Goal: Answer question/provide support: Share knowledge or assist other users

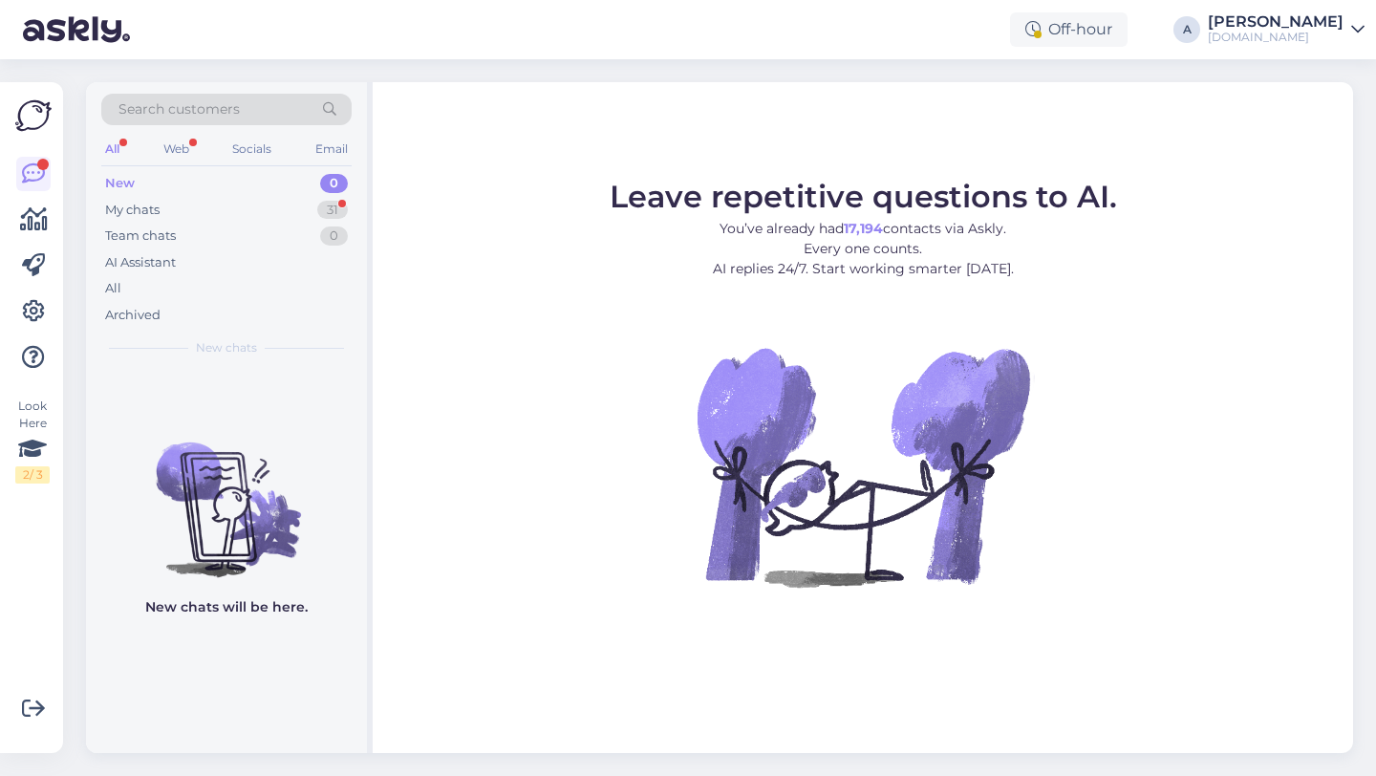
click at [233, 109] on span "Search customers" at bounding box center [178, 109] width 121 height 20
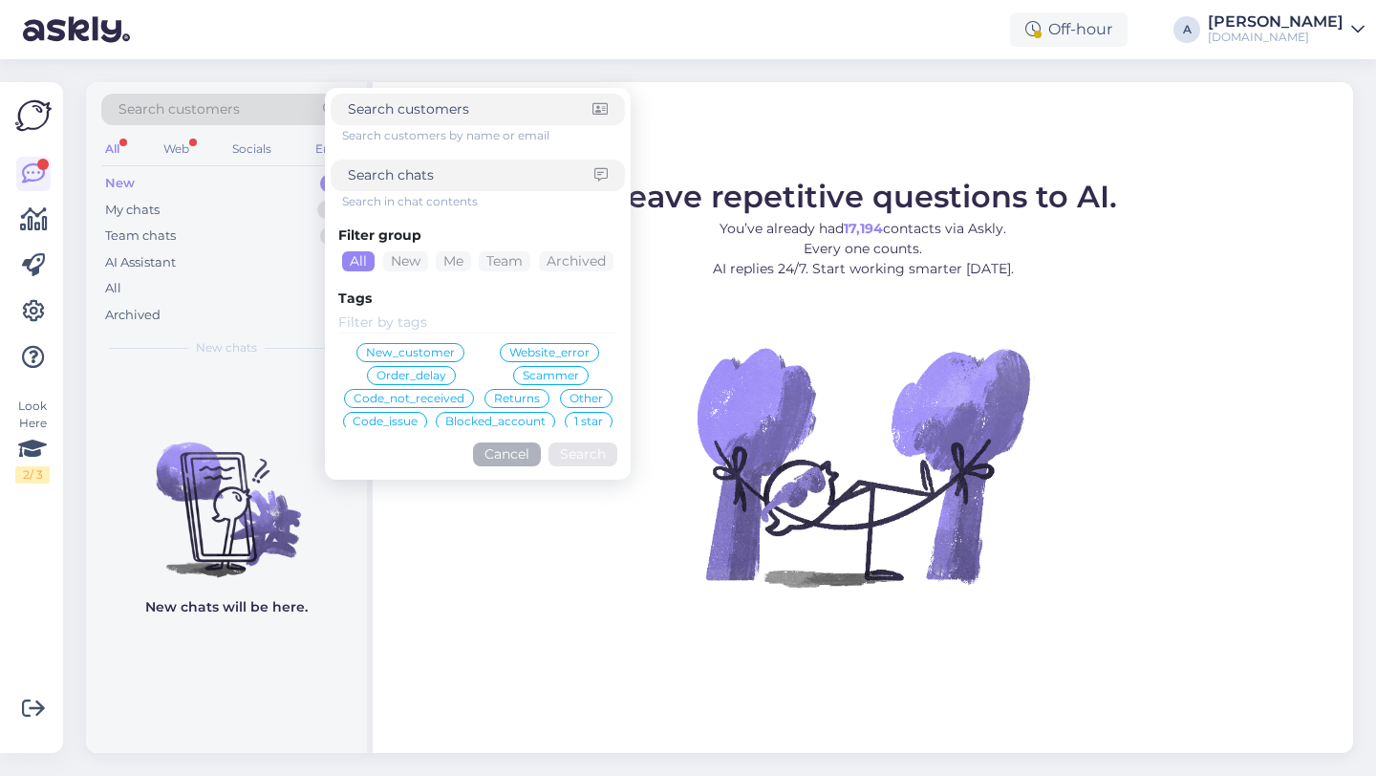
type input "[EMAIL_ADDRESS][DOMAIN_NAME]"
click at [582, 448] on button "Search" at bounding box center [582, 454] width 69 height 24
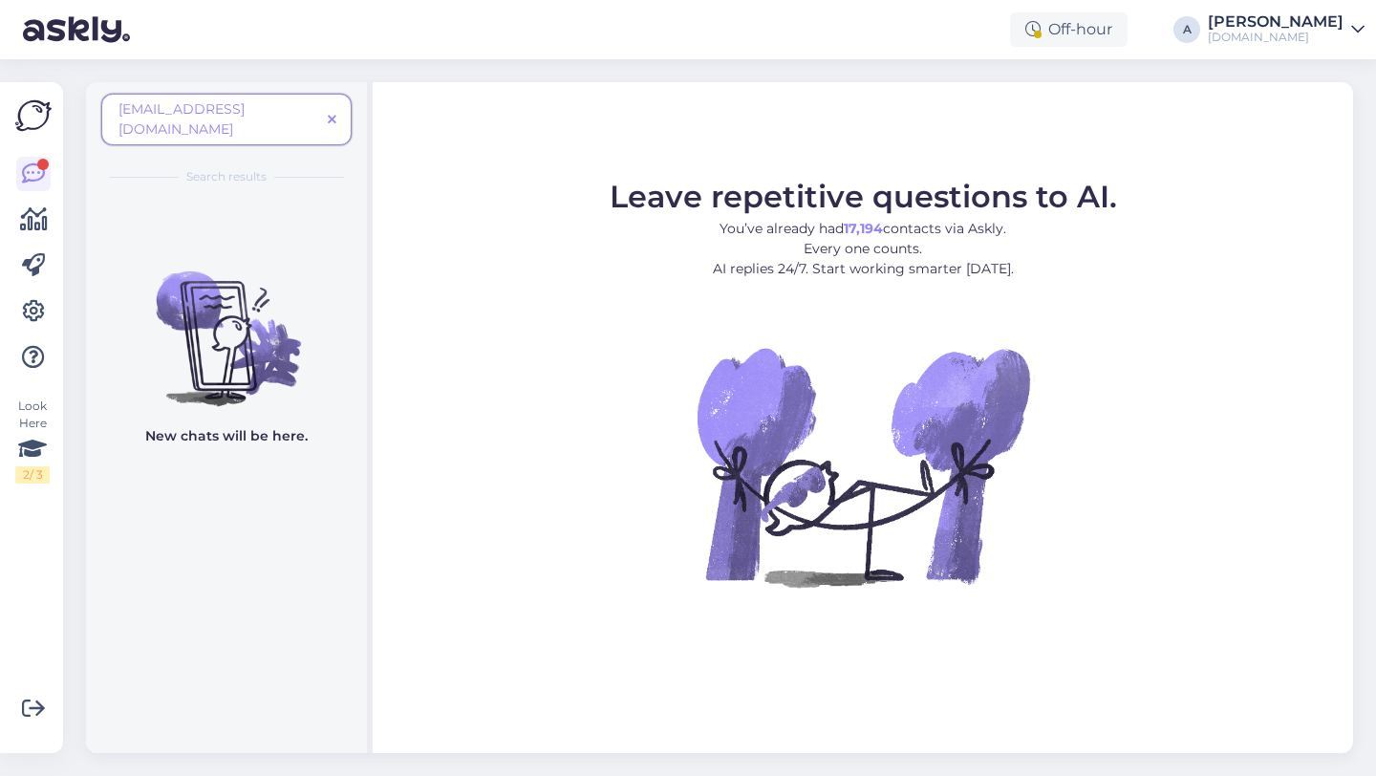
click at [334, 114] on icon at bounding box center [332, 120] width 9 height 13
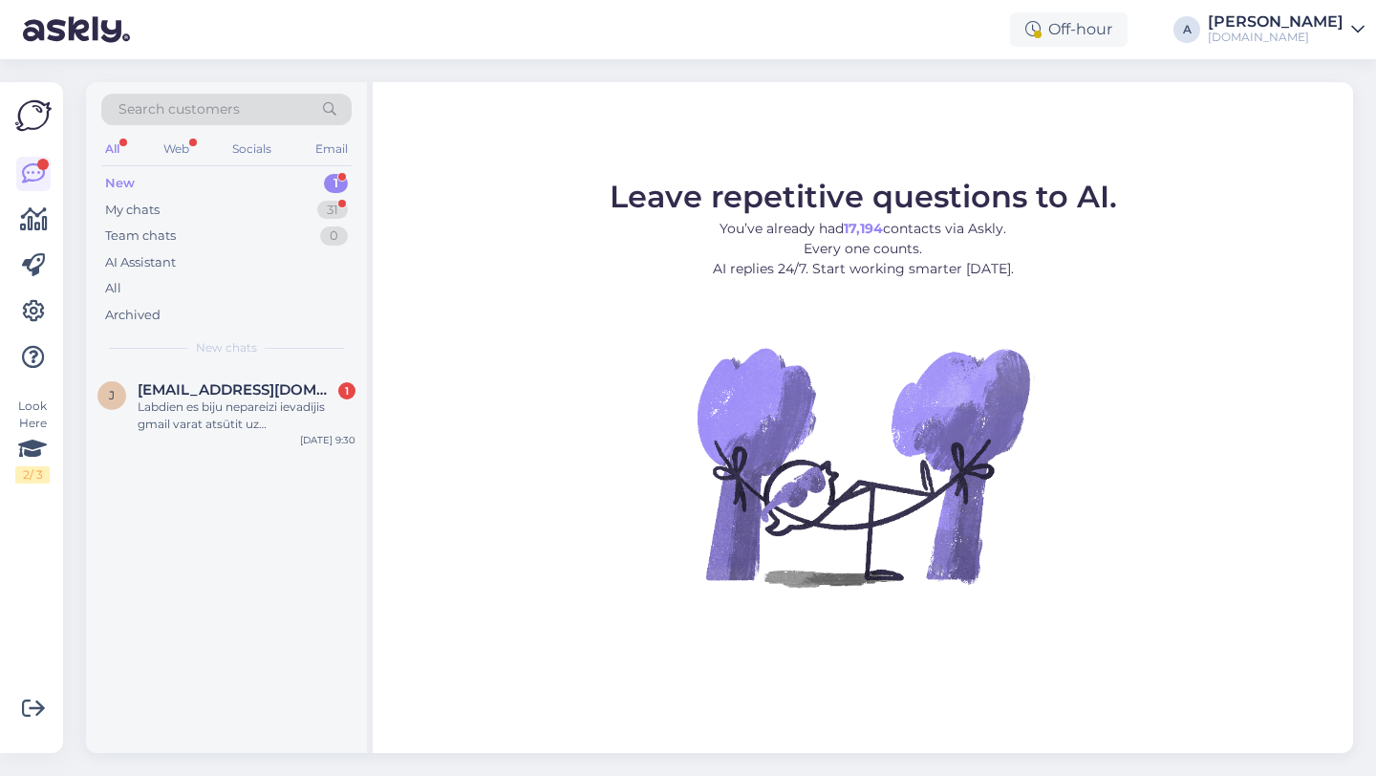
click at [252, 110] on div "Search customers" at bounding box center [226, 110] width 250 height 32
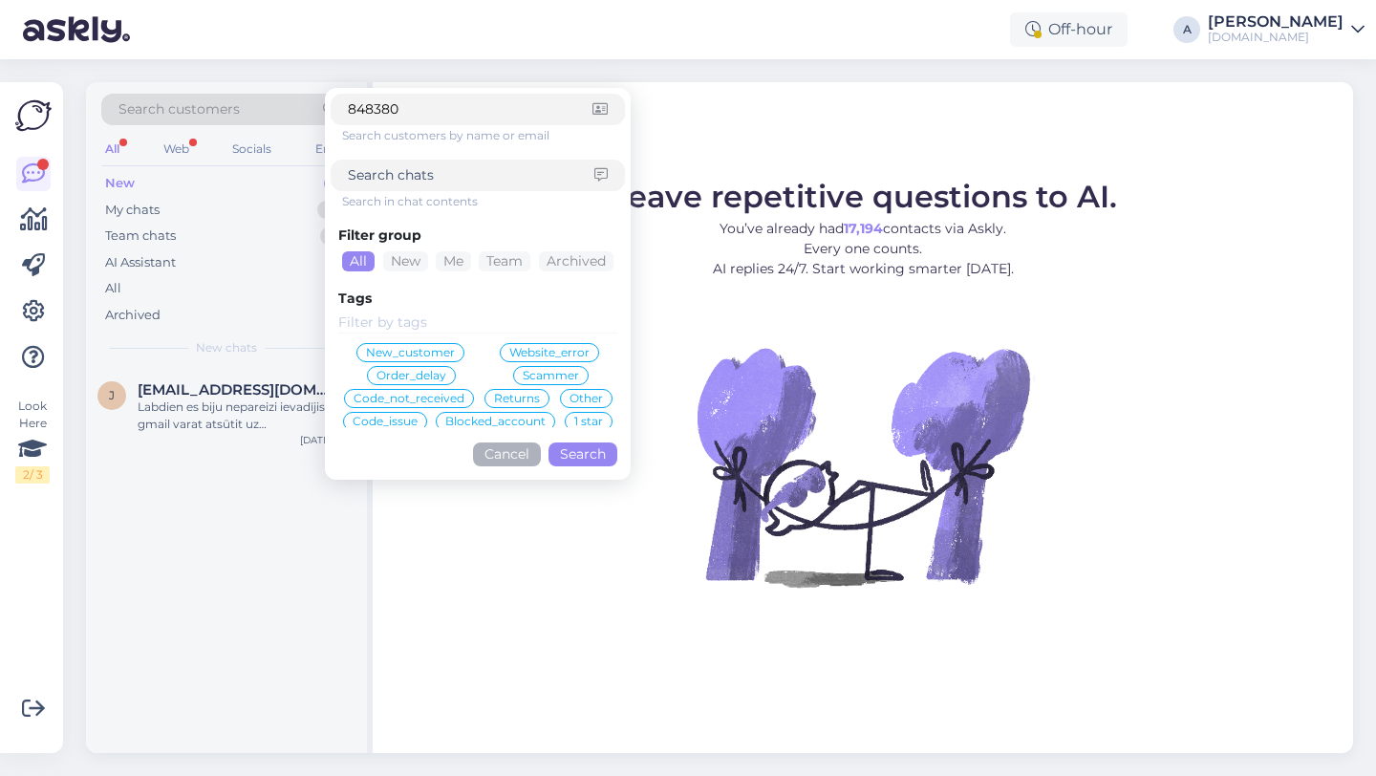
type input "848380"
click at [507, 453] on button "Cancel" at bounding box center [507, 454] width 68 height 24
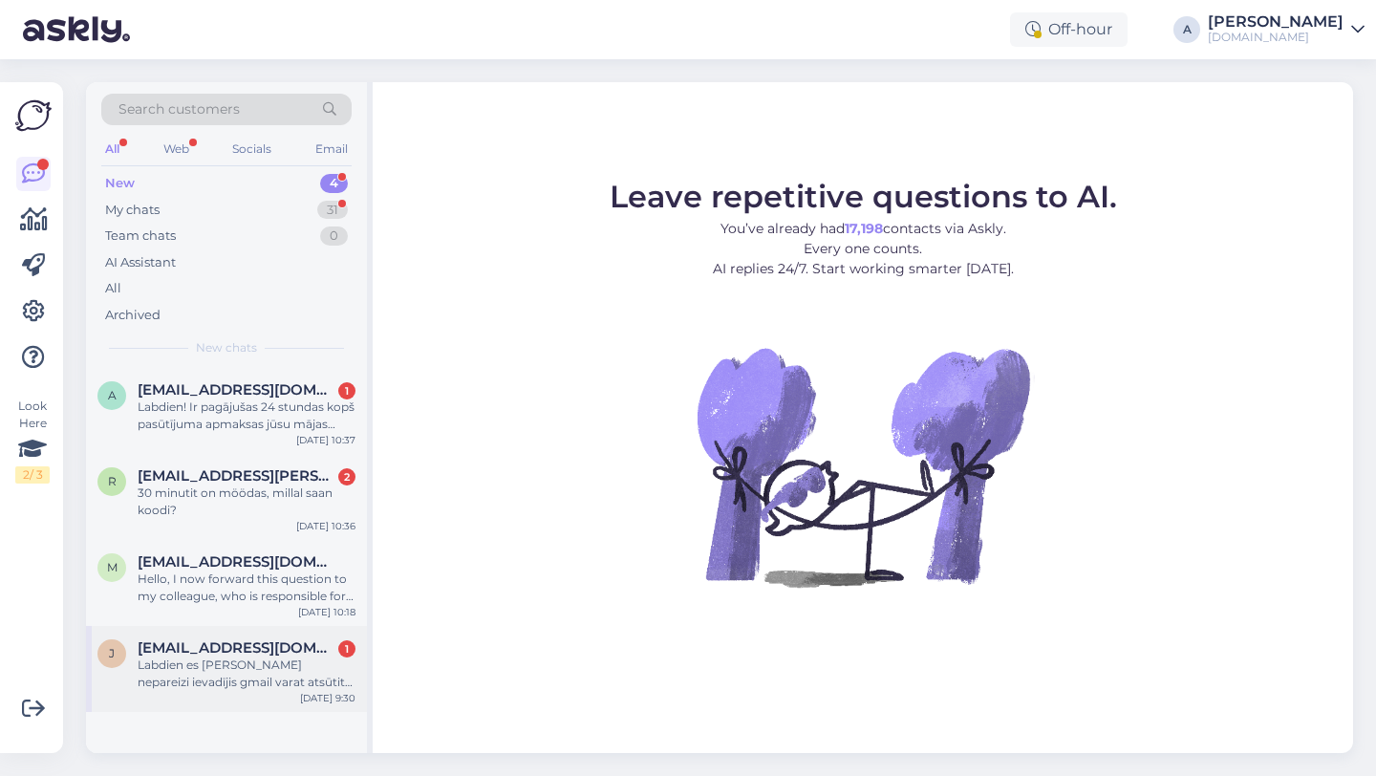
click at [228, 683] on div "Labdien es [PERSON_NAME] nepareizi ievadījis gmail varat atsūtit uz [EMAIL_ADDR…" at bounding box center [247, 673] width 218 height 34
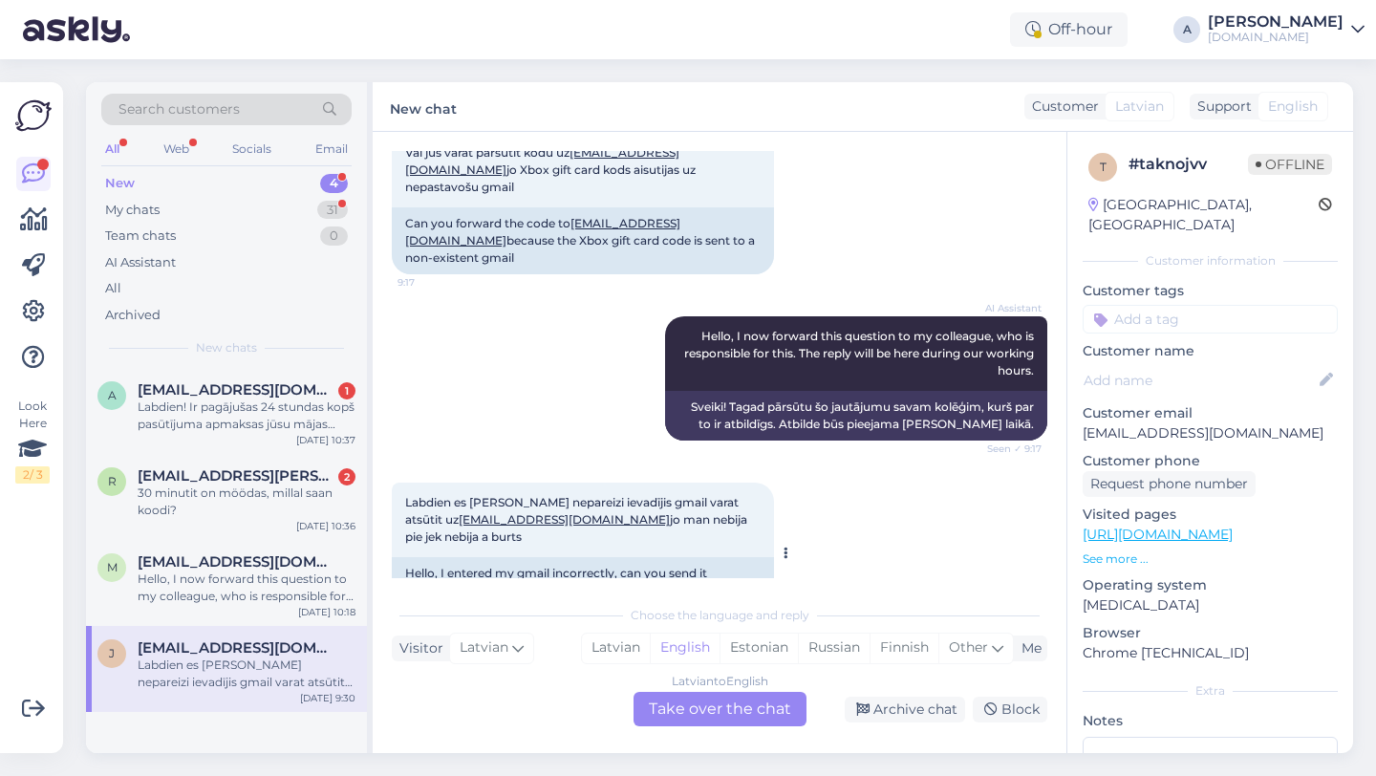
scroll to position [7414, 0]
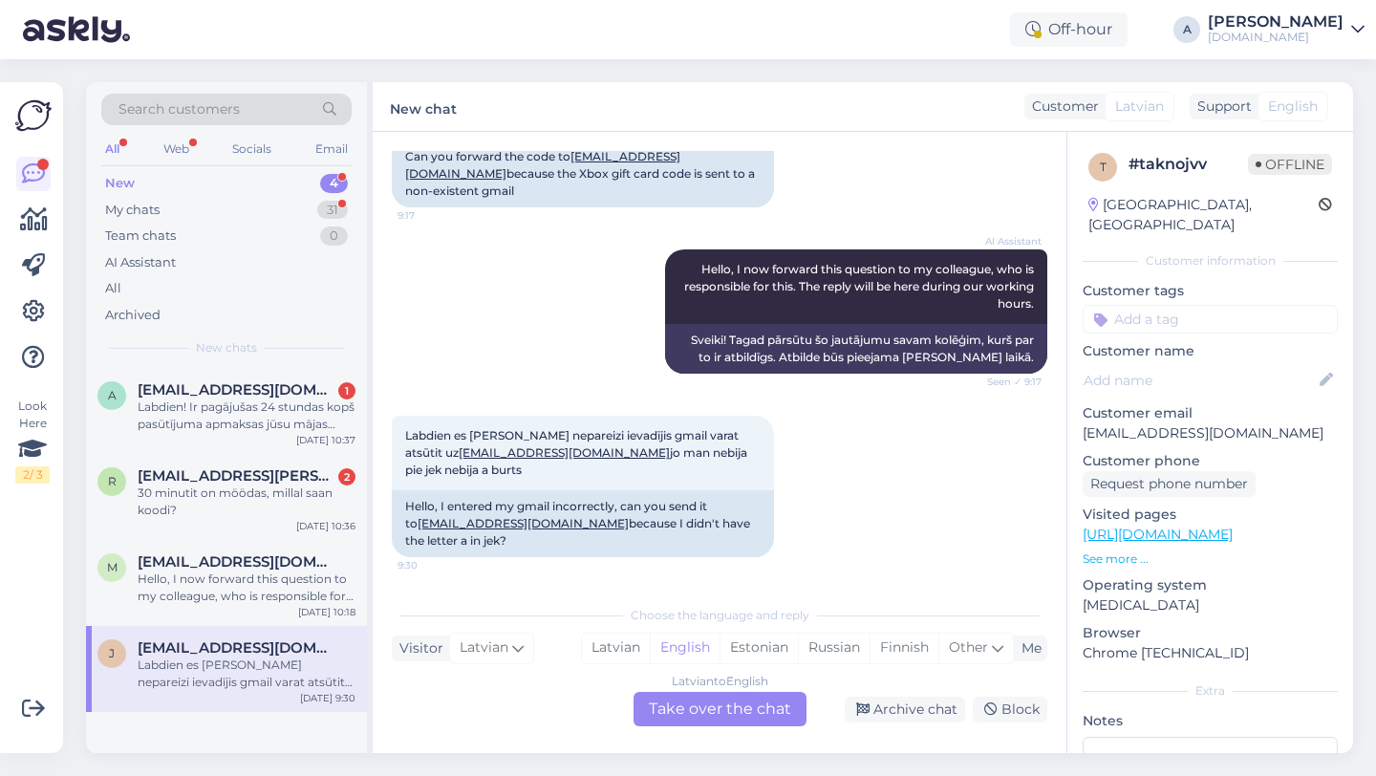
click at [708, 703] on div "Latvian to English Take over the chat" at bounding box center [719, 709] width 173 height 34
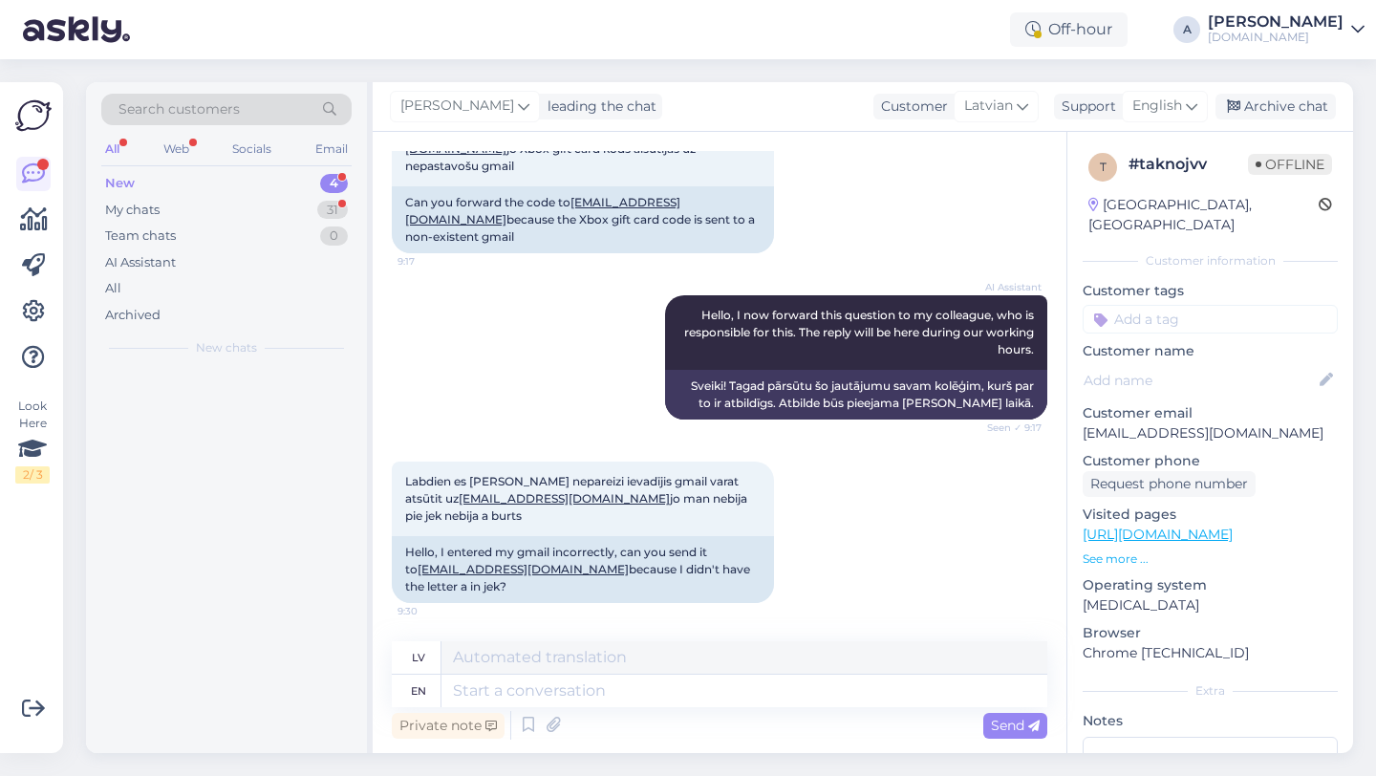
scroll to position [7369, 0]
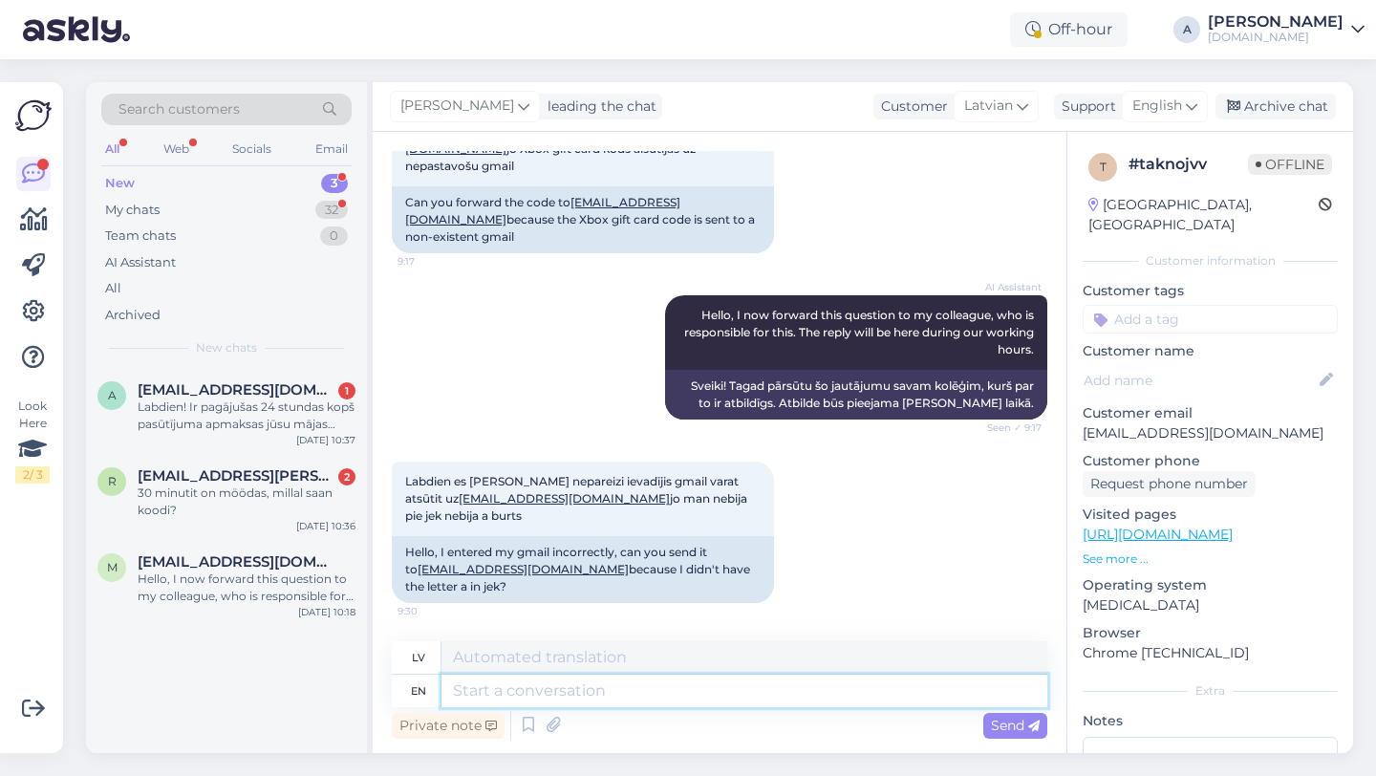
click at [649, 694] on textarea at bounding box center [744, 690] width 606 height 32
type textarea "Hey th"
type textarea "Hei"
type textarea "Hey there!"
type textarea "Sveiki!"
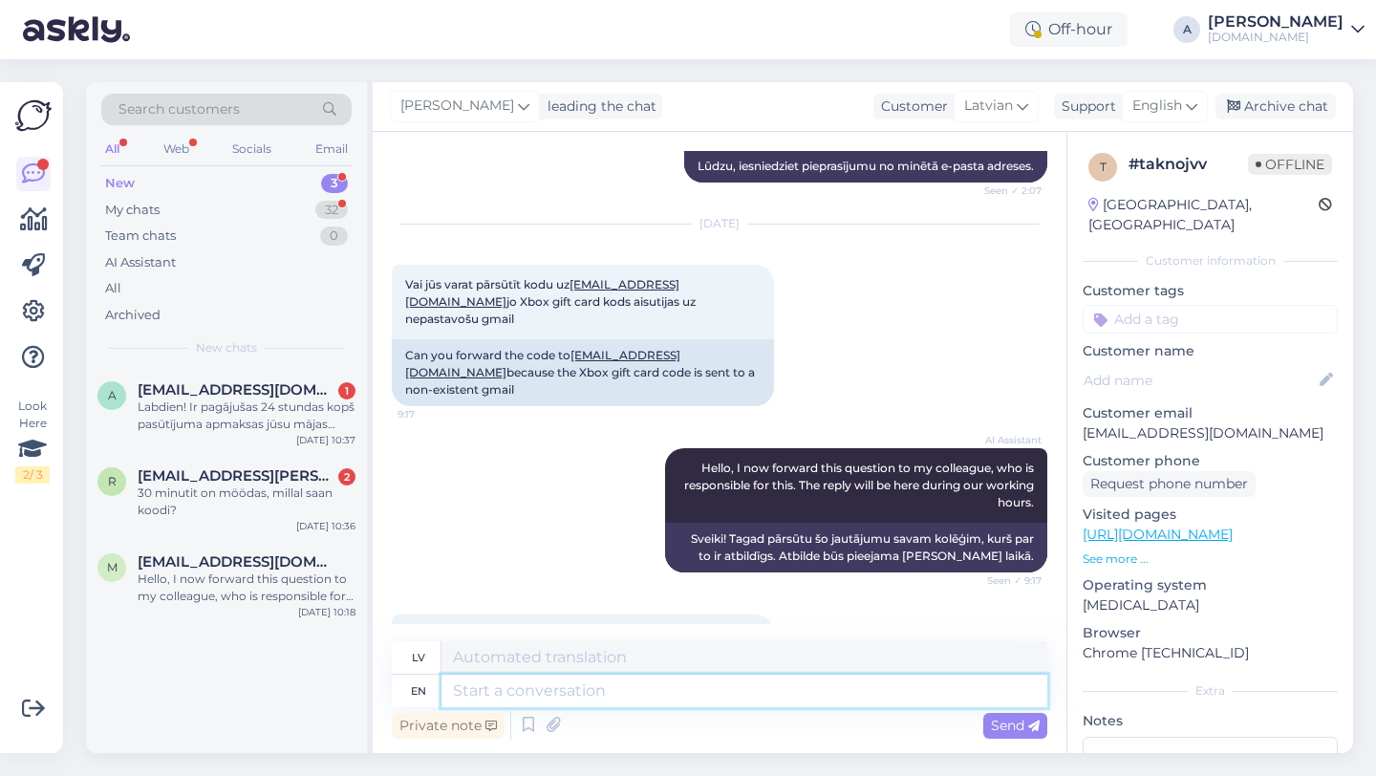
scroll to position [7483, 0]
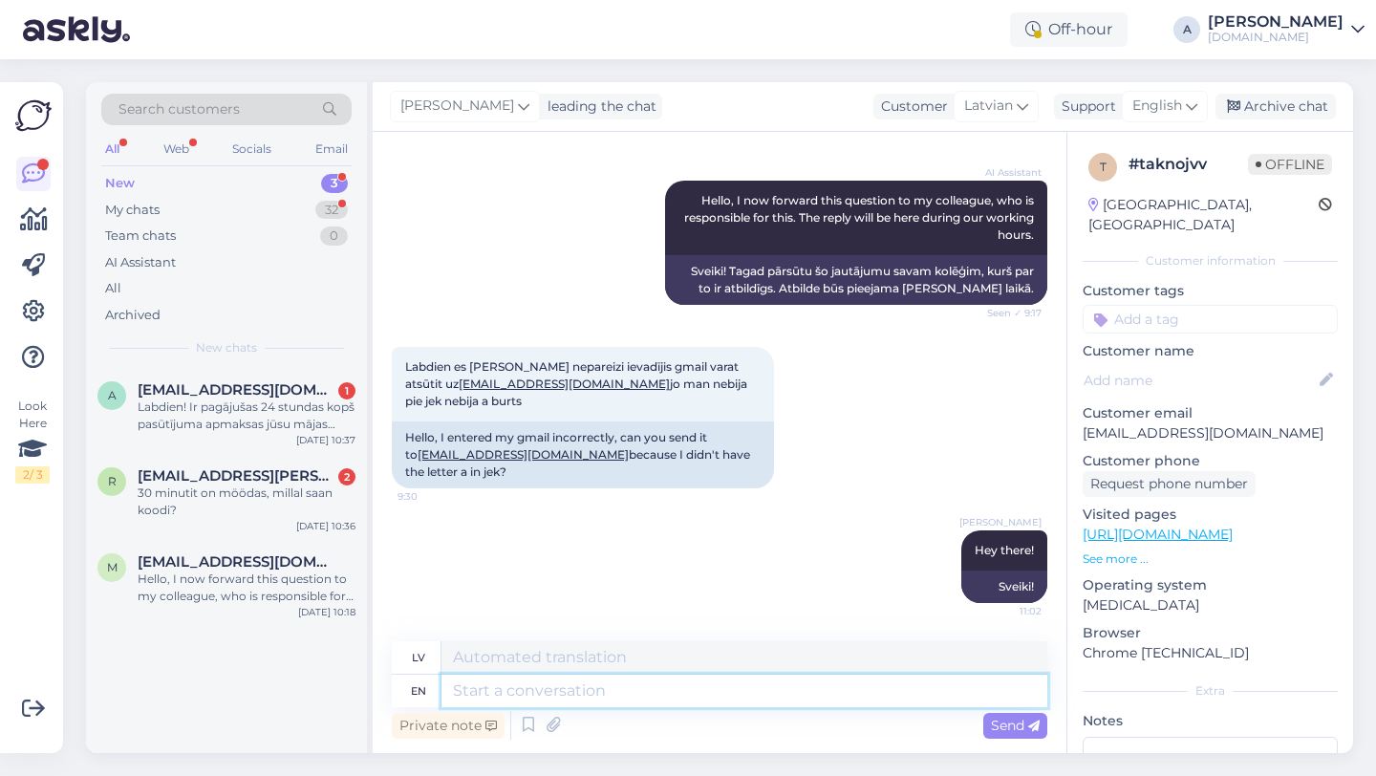
click at [676, 694] on textarea at bounding box center [744, 690] width 606 height 32
type textarea "Please sha"
type textarea "Lūdzu"
type textarea "Please share wi"
type textarea "Lūdzu, padalieties"
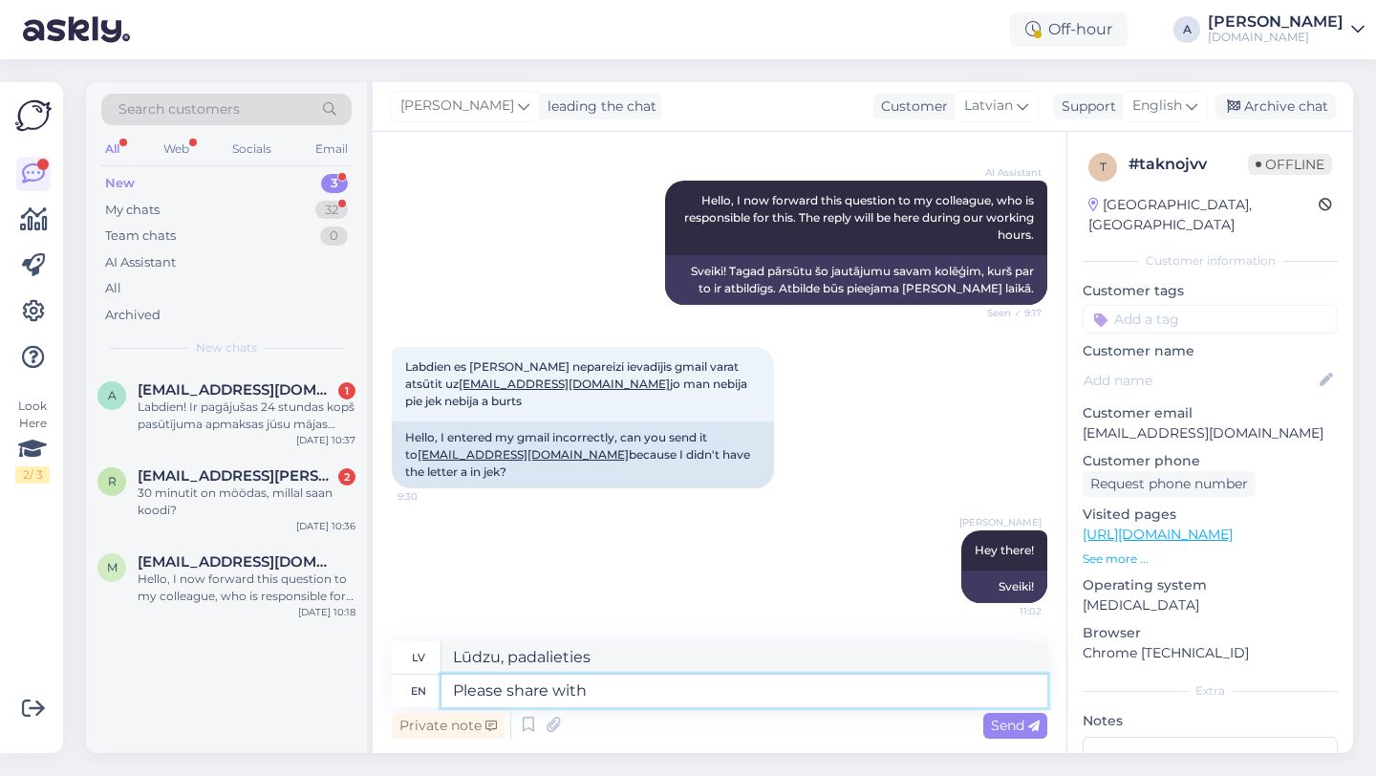
type textarea "Please share with m"
type textarea "Lūdzu, kopīgojiet ar"
type textarea "Please share with me"
type textarea "Lūdzu, padalieties ar mani"
type textarea "Please share with me proof"
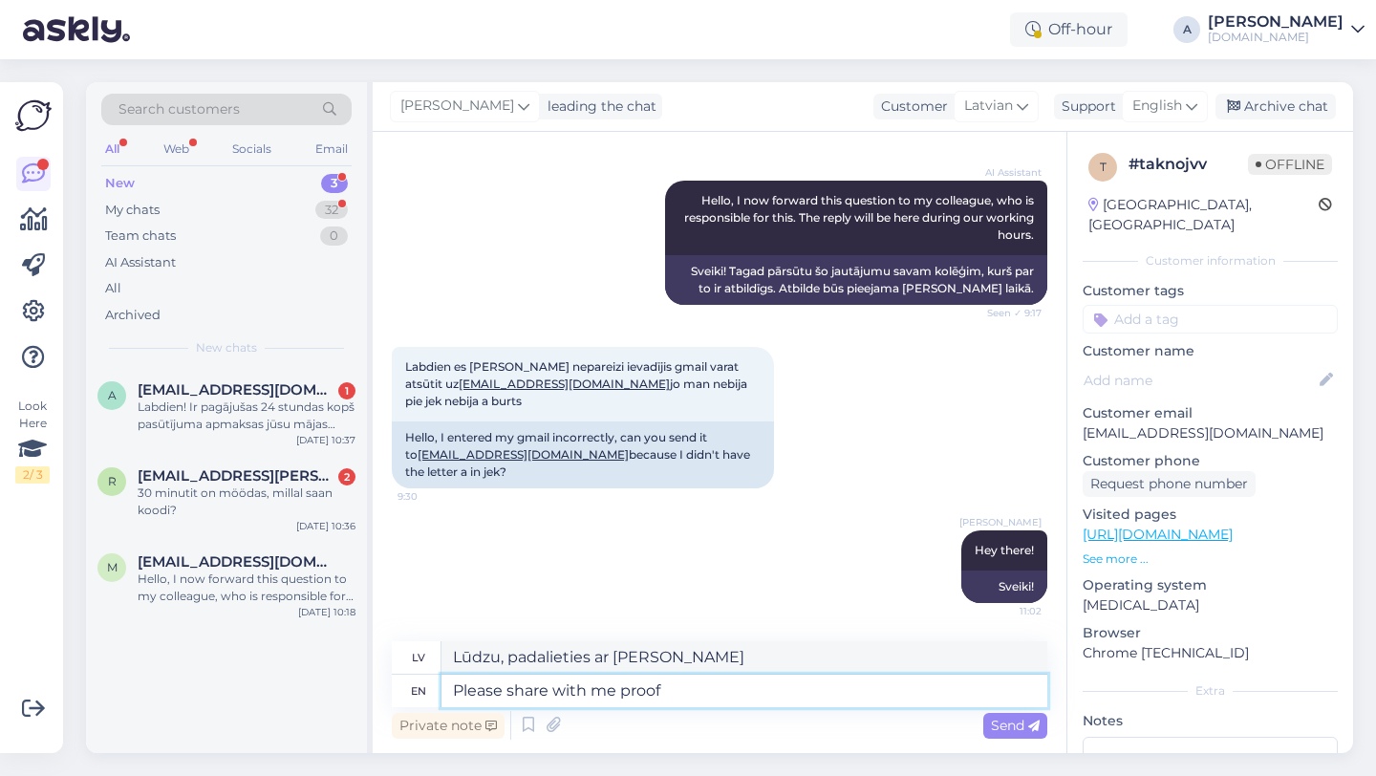
type textarea "Lūdzu, padalieties ar mani ar pierādījumu"
type textarea "Please share with me proof of payemnt"
type textarea "Lūdzu, padalieties ar mani ar maksājuma apliecinājumu."
type textarea "Please share with me proof of payment i"
type textarea "Lūdzu, kopīgojiet ar mani maksājuma apliecinājumu"
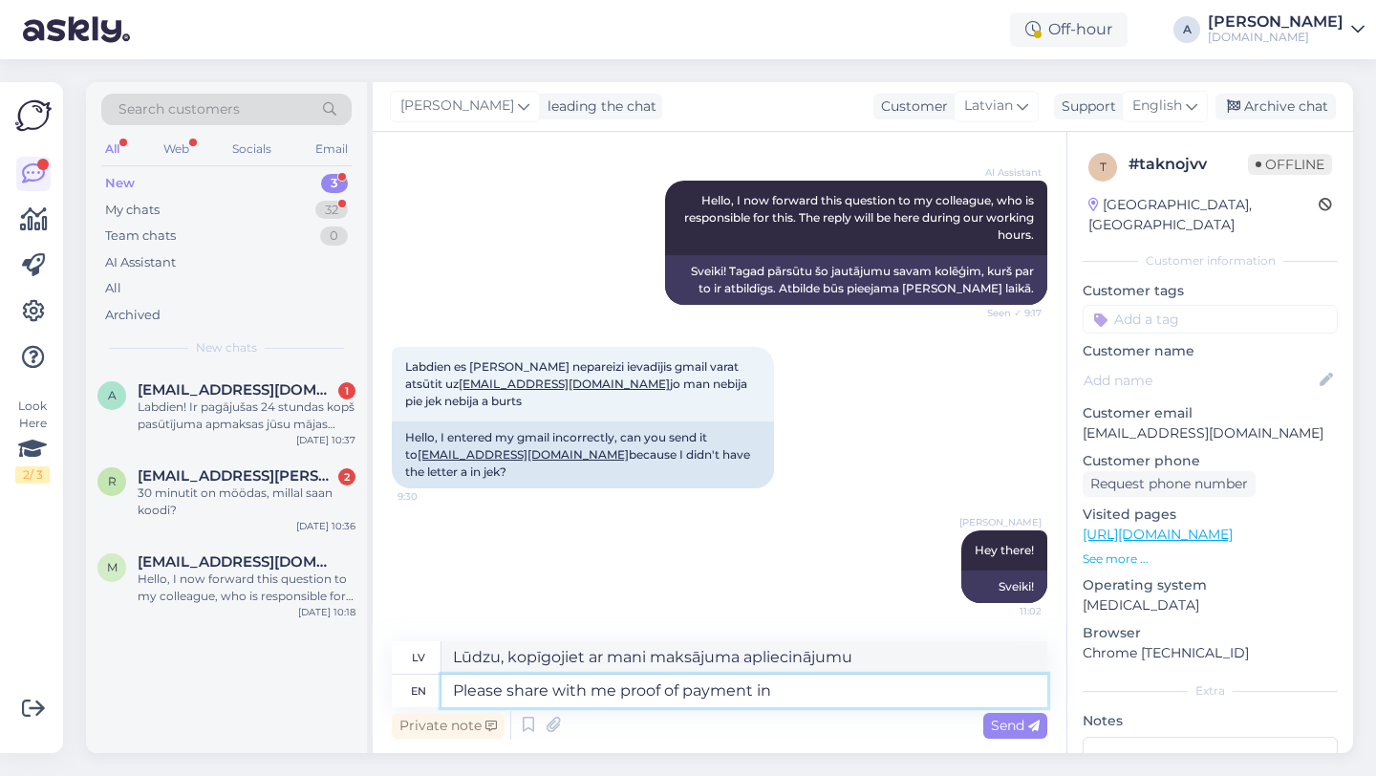
type textarea "Please share with me proof of payment in"
type textarea "Lūdzu, sniedziet man maksājuma apliecinājumu"
type textarea "Please share with me proof of payment in PDF f"
type textarea "Lūdzu, kopīgojiet ar mani maksājuma apliecinājumu PDF formātā"
type textarea "Please share with me proof of payment in PDF format and"
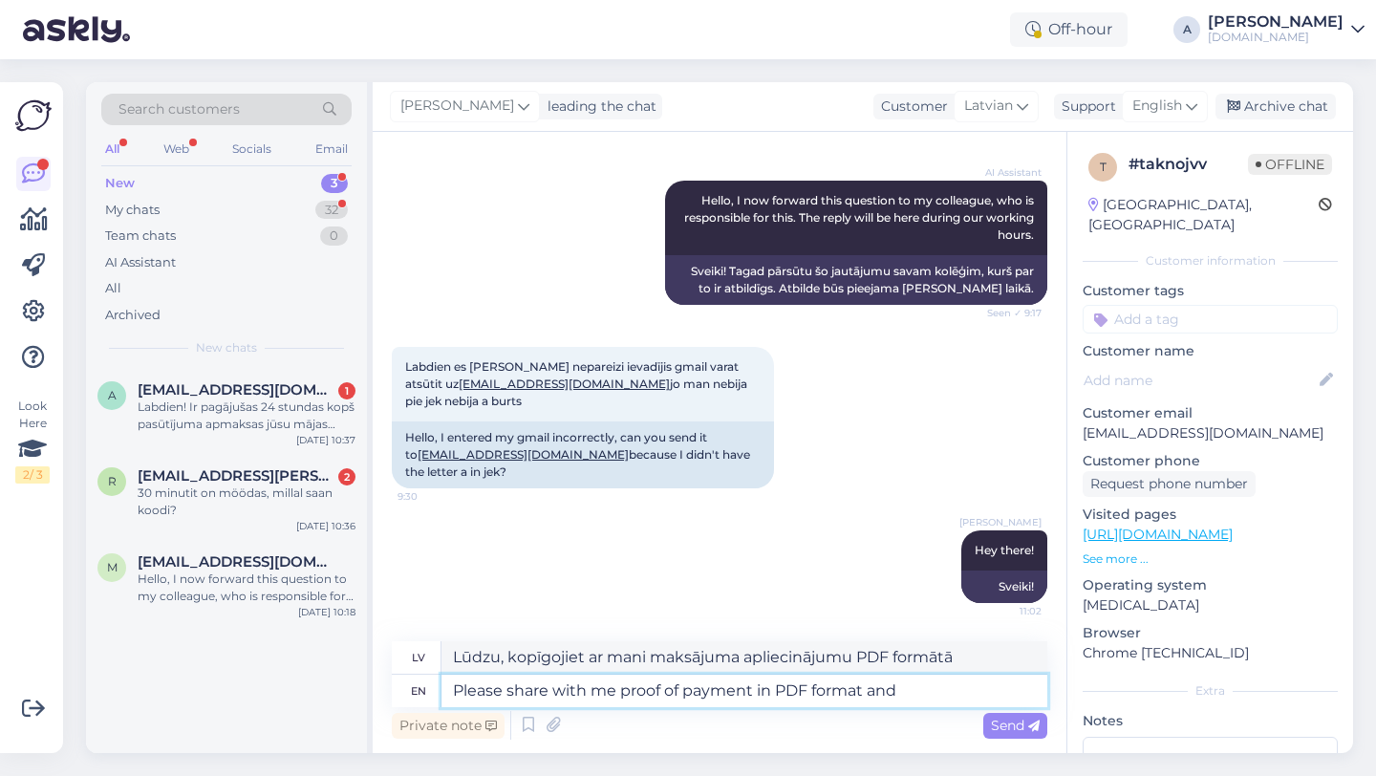
type textarea "Lūdzu, kopīgojiet ar mani maksājuma apliecinājumu PDF formātā un"
type textarea "Please share with me proof of payment in PDF format and the order"
type textarea "Lūdzu, kopīgojiet ar mani maksājuma apliecinājumu PDF formātā un pasūtījumu"
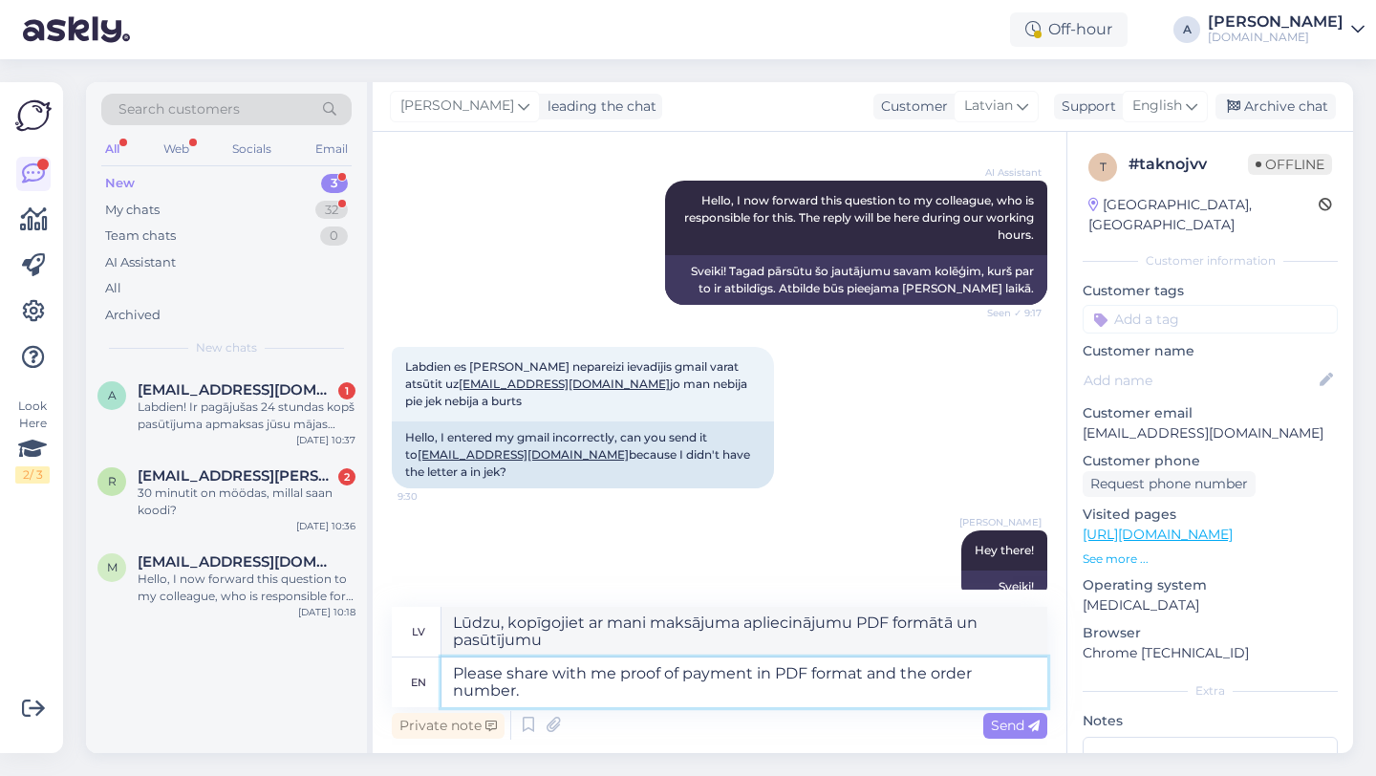
type textarea "Please share with me proof of payment in PDF format and the order number."
type textarea "Lūdzu, kopīgojiet ar mani maksājuma apliecinājumu PDF formātā un pasūtījuma num…"
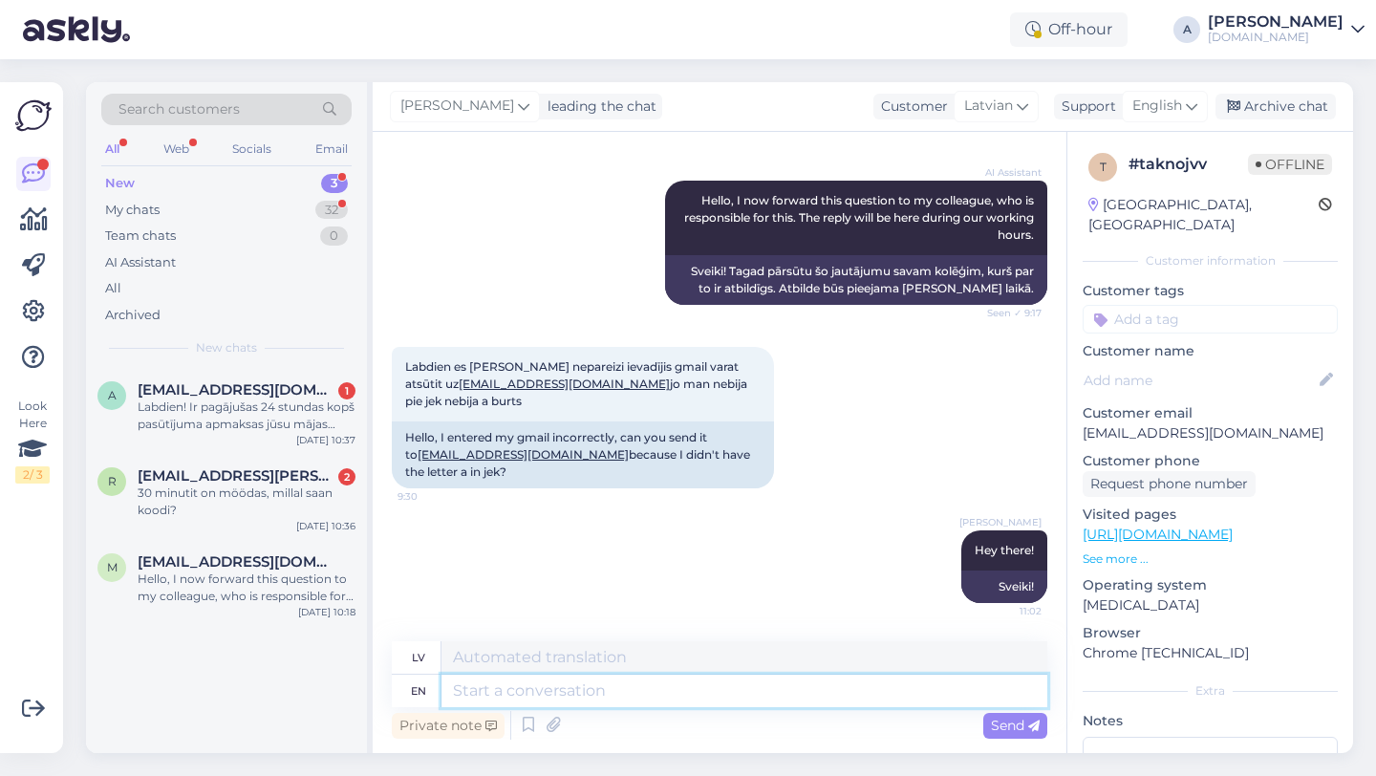
scroll to position [7632, 0]
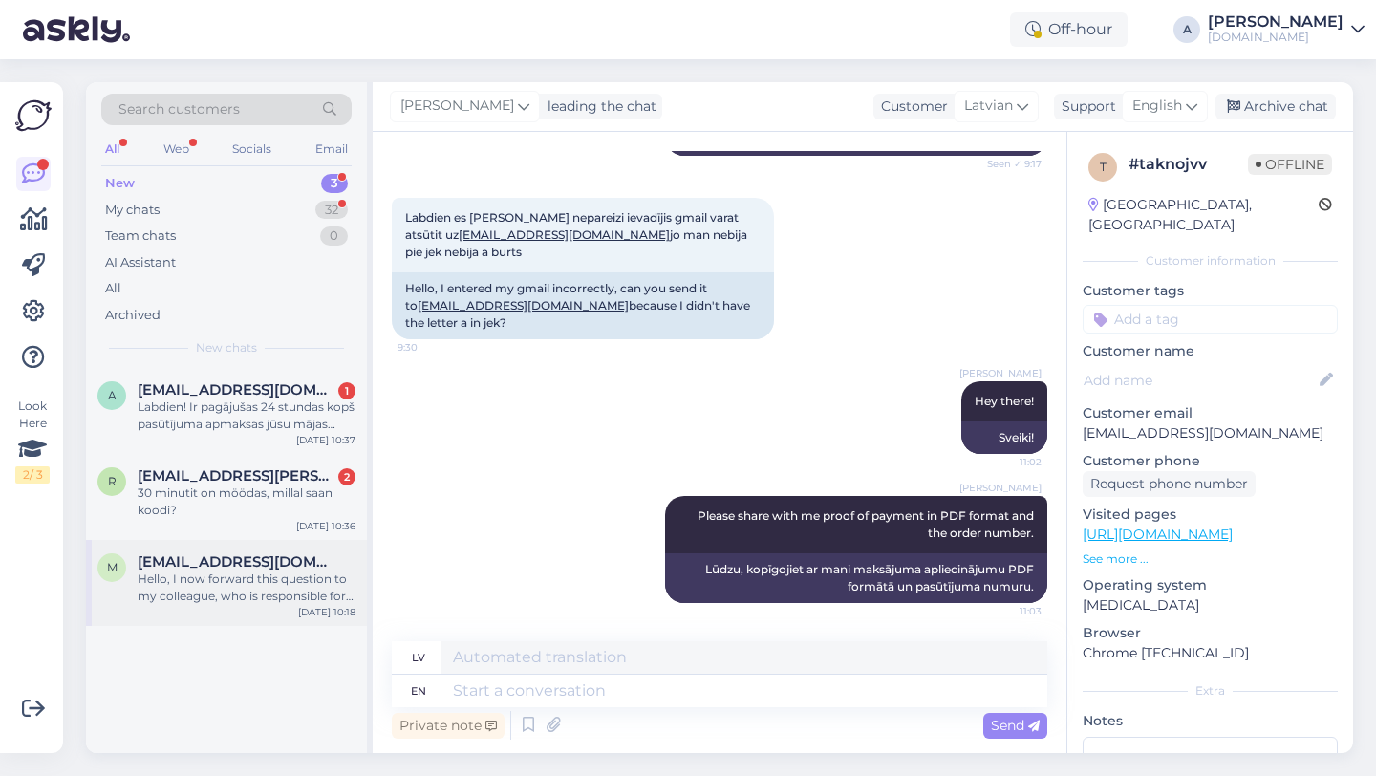
click at [228, 597] on div "Hello, I now forward this question to my colleague, who is responsible for this…" at bounding box center [247, 587] width 218 height 34
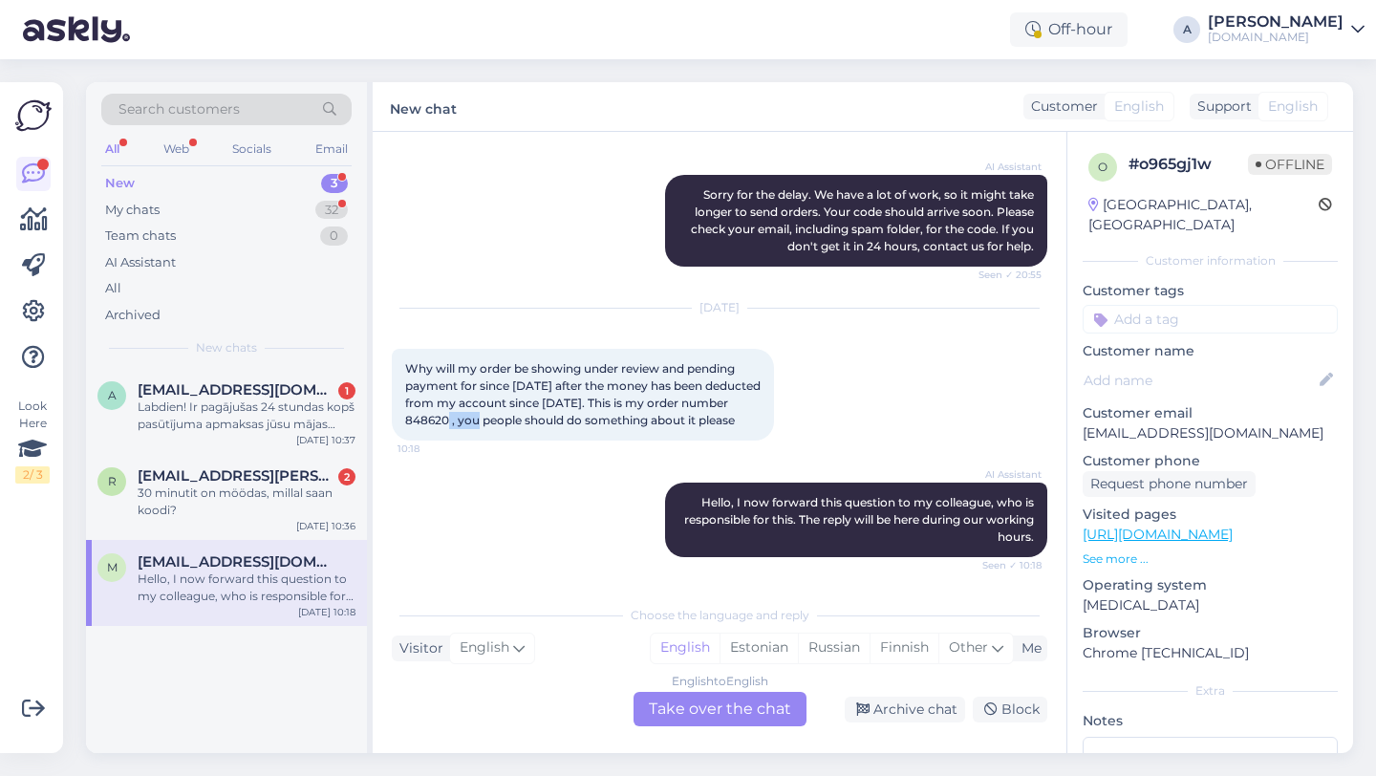
drag, startPoint x: 502, startPoint y: 405, endPoint x: 460, endPoint y: 406, distance: 41.1
click at [460, 406] on span "Why will my order be showing under review and pending payment for since yesterd…" at bounding box center [584, 394] width 358 height 66
copy span "848620"
click at [654, 710] on div "English to English Take over the chat" at bounding box center [719, 709] width 173 height 34
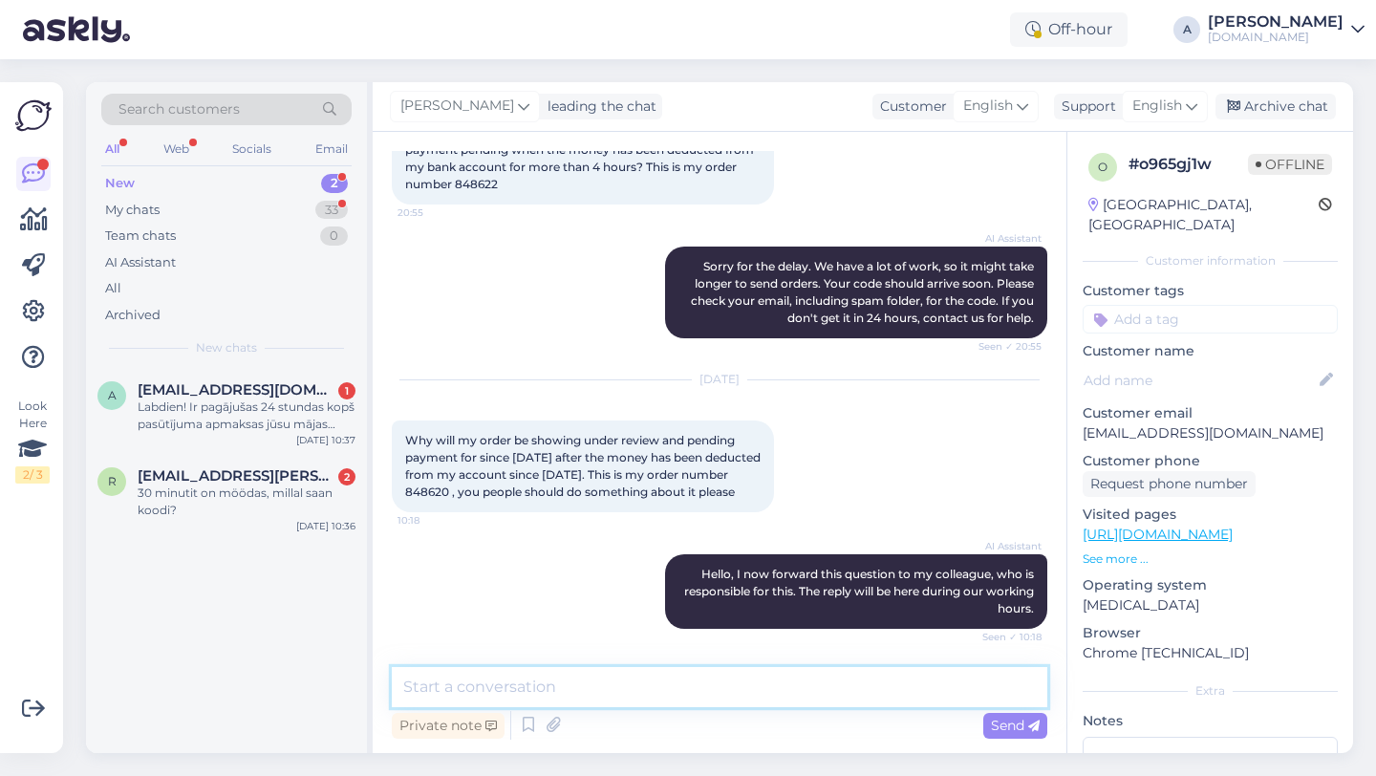
click at [543, 691] on textarea at bounding box center [719, 687] width 655 height 40
type textarea "Hey there!"
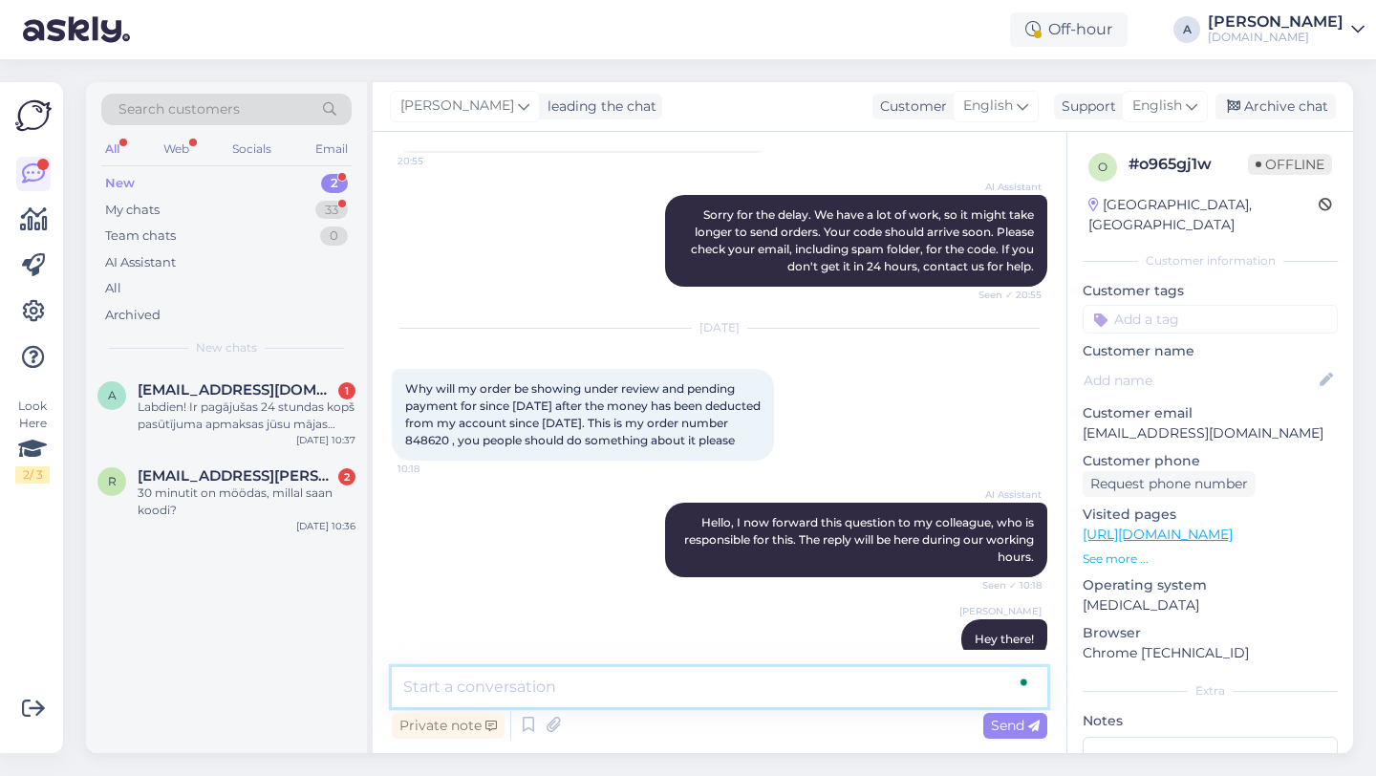
scroll to position [2824, 0]
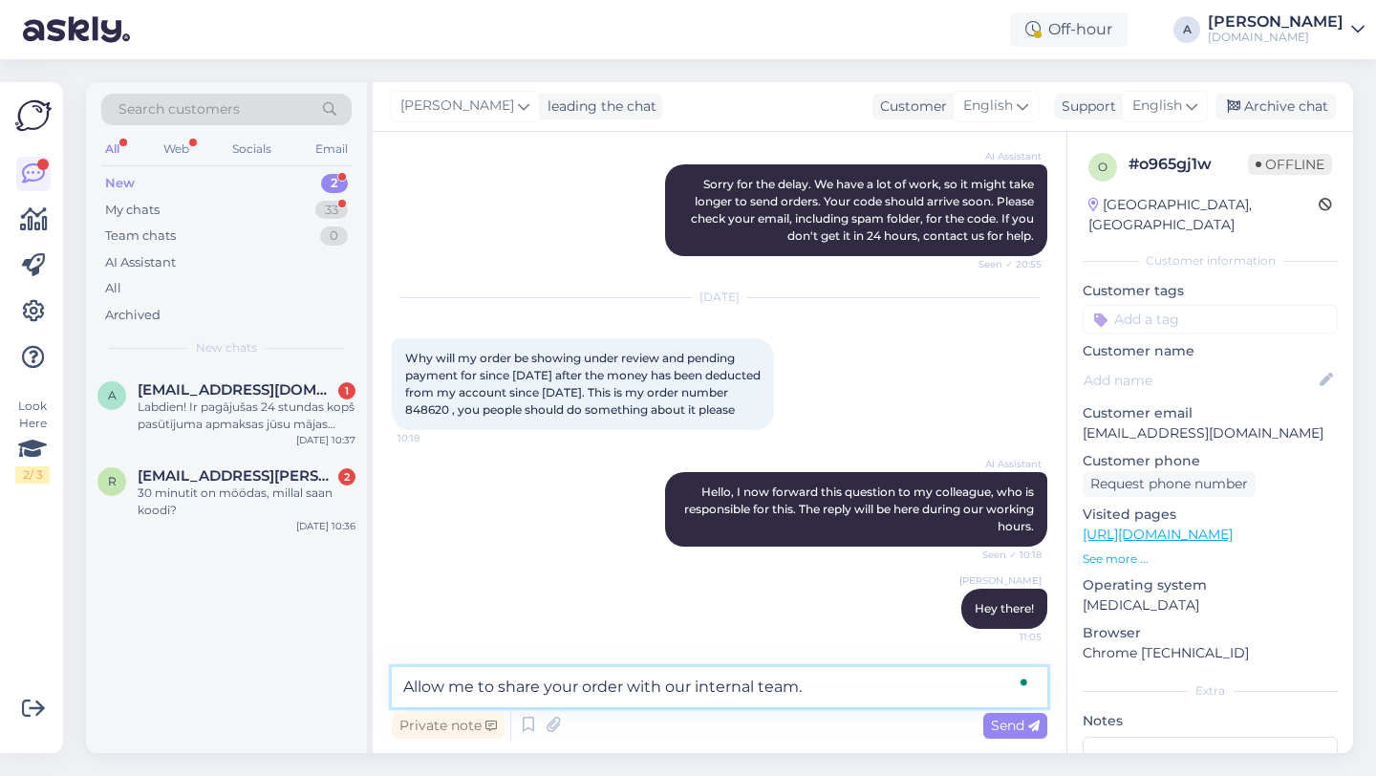
type textarea "Allow me to share your order with our internal team."
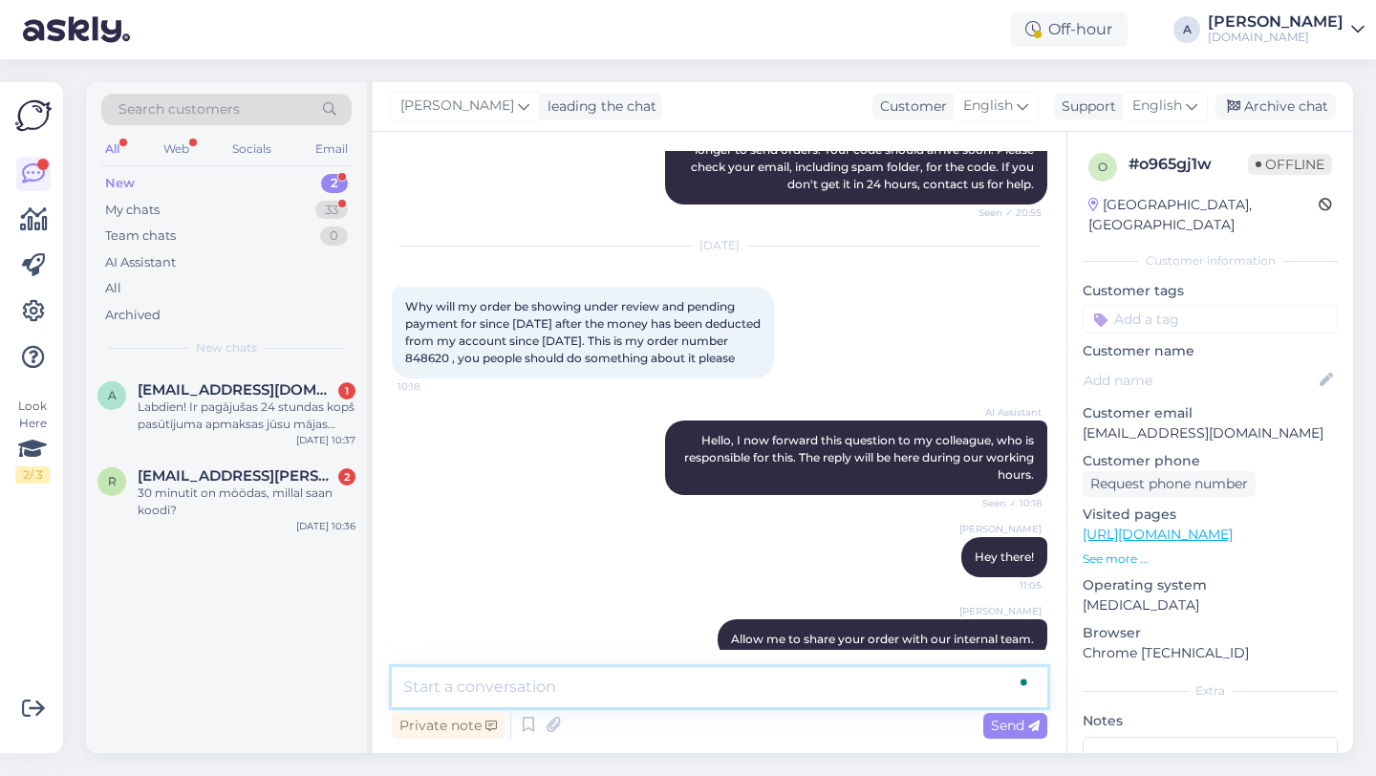
scroll to position [2906, 0]
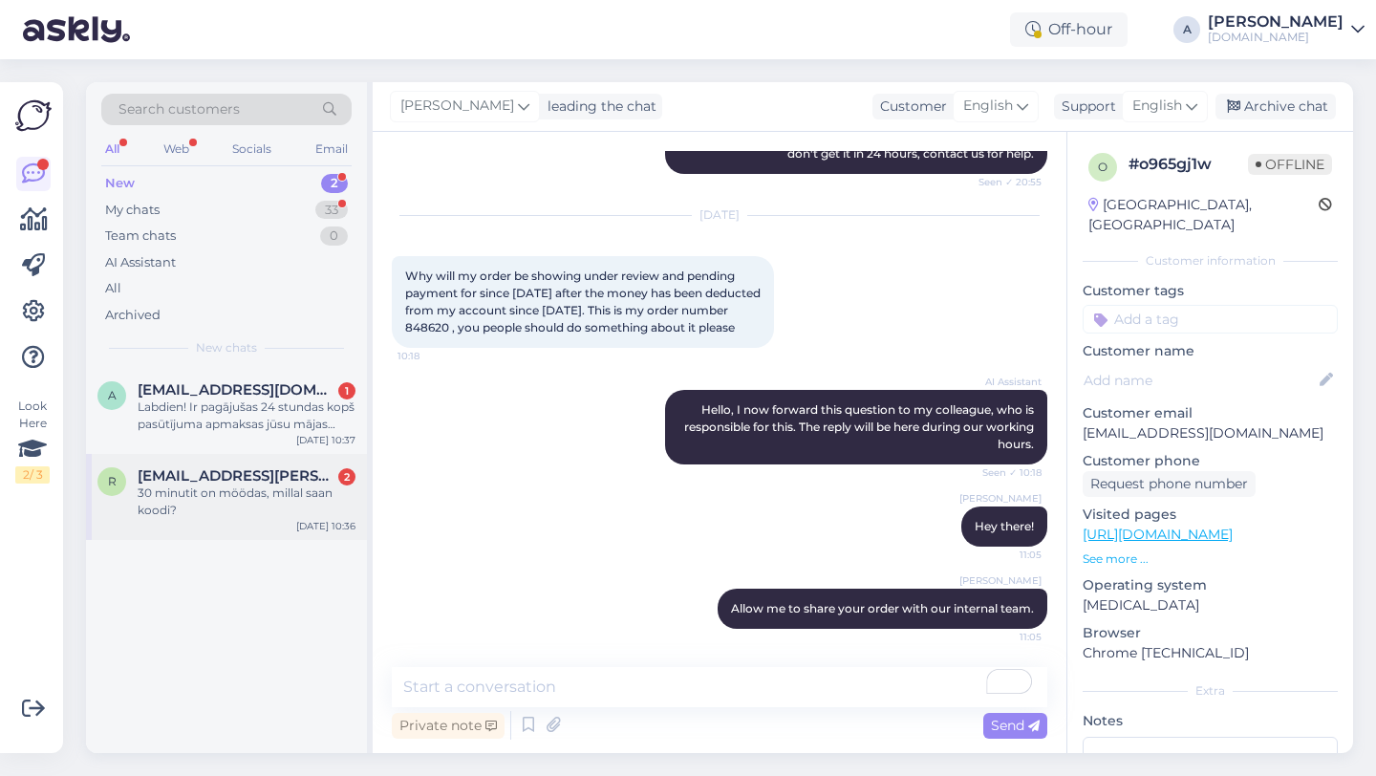
click at [244, 500] on div "30 minutit on möödas, millal saan koodi?" at bounding box center [247, 501] width 218 height 34
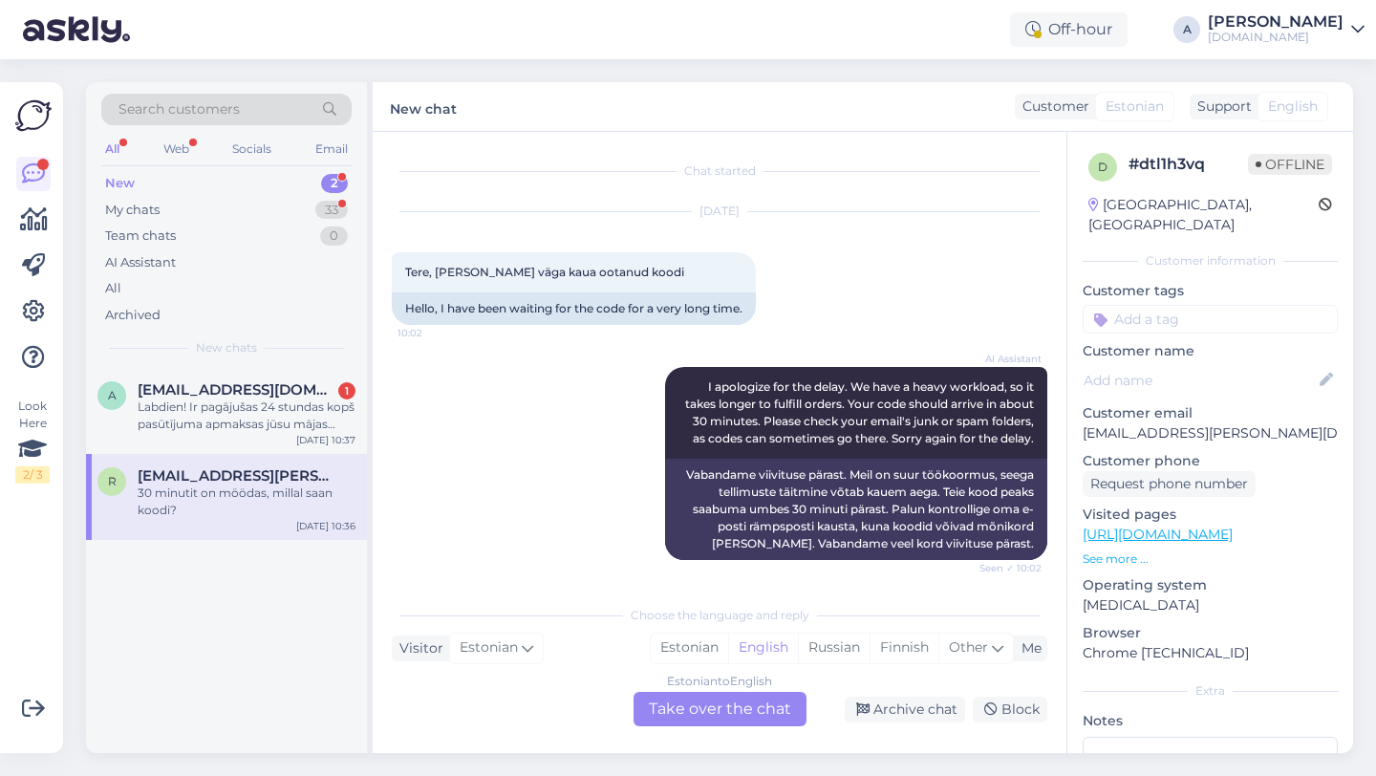
scroll to position [232, 0]
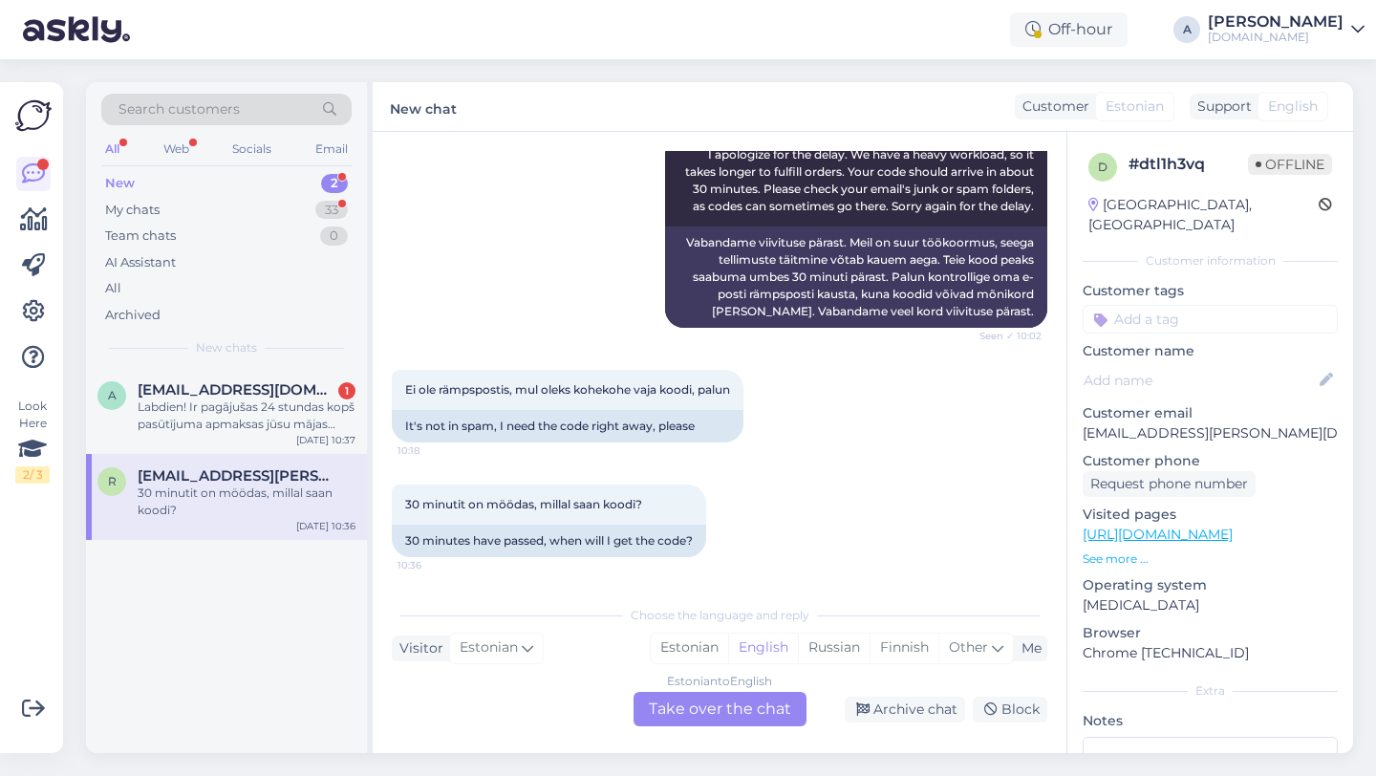
click at [692, 707] on div "Estonian to English Take over the chat" at bounding box center [719, 709] width 173 height 34
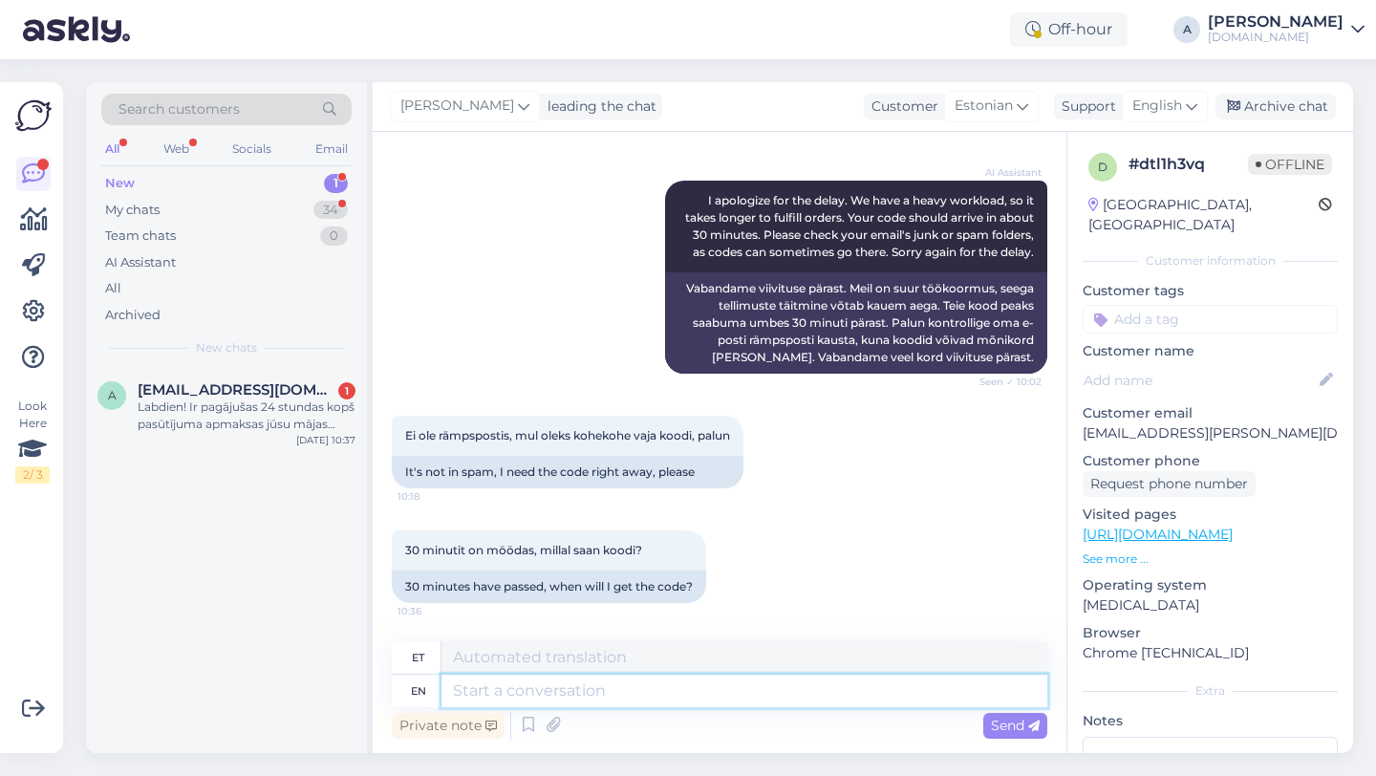
click at [595, 691] on textarea at bounding box center [744, 690] width 606 height 32
type textarea "Hey t"
type textarea "Hei"
type textarea "Hey there!"
type textarea "Tere!"
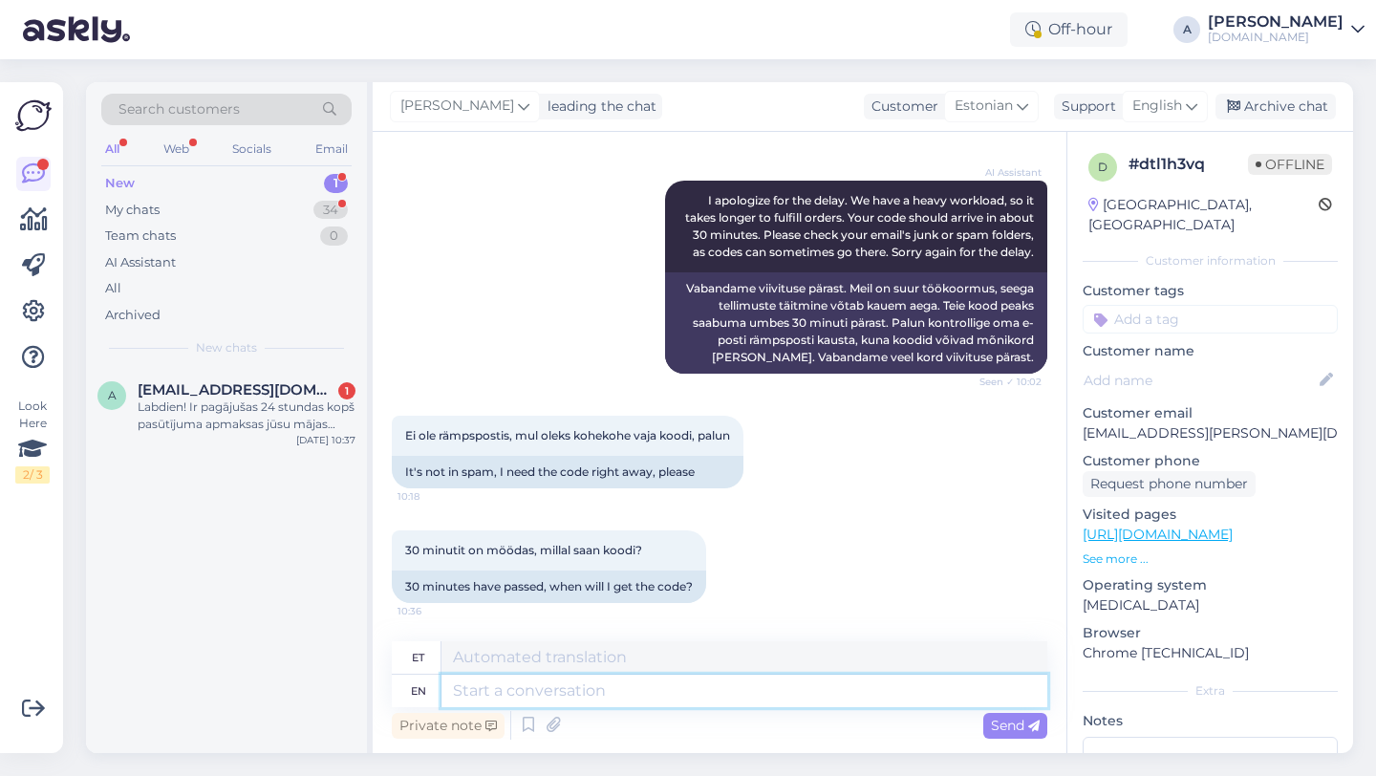
scroll to position [301, 0]
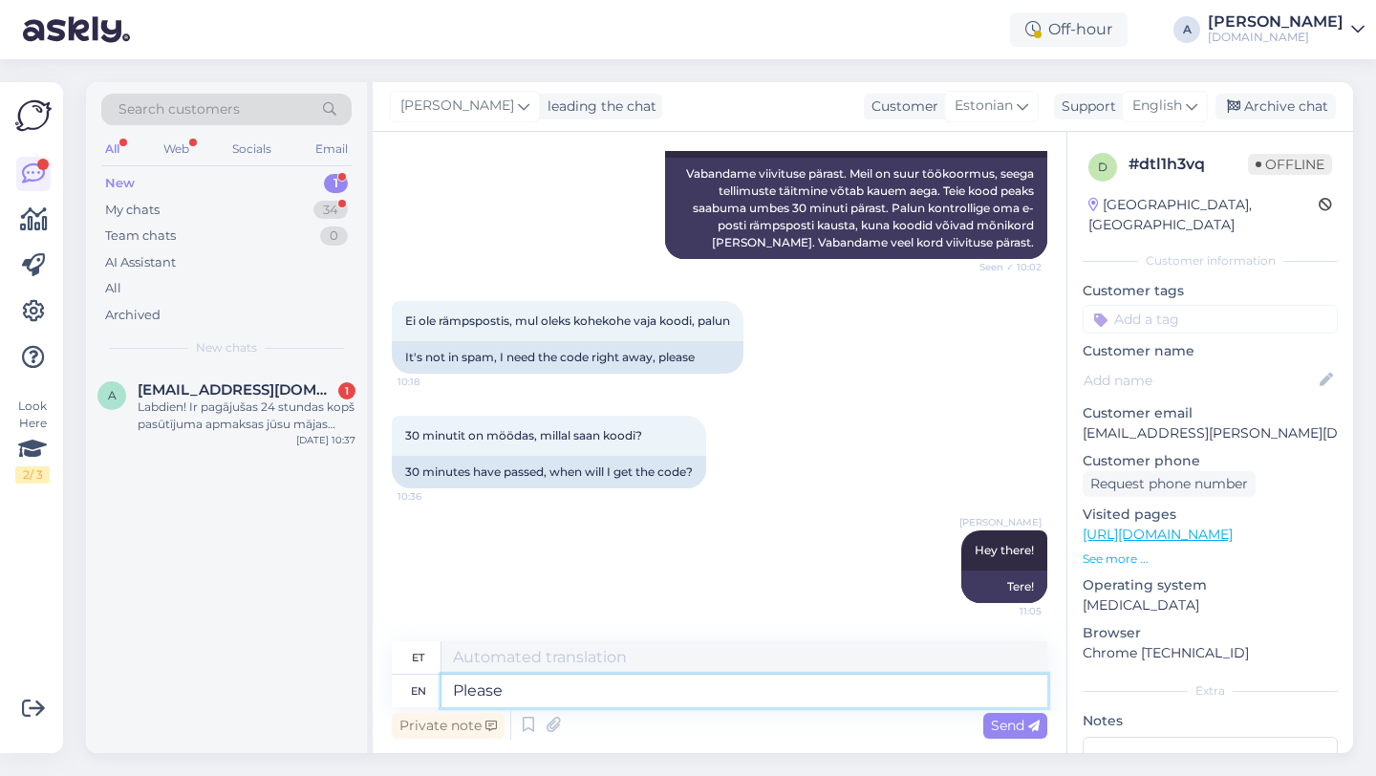
type textarea "Please s"
type textarea "Palun"
type textarea "Please share wi"
type textarea "Palun jaga"
type textarea "Please share with"
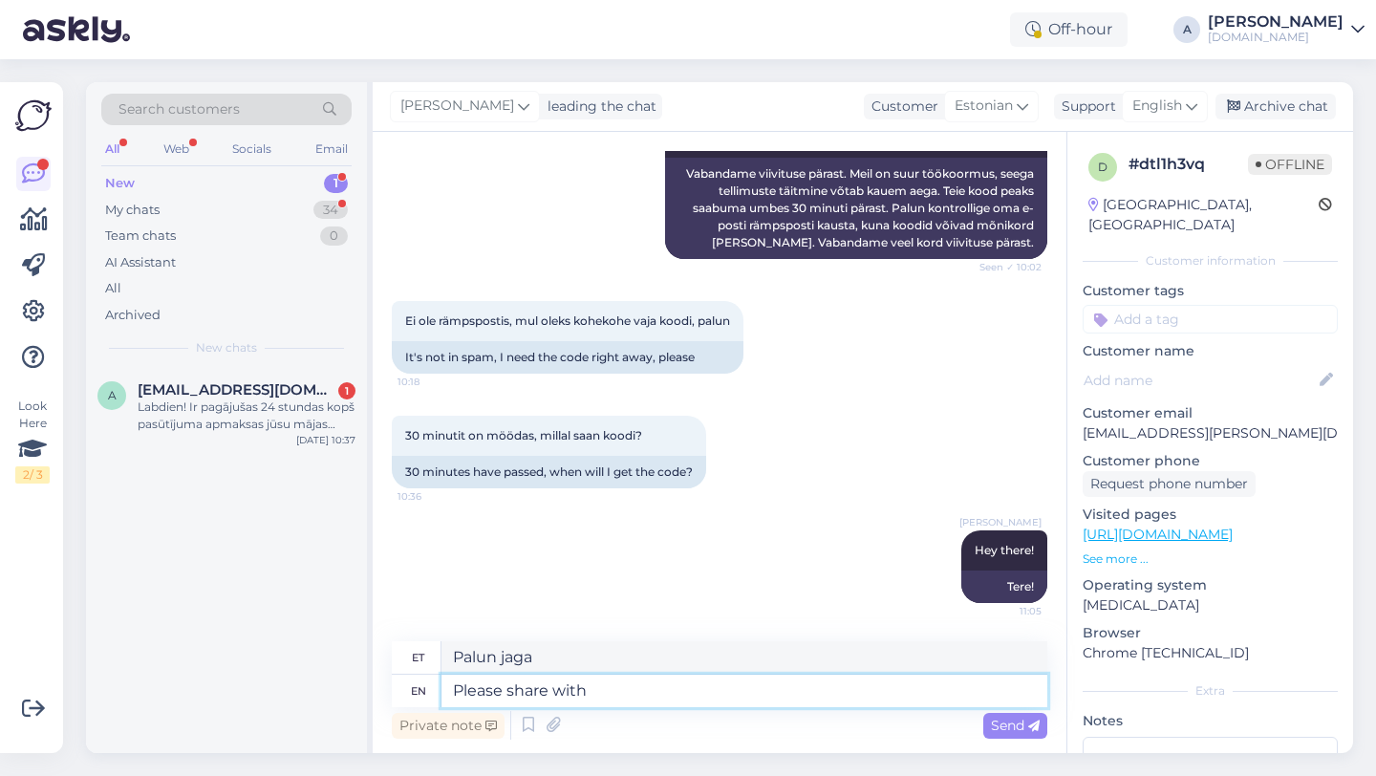
type textarea "Palun jagage"
type textarea "Please share with me yo"
type textarea "Palun jaga minuga"
type textarea "Please share with me your"
type textarea "Palun jaga minuga oma"
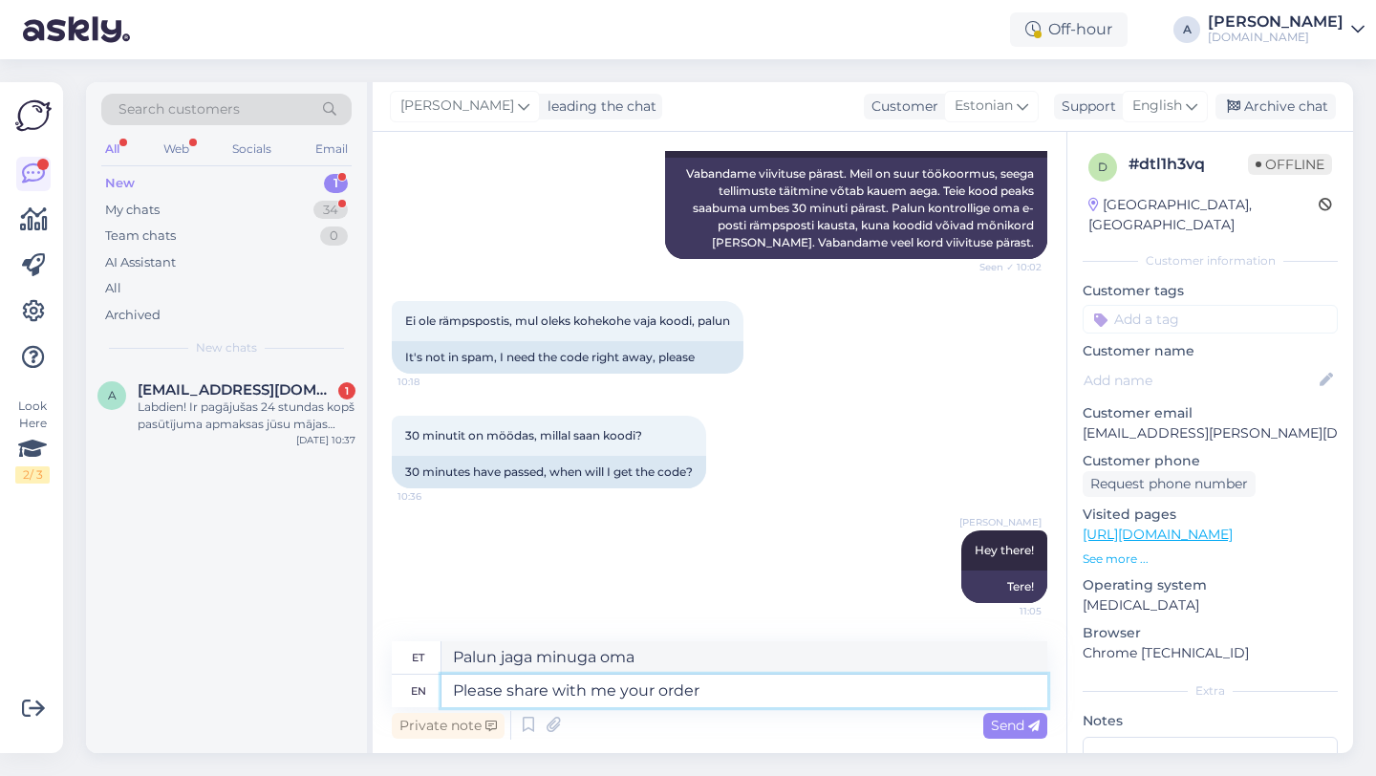
type textarea "Please share with me your order"
type textarea "Palun jaga minuga oma tellimust"
type textarea "Please share with me your order number."
type textarea "Palun jaga minuga oma tellimuse numbrit."
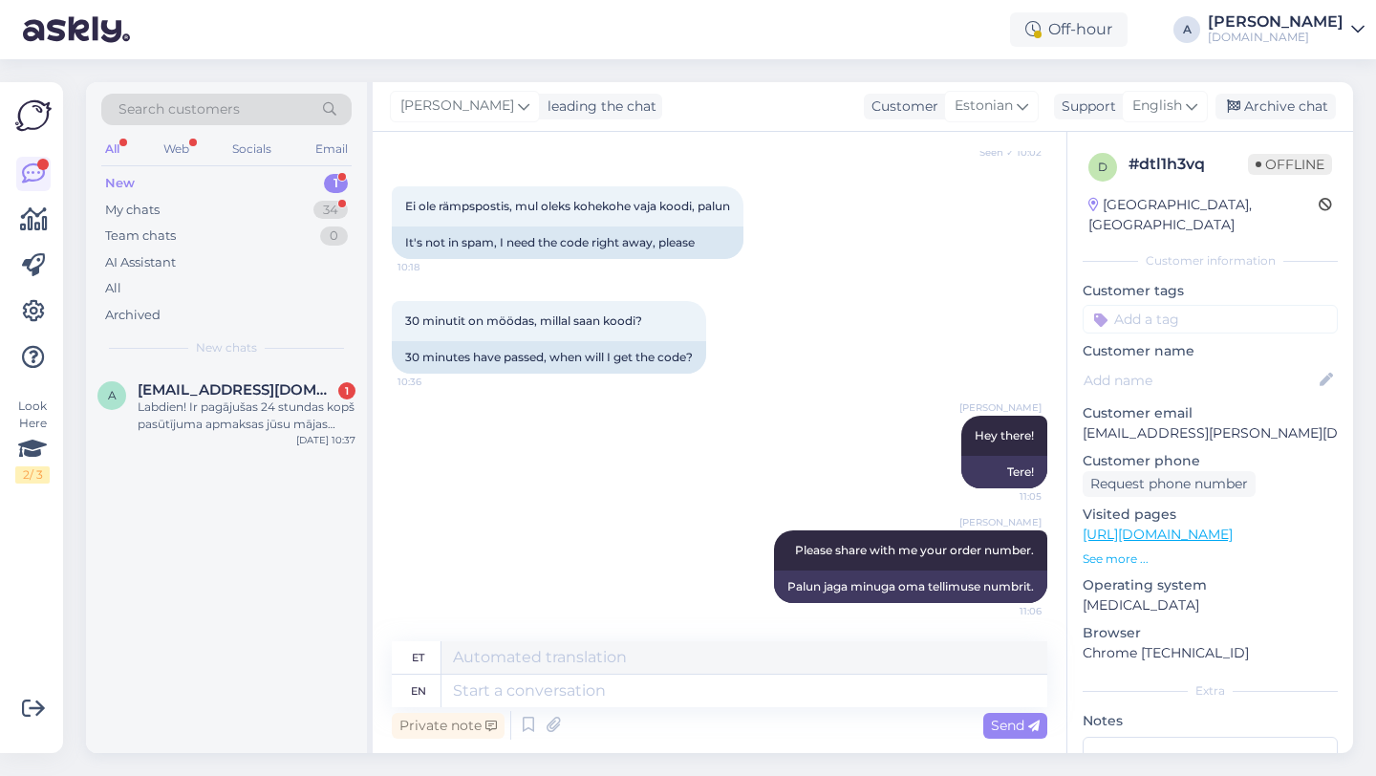
click at [1227, 308] on input at bounding box center [1209, 319] width 255 height 29
type input "orde"
click at [1246, 360] on div "Order_delay" at bounding box center [1210, 369] width 89 height 19
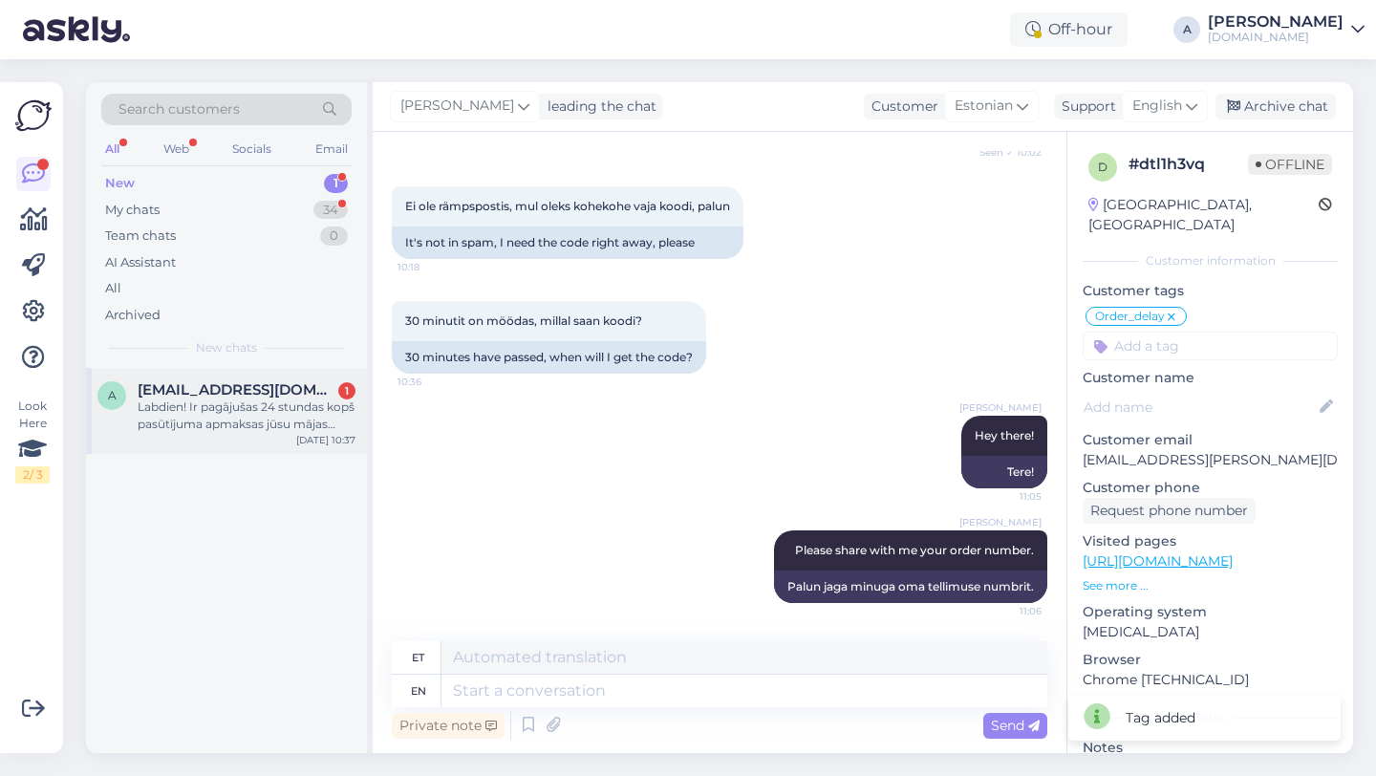
click at [237, 412] on div "Labdien! Ir pagājušas 24 stundas kopš pasūtījuma apmaksas jūsu mājas lapā, bet …" at bounding box center [247, 415] width 218 height 34
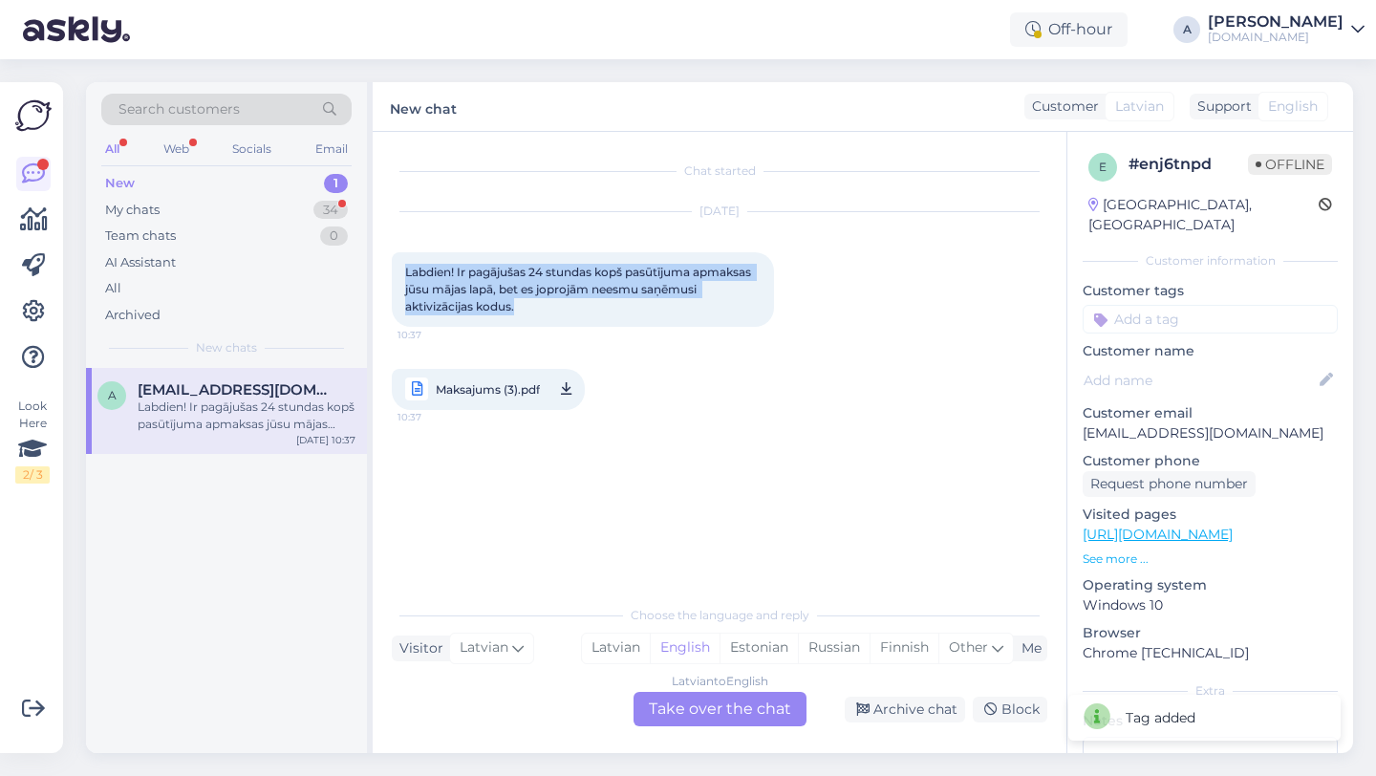
drag, startPoint x: 538, startPoint y: 306, endPoint x: 409, endPoint y: 266, distance: 135.1
click at [401, 262] on div "Labdien! Ir pagājušas 24 stundas kopš pasūtījuma apmaksas jūsu mājas lapā, bet …" at bounding box center [583, 289] width 382 height 75
copy span "Labdien! Ir pagājušas 24 stundas kopš pasūtījuma apmaksas jūsu mājas lapā, bet …"
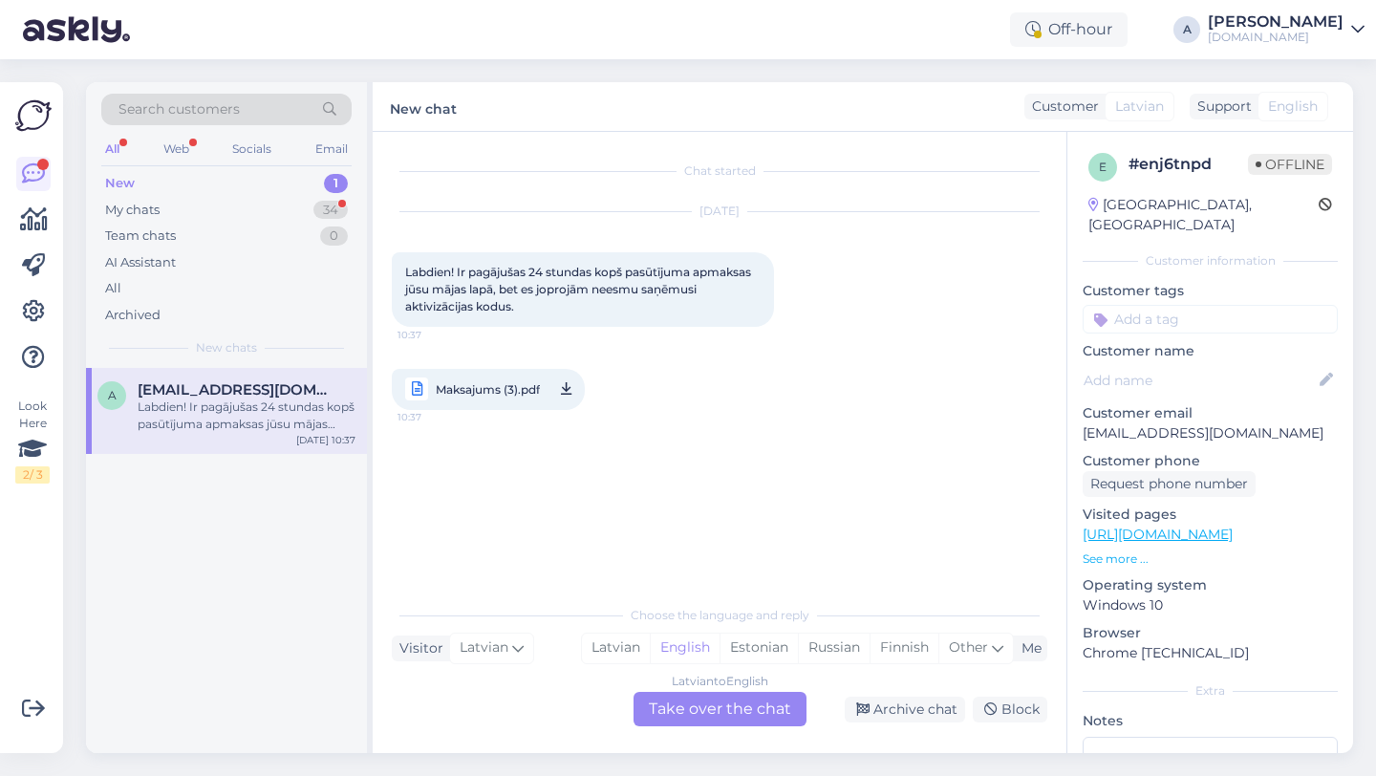
click at [658, 700] on div "Latvian to English Take over the chat" at bounding box center [719, 709] width 173 height 34
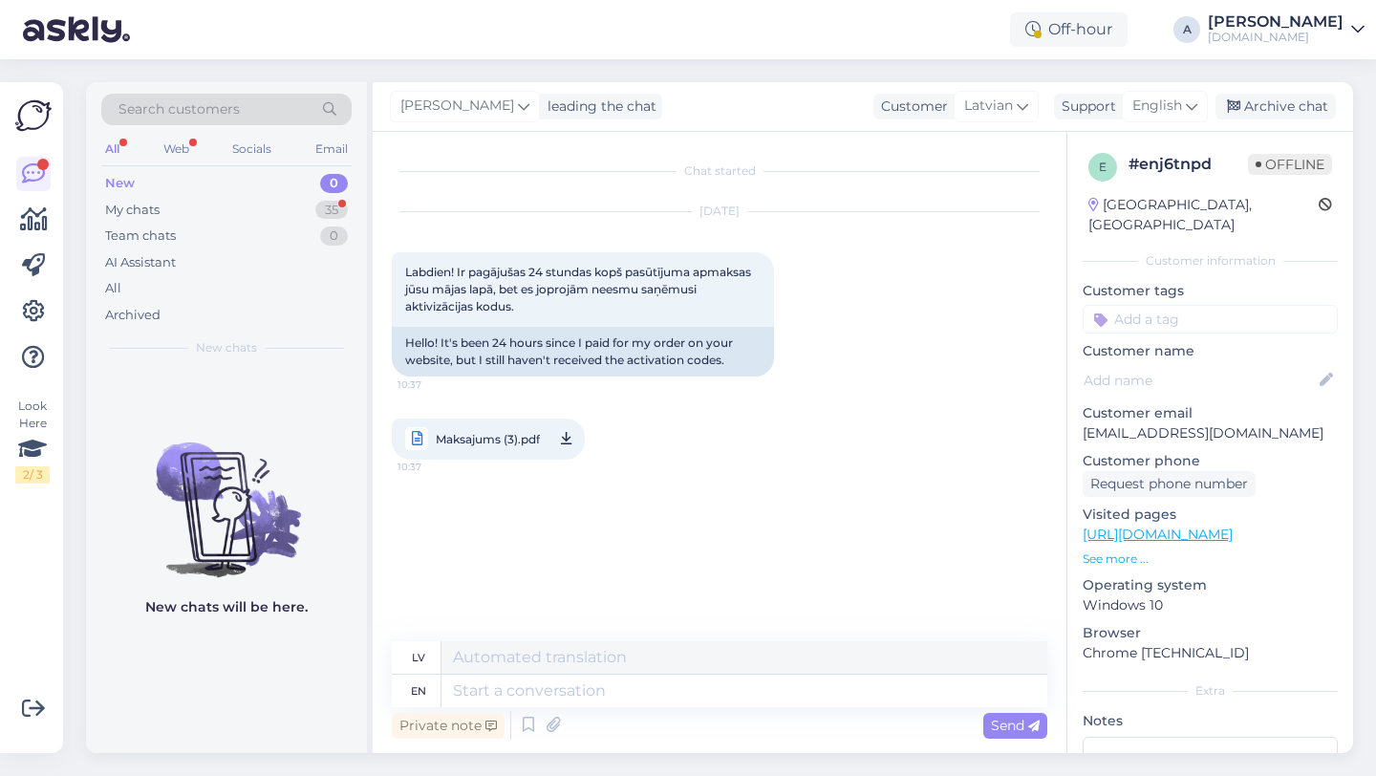
click at [520, 437] on span "Maksajums (3).pdf" at bounding box center [488, 439] width 104 height 24
click at [552, 682] on textarea at bounding box center [744, 690] width 606 height 32
type textarea "Hey th"
type textarea "Hei"
type textarea "Hey there!"
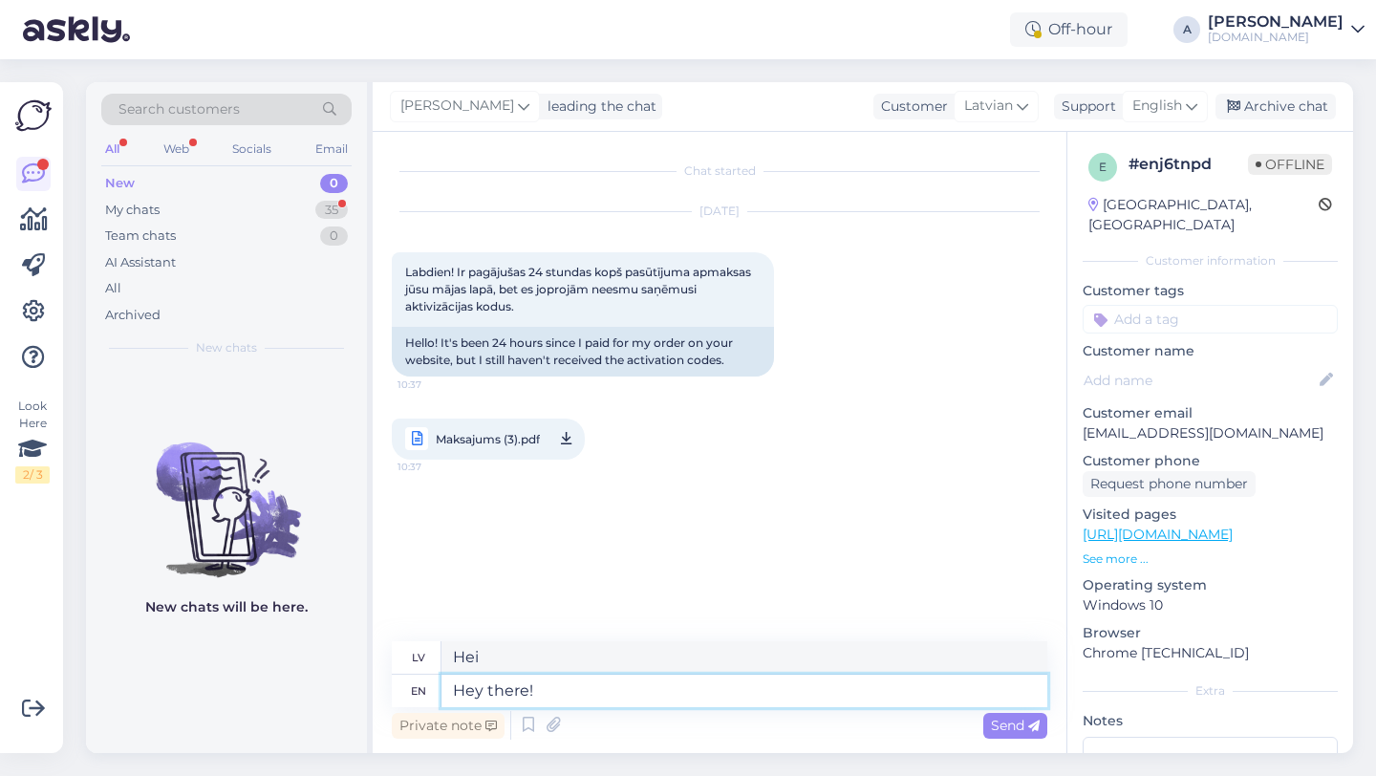
type textarea "Sveiki!"
type textarea "Allow"
type textarea "Atļaut"
type textarea "Allow me t"
type textarea "Ļaujiet man"
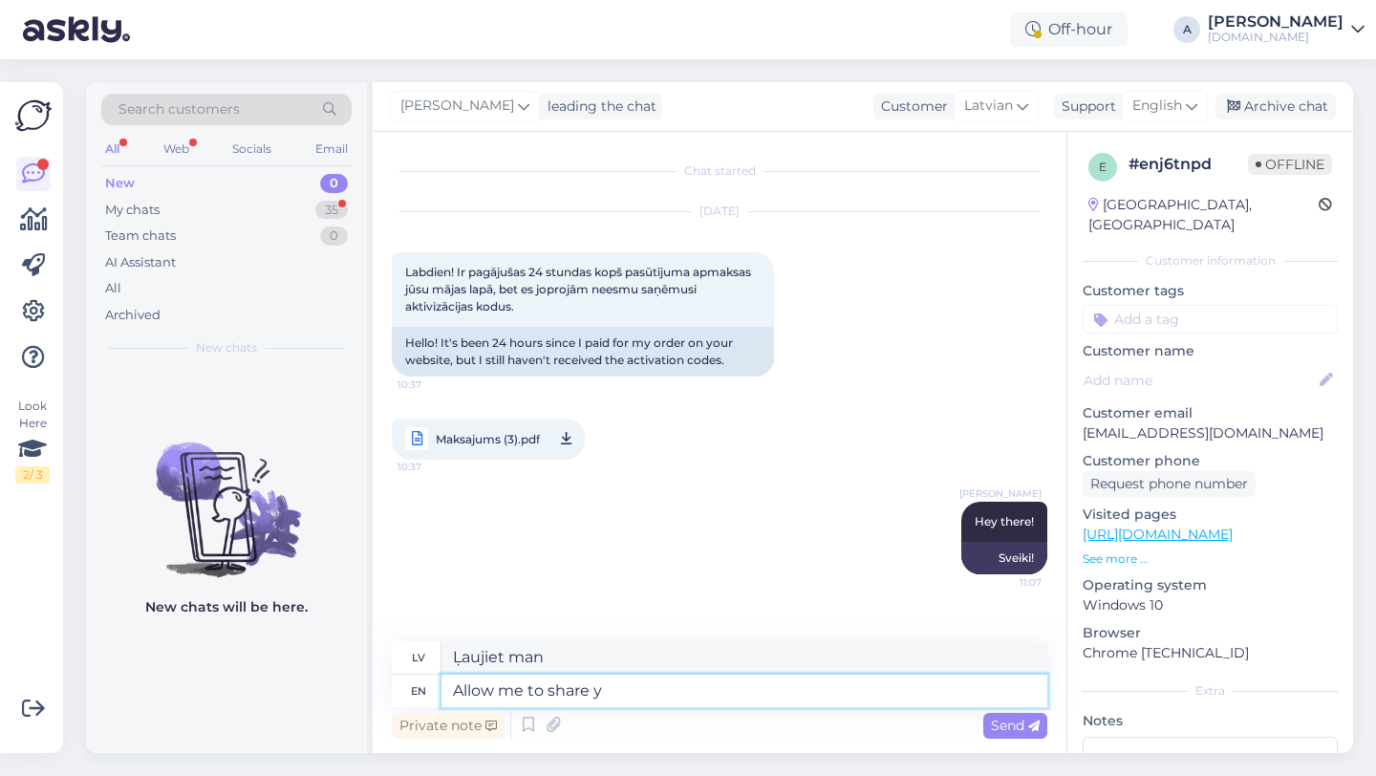
type textarea "Allow me to share yo"
type textarea "Ļaujiet man dalīties"
type textarea "Allow me to share your o"
type textarea "Ļaujiet man dalīties ar jūsu"
type textarea "Allow me to share your order"
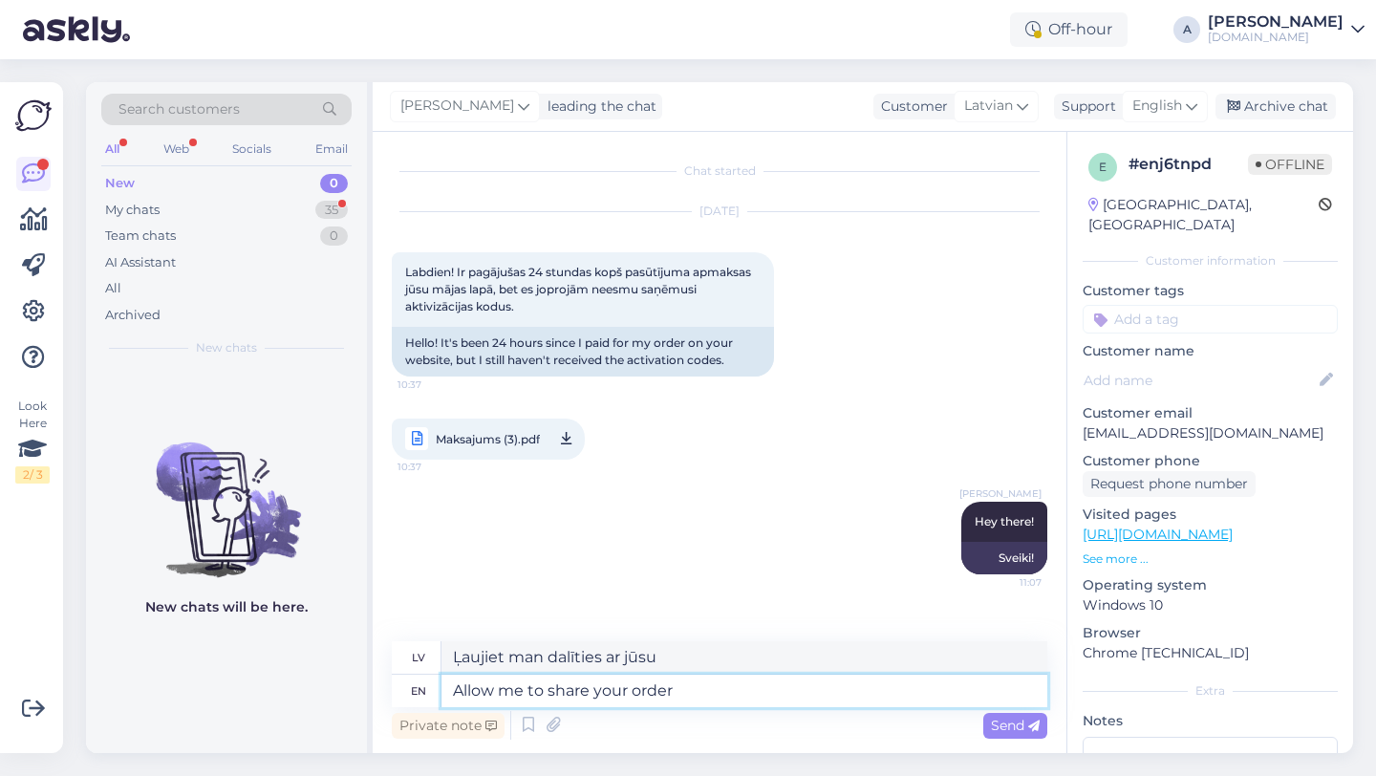
type textarea "Ļaujiet man dalīties ar jūsu pasūtījumu"
type textarea "Allow me to share your order with"
type textarea "Ļaujiet man dalīties ar jūsu pasūtījumu ar"
type textarea "Allow me to share your order with our i"
type textarea "Ļaujiet man dalīties ar jūsu pasūtījumu ar mūsu"
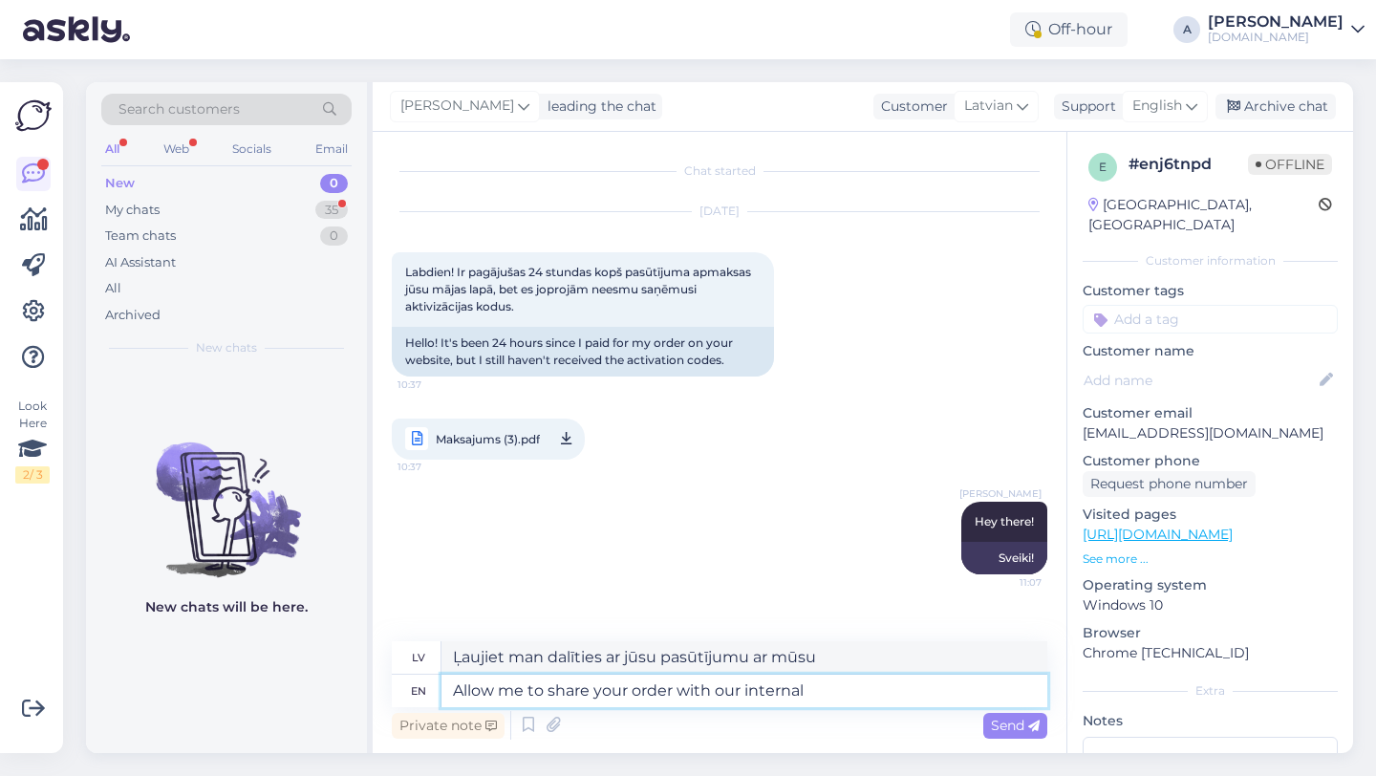
type textarea "Allow me to share your order with our internal t"
type textarea "Ļaujiet man kopīgot jūsu pasūtījumu ar mūsu iekšējo dienestu."
type textarea "Allow me to share your order with our internal team."
type textarea "Ļaujiet man dalīties ar jūsu pasūtījumu ar mūsu iekšējo komandu."
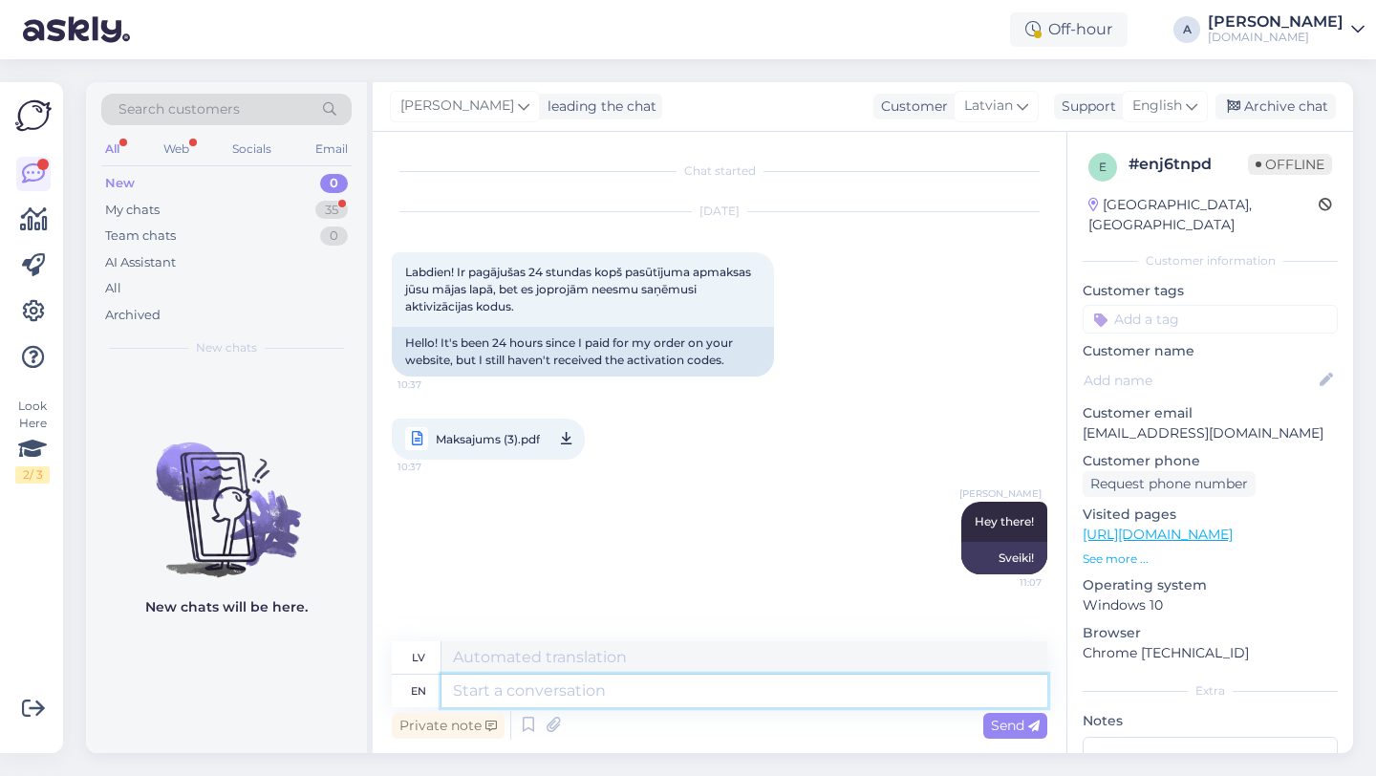
scroll to position [103, 0]
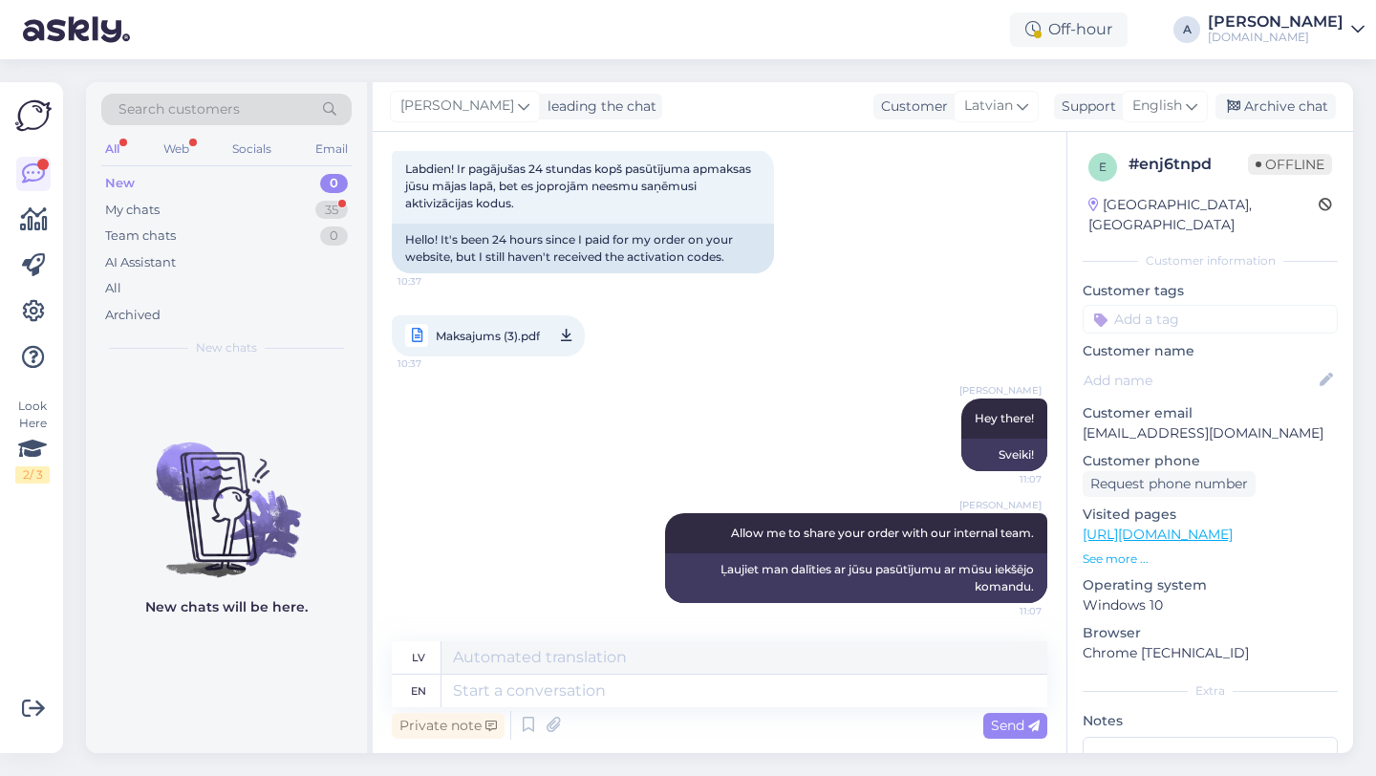
click at [1155, 306] on input at bounding box center [1209, 319] width 255 height 29
type input "orde"
click at [1186, 364] on span "Order_delay" at bounding box center [1210, 369] width 70 height 11
click at [1161, 305] on input "orde" at bounding box center [1209, 319] width 255 height 29
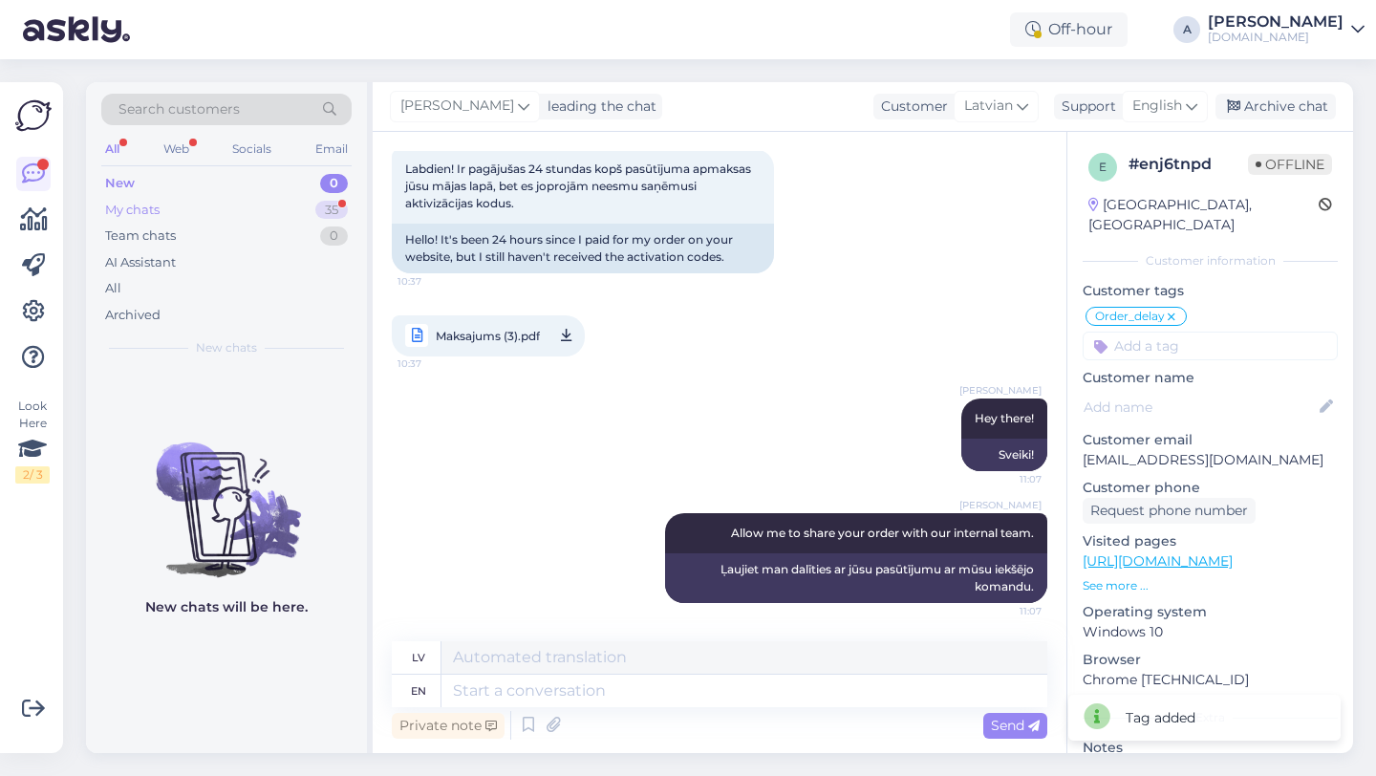
click at [335, 211] on div "35" at bounding box center [331, 210] width 32 height 19
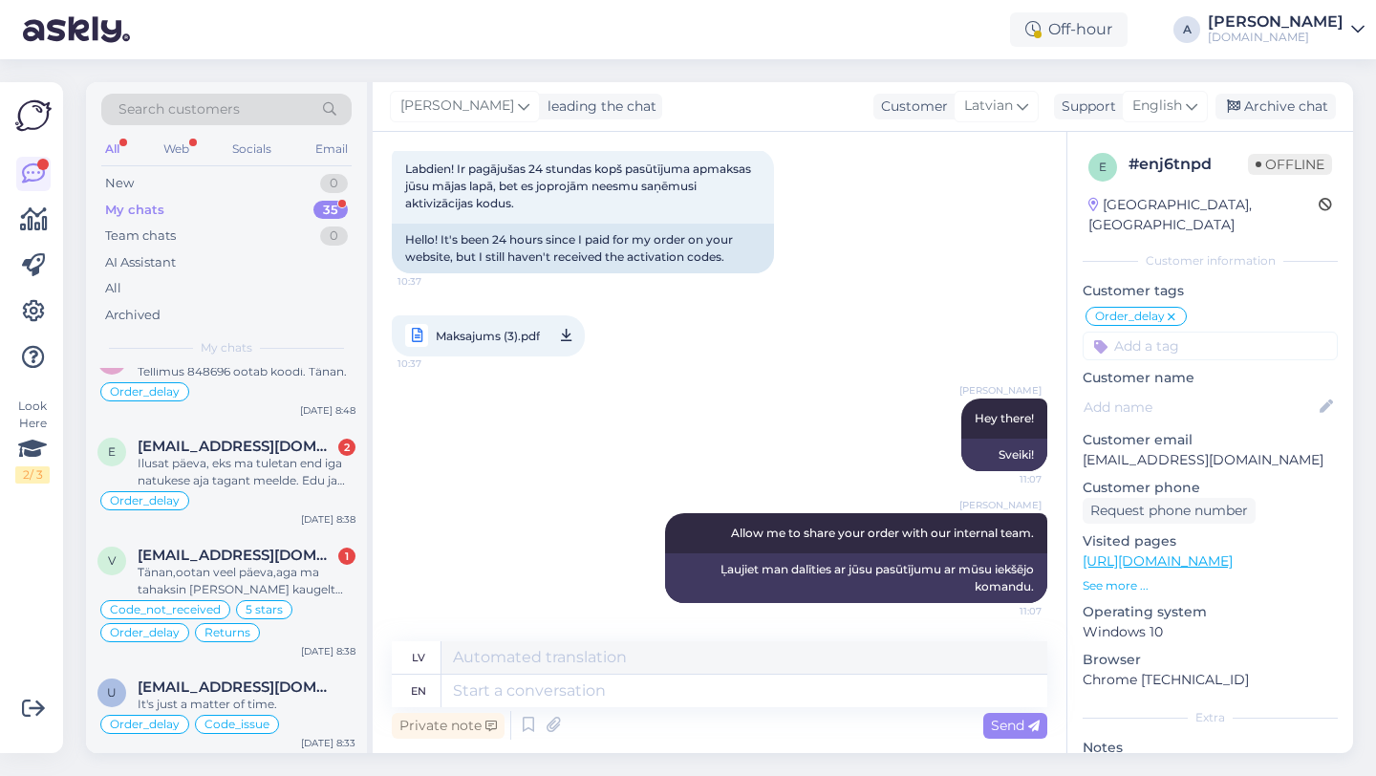
scroll to position [531, 0]
click at [238, 557] on div "vifel@hot.ee 1" at bounding box center [247, 557] width 218 height 17
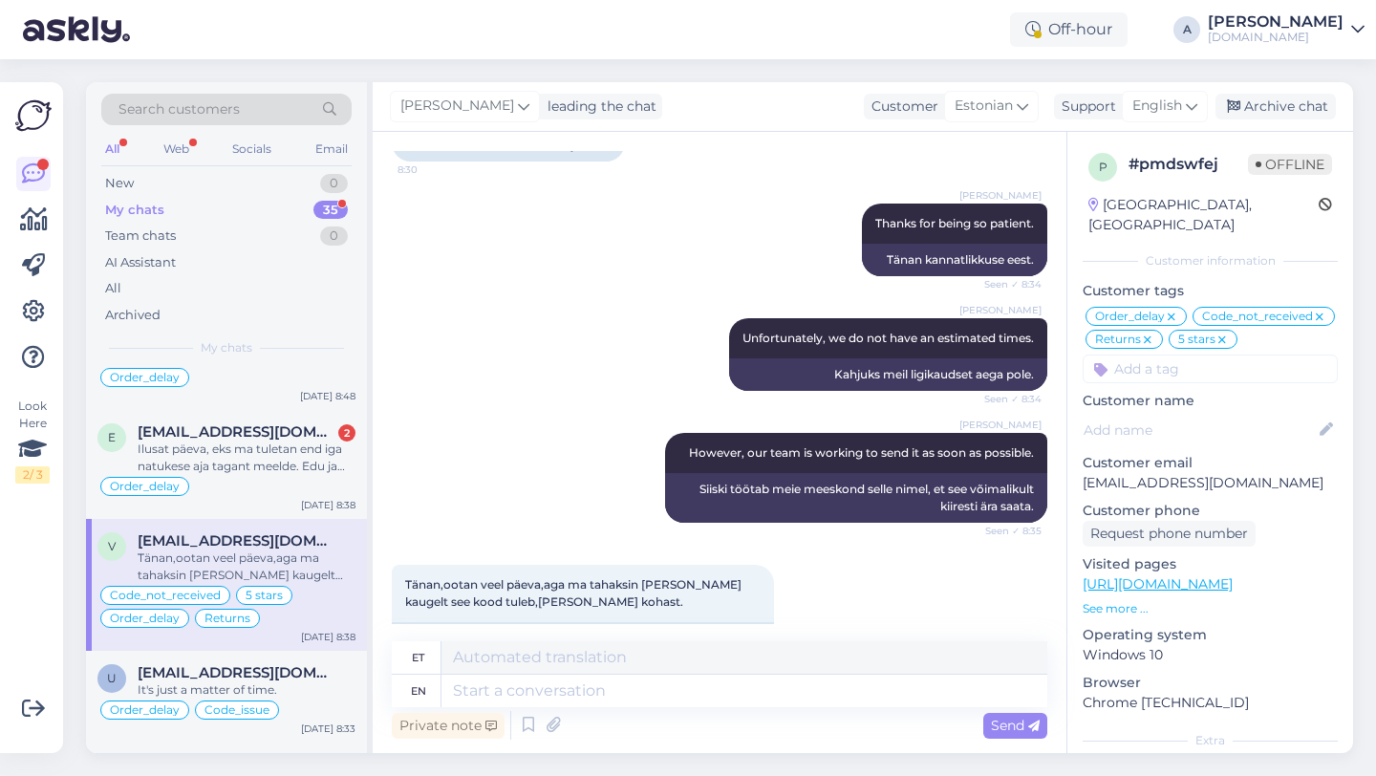
scroll to position [514, 0]
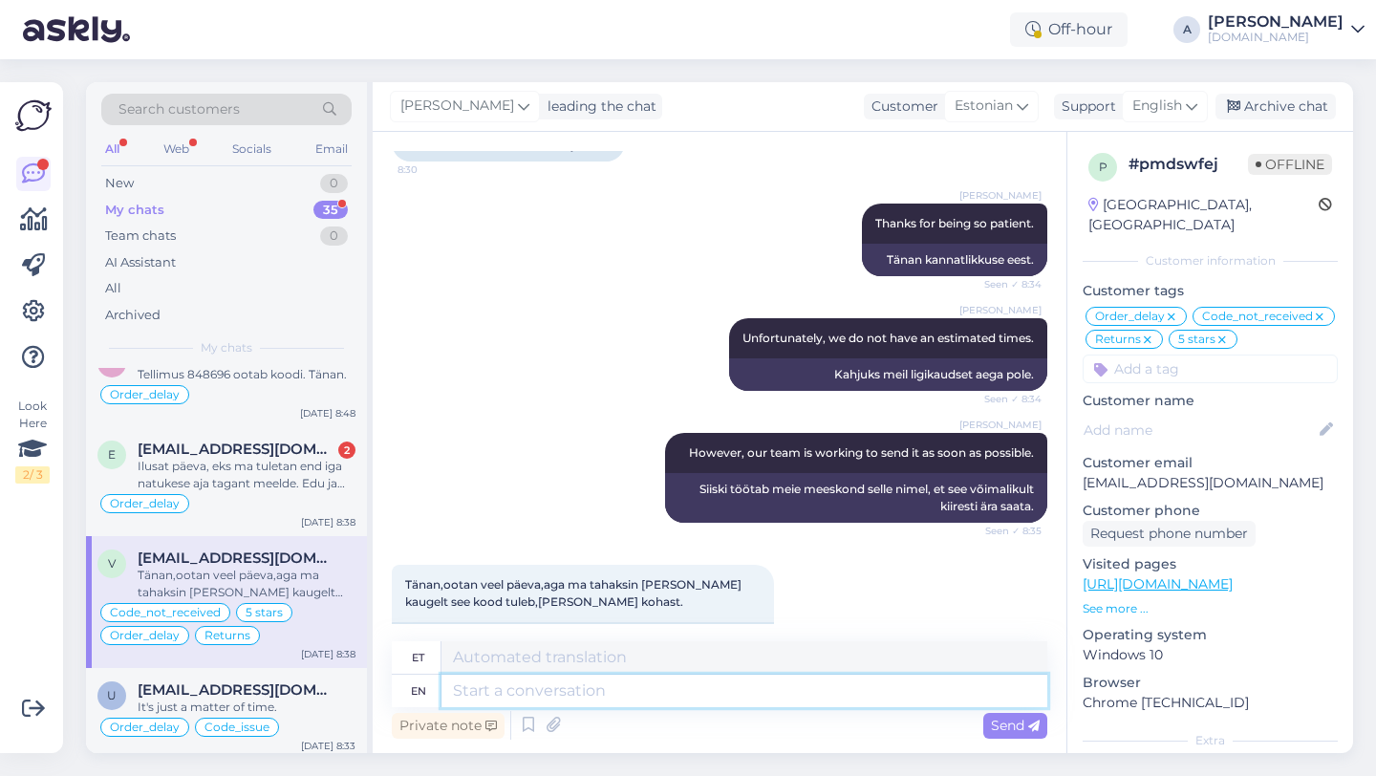
click at [506, 695] on textarea at bounding box center [744, 690] width 606 height 32
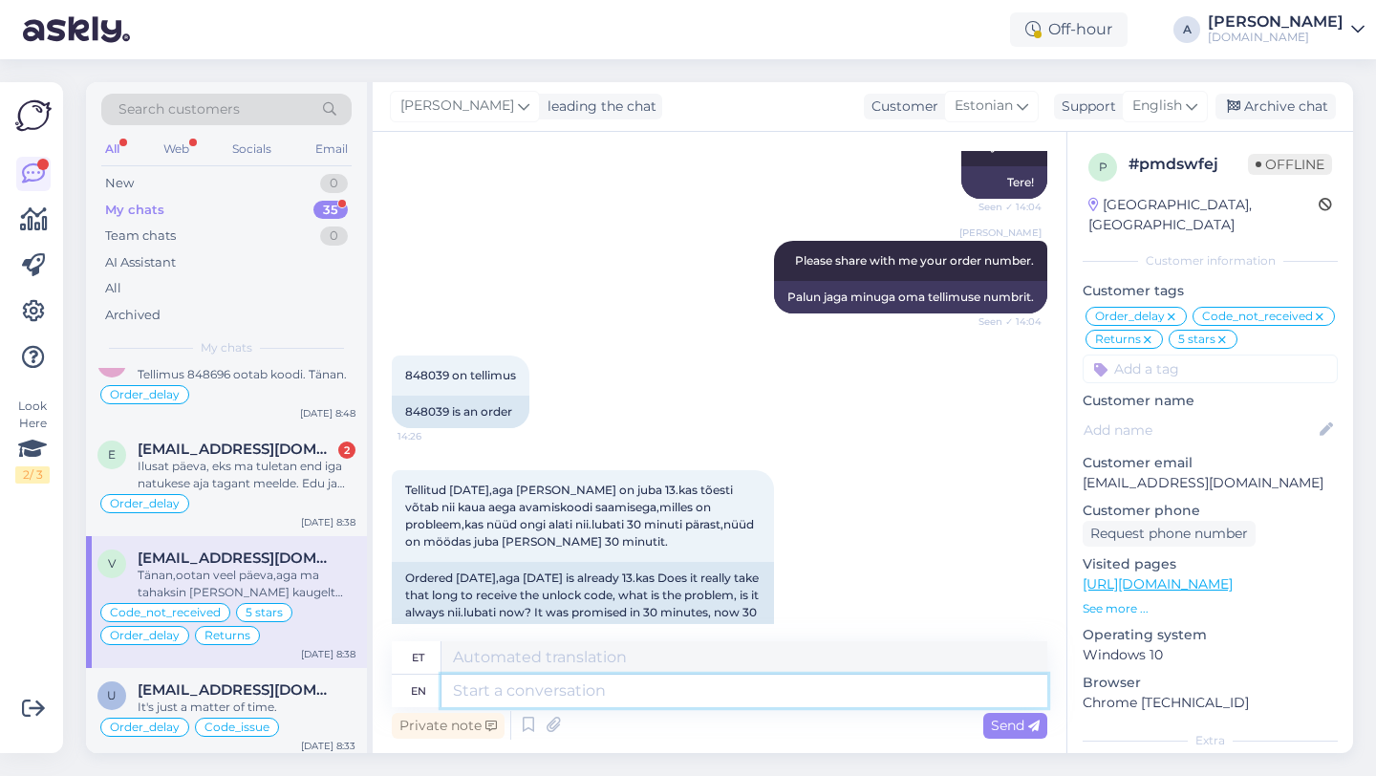
scroll to position [13747, 0]
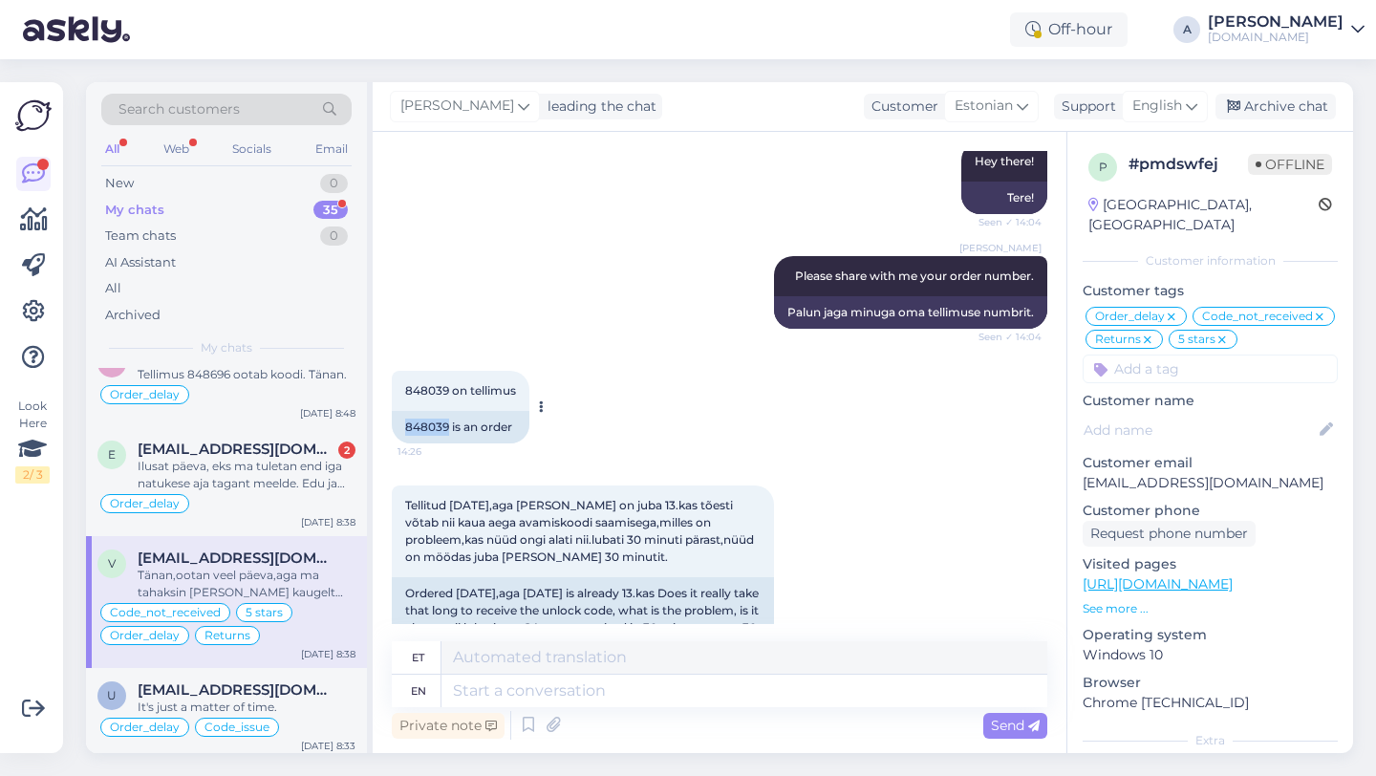
drag, startPoint x: 450, startPoint y: 354, endPoint x: 396, endPoint y: 354, distance: 54.5
click at [396, 411] on div "848039 is an order" at bounding box center [461, 427] width 138 height 32
copy div "848039"
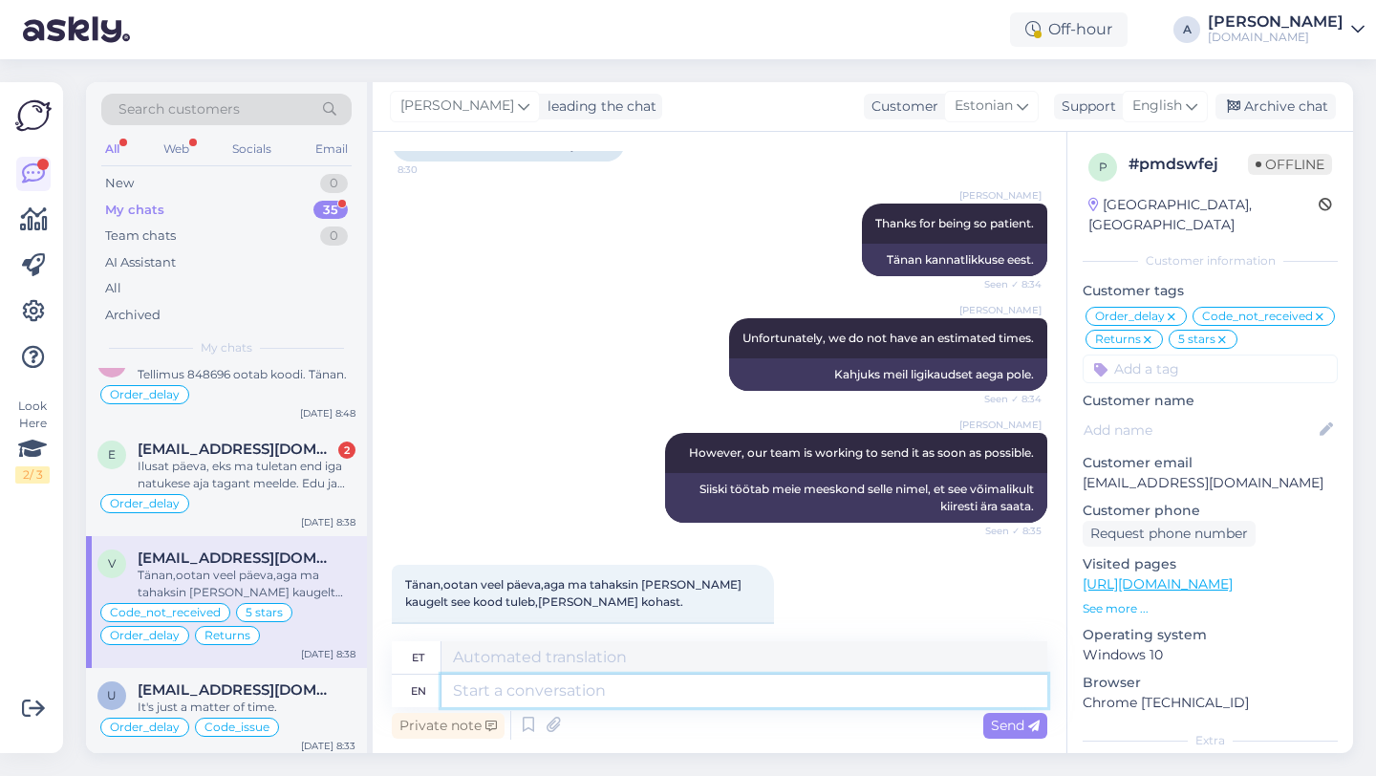
click at [507, 697] on textarea at bounding box center [744, 690] width 606 height 32
type textarea "Once"
type textarea "Kord"
type textarea "Once I"
type textarea "Kui ma"
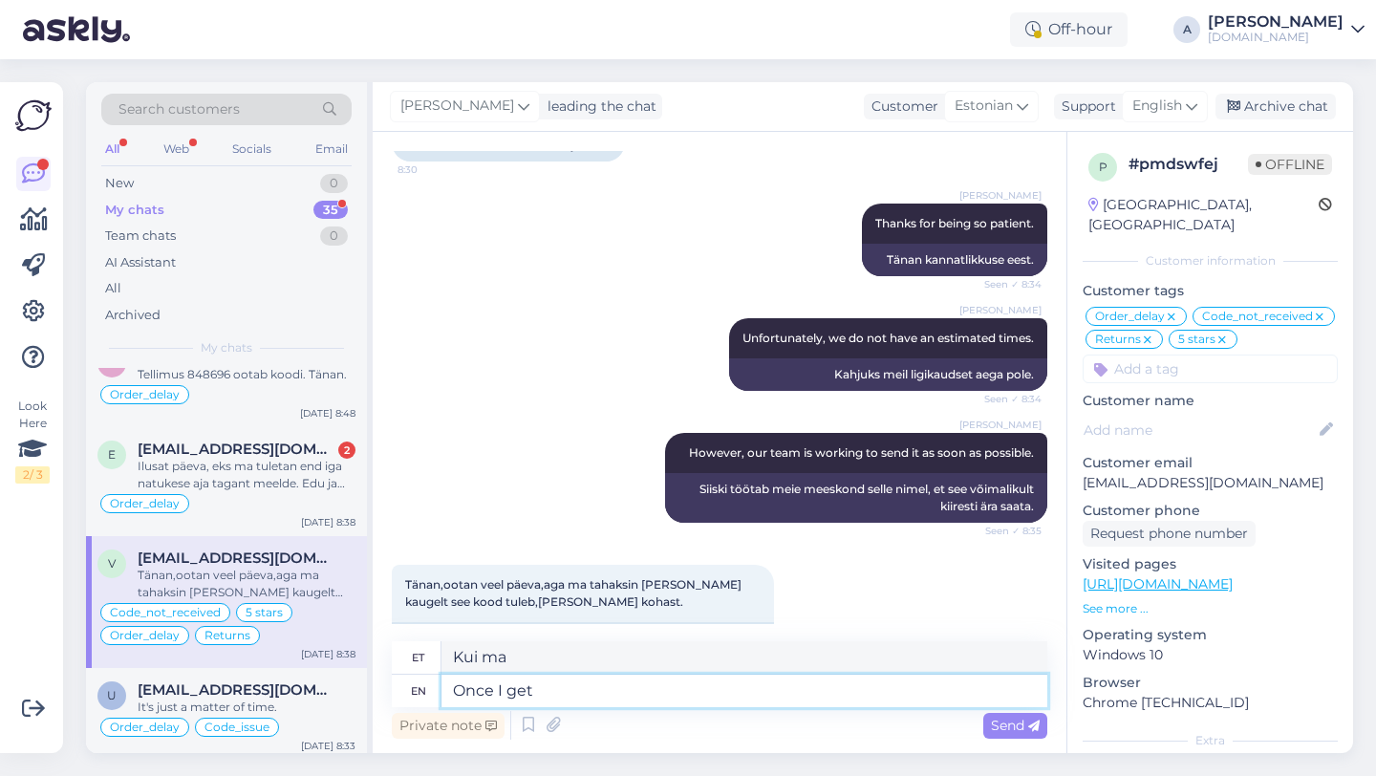
type textarea "Once I get"
type textarea "Kui ma saan"
type textarea "Once I get an update"
type textarea "Kui ma saan värskenduse"
type textarea "Once I get an update I'll le"
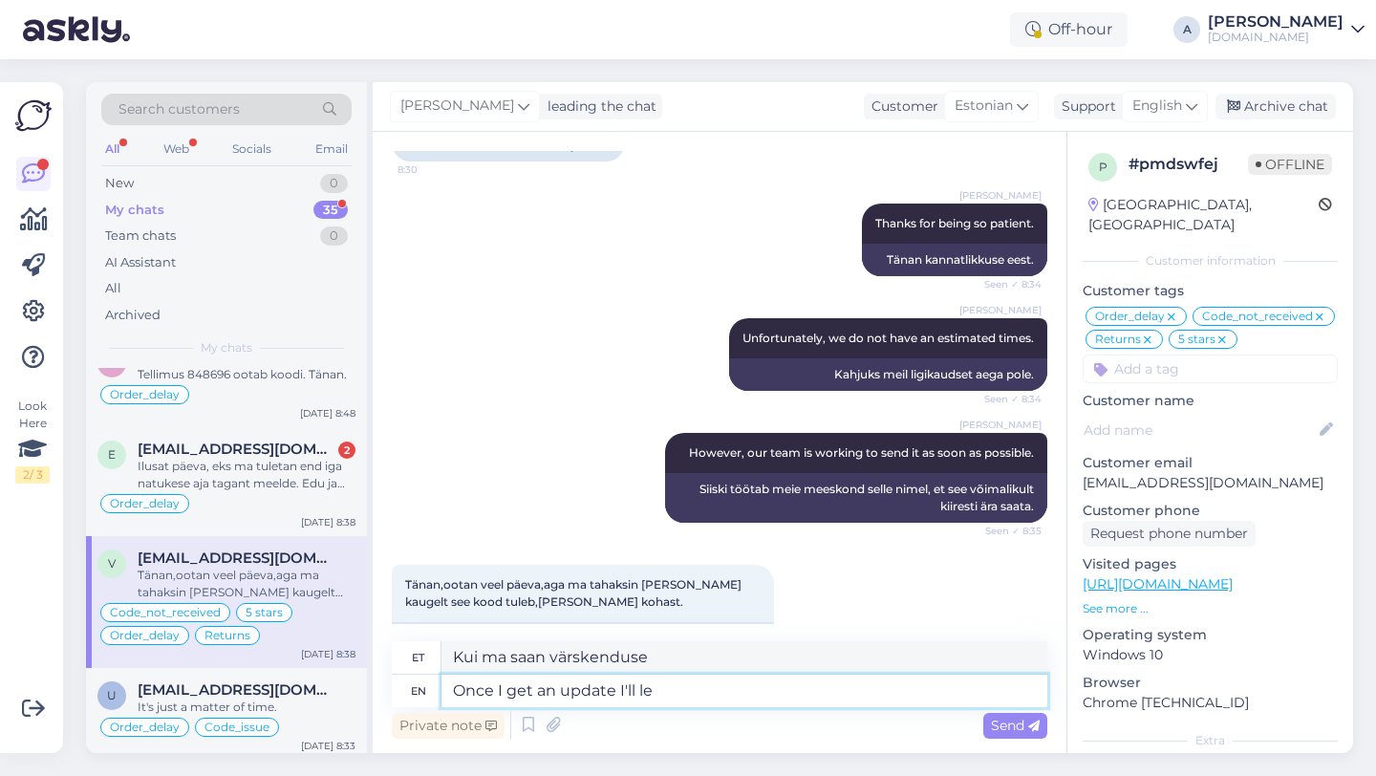
type textarea "Kui ma värskenduse saan, siis ma"
type textarea "Once I get an update I'll let"
type textarea "Kui ma värskenduse saan, annan teada"
type textarea "Once I get an update I'll let you"
type textarea "Kui ma värskenduse saan, annan teile teada"
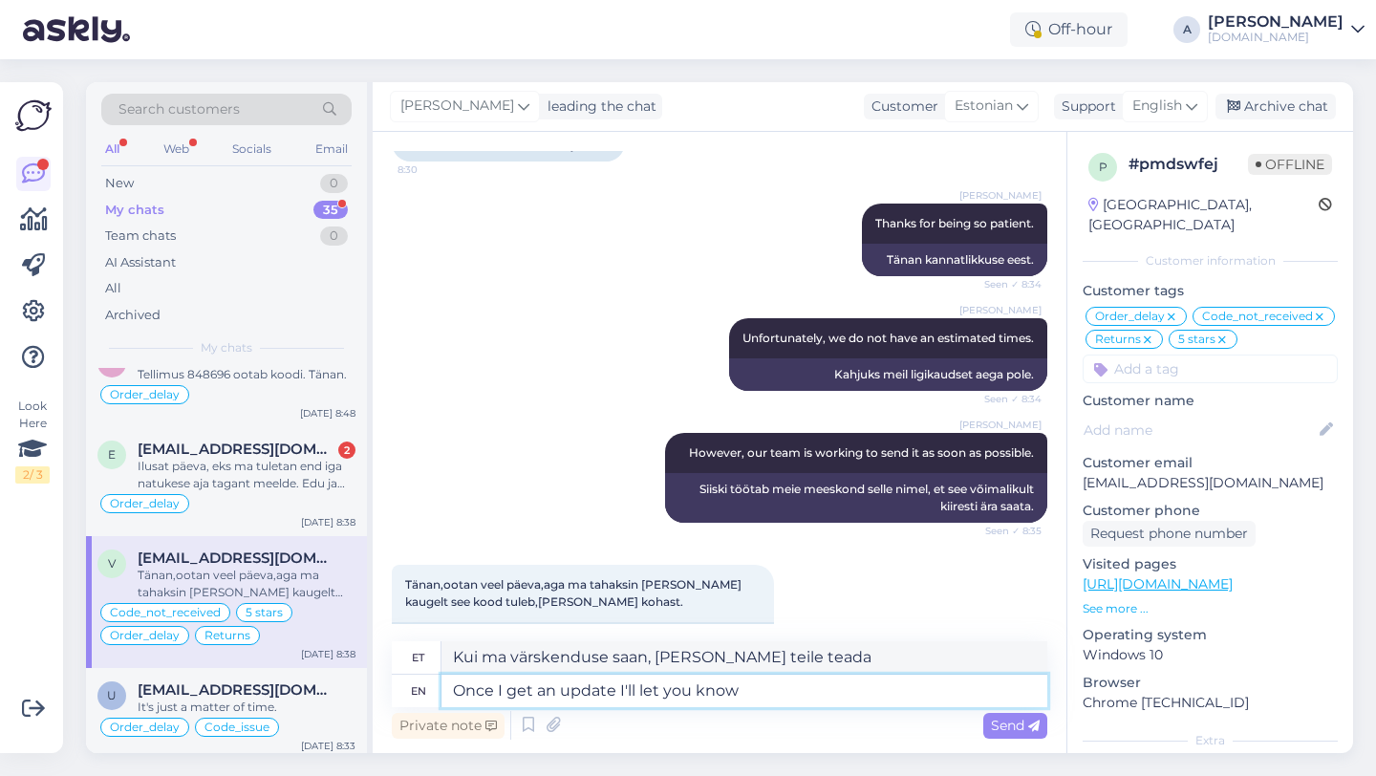
type textarea "Once I get an update I'll let you know"
type textarea "Kui ma värskenduse saan, annan teada"
type textarea "Once I get an update I'll let you know immediately."
type textarea "Niipea kui saan uuenduse, annan kohe teada."
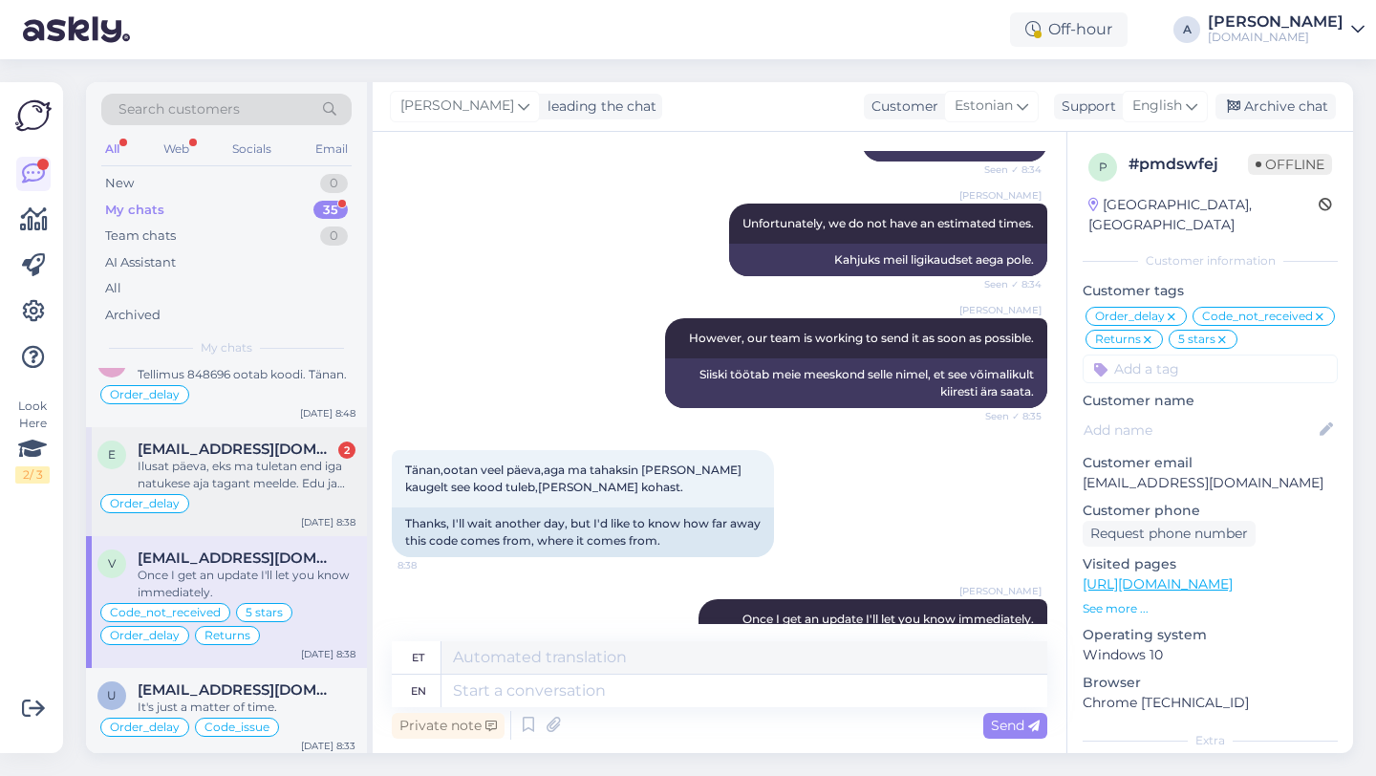
click at [248, 505] on div "Order_delay" at bounding box center [226, 503] width 258 height 23
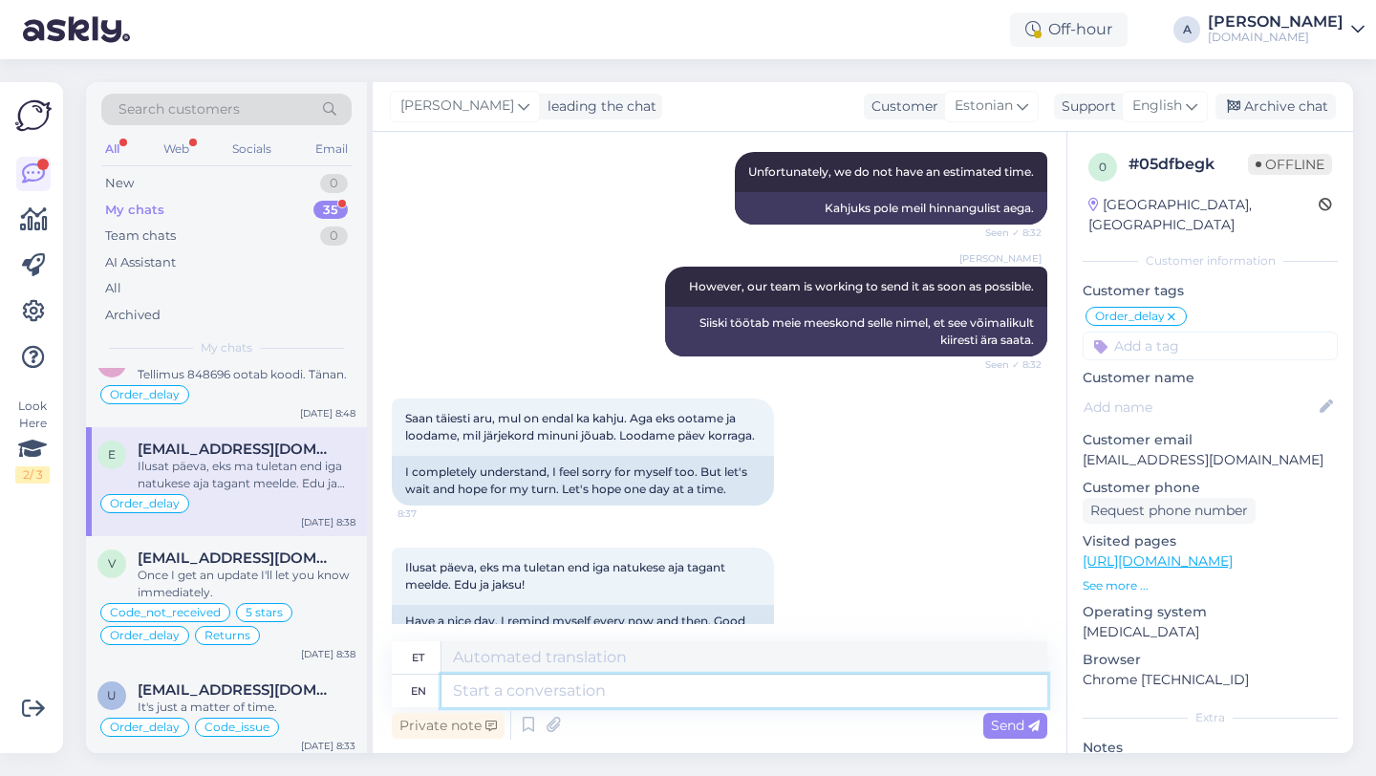
click at [479, 689] on textarea at bounding box center [744, 690] width 606 height 32
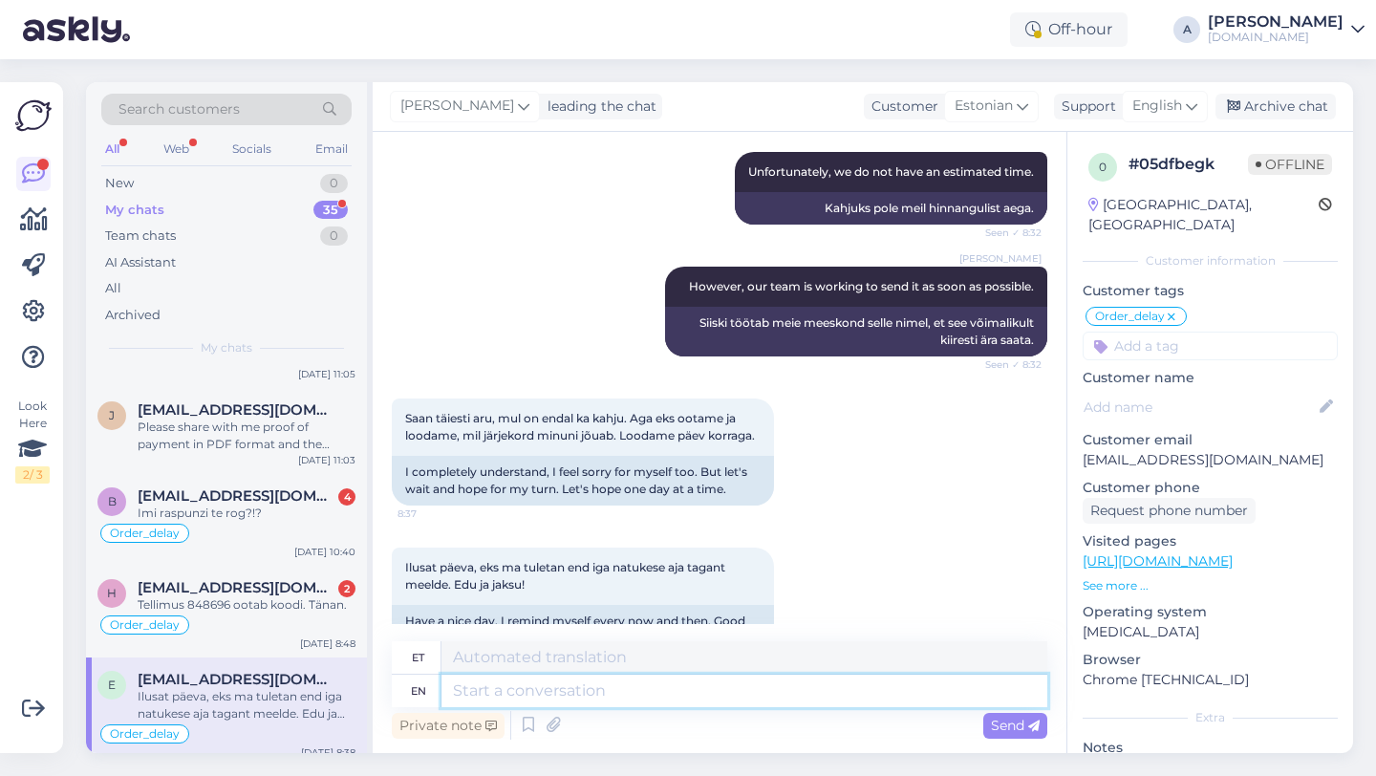
scroll to position [281, 0]
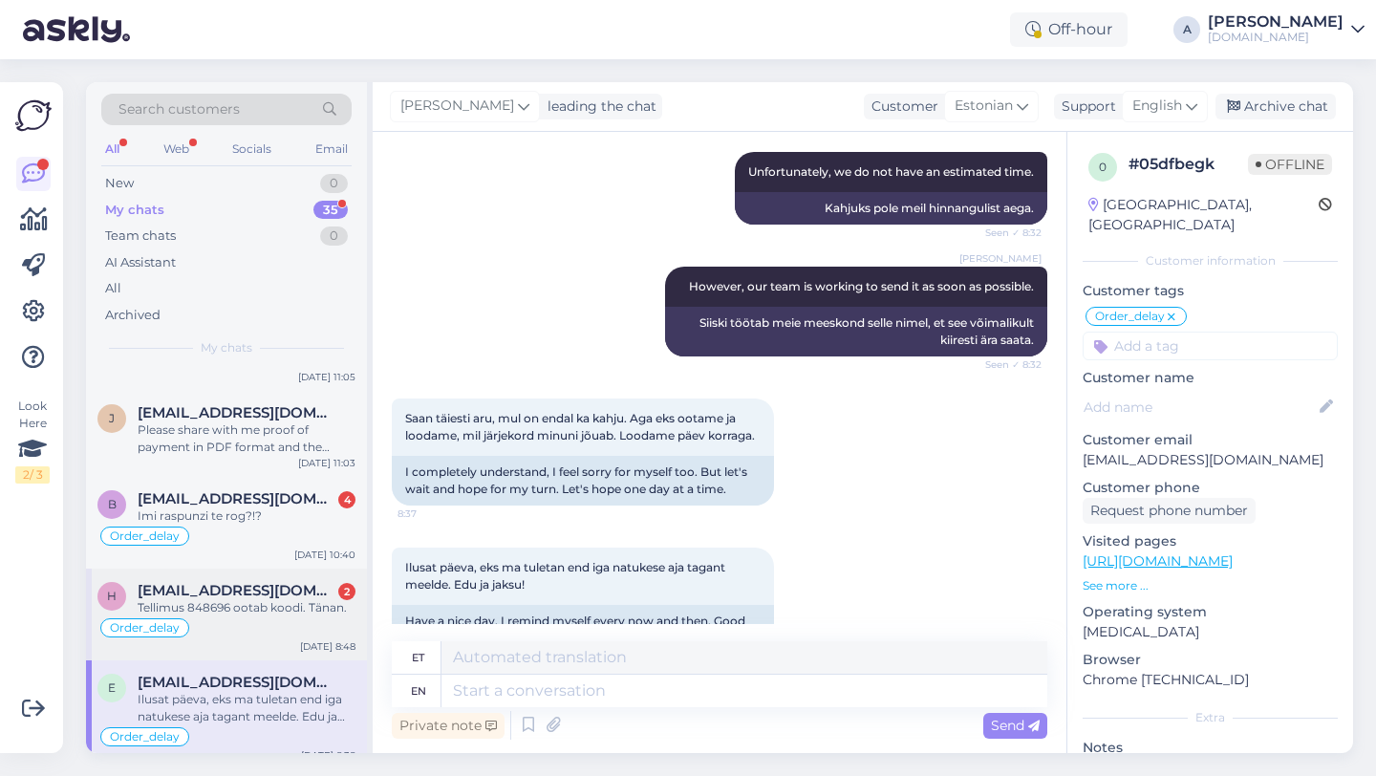
click at [264, 602] on div "Tellimus 848696 ootab koodi. Tänan." at bounding box center [247, 607] width 218 height 17
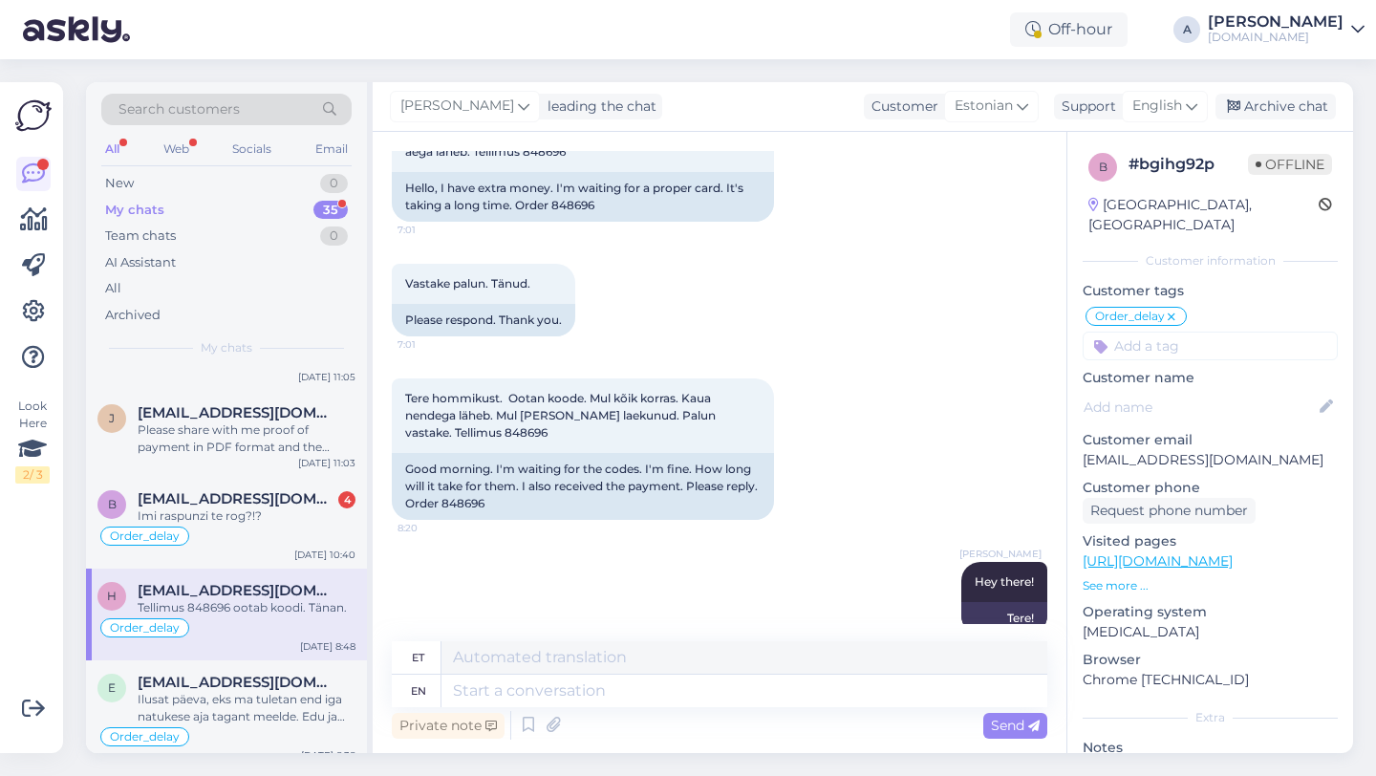
scroll to position [9438, 0]
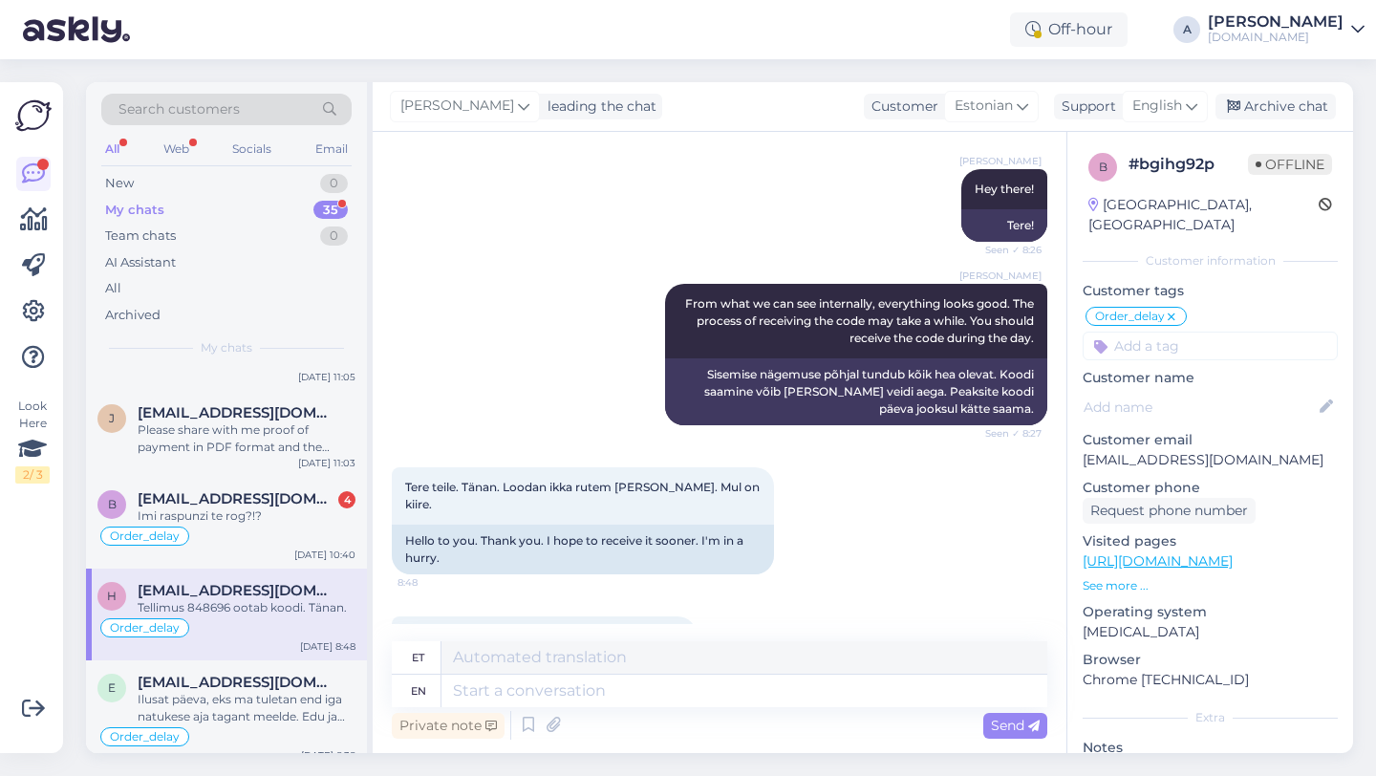
drag, startPoint x: 483, startPoint y: 584, endPoint x: 444, endPoint y: 588, distance: 39.4
click at [444, 656] on div "Order 848696 is waiting for the code. Thank you." at bounding box center [544, 672] width 305 height 32
copy div "848696"
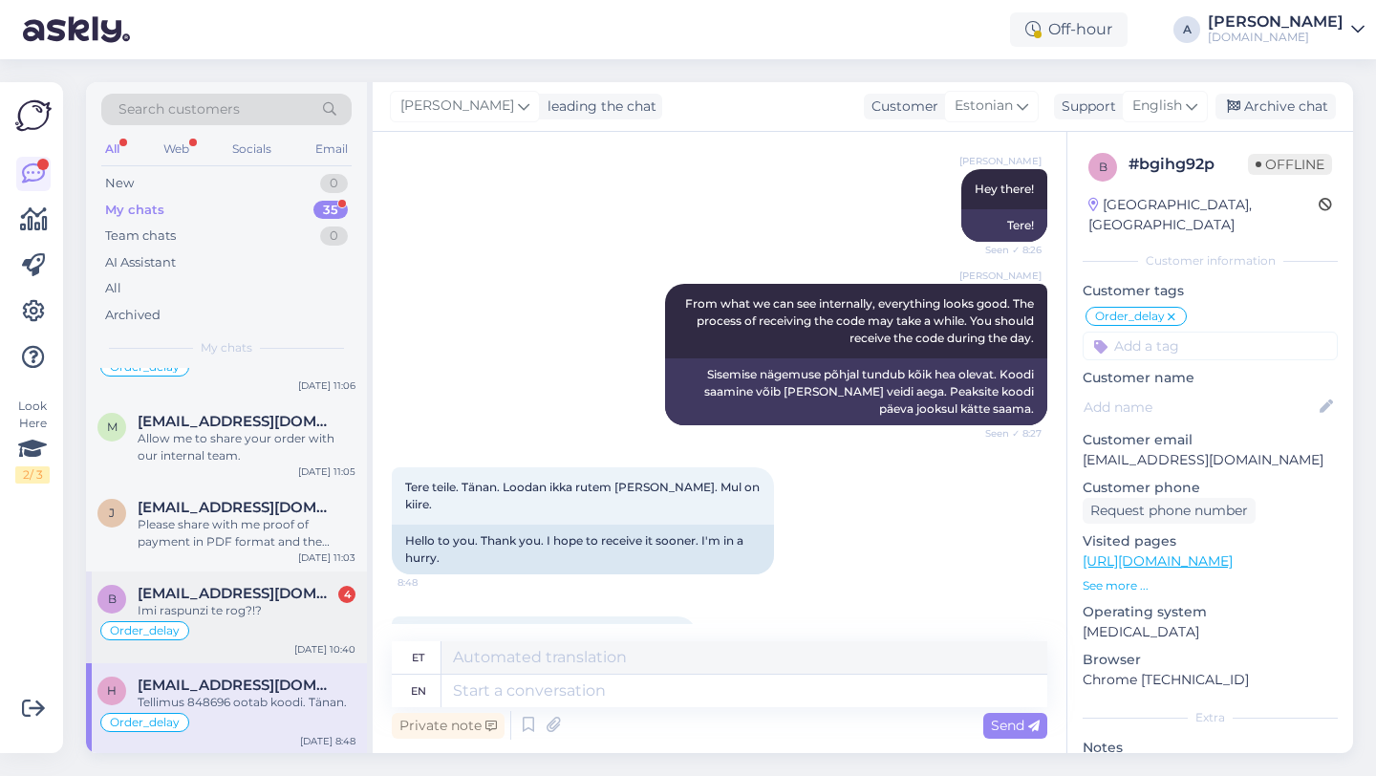
scroll to position [165, 0]
click at [203, 620] on div "Imi raspunzi te rog?!?" at bounding box center [247, 614] width 218 height 17
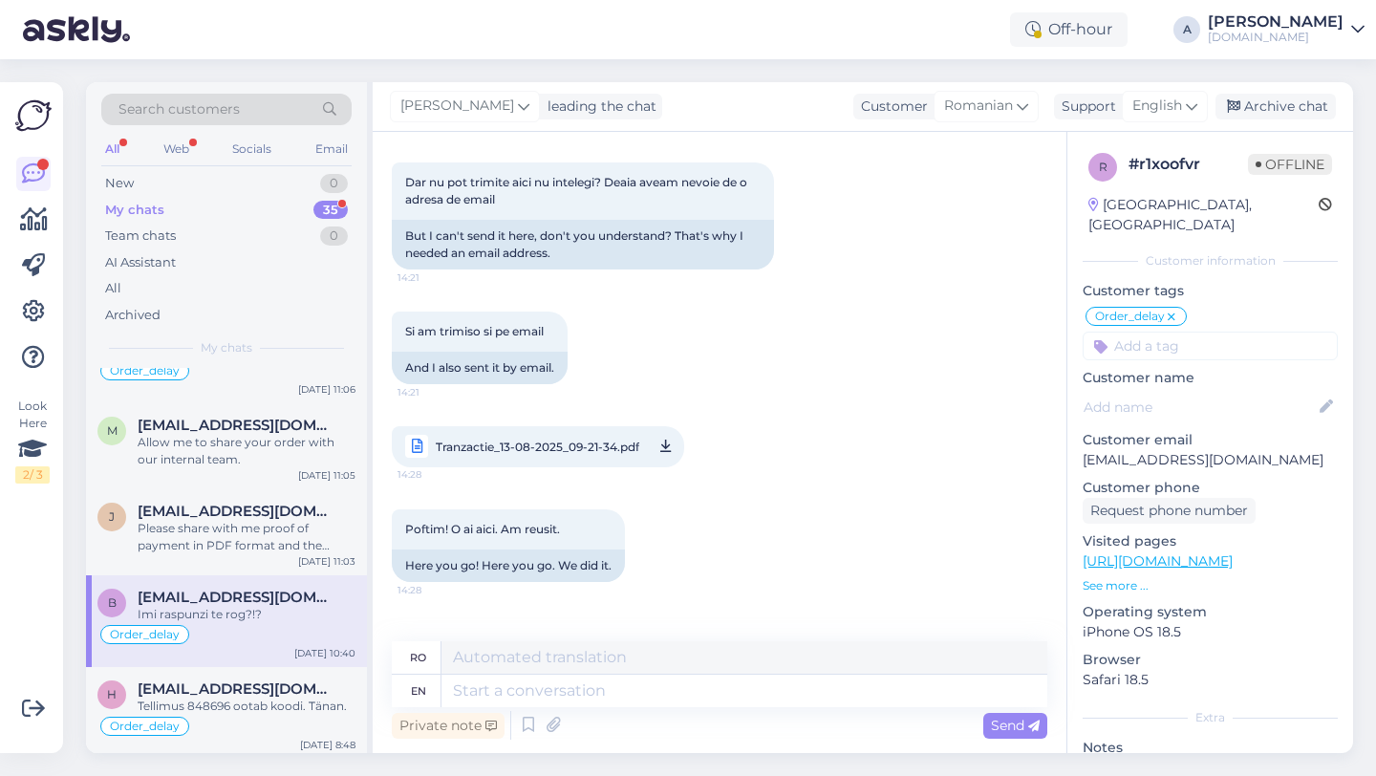
scroll to position [6688, 0]
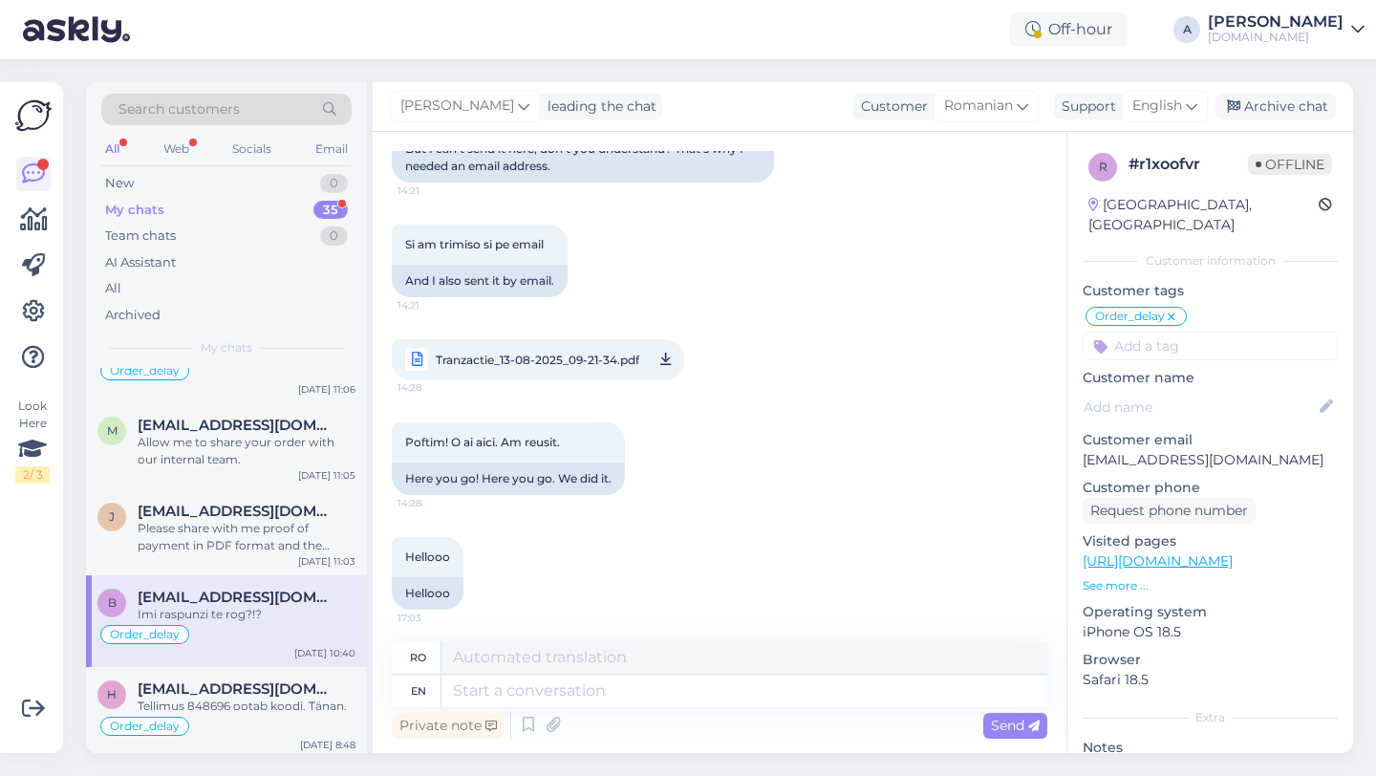
click at [608, 372] on span "Tranzactie_13-08-2025_09-21-34.pdf" at bounding box center [537, 360] width 203 height 24
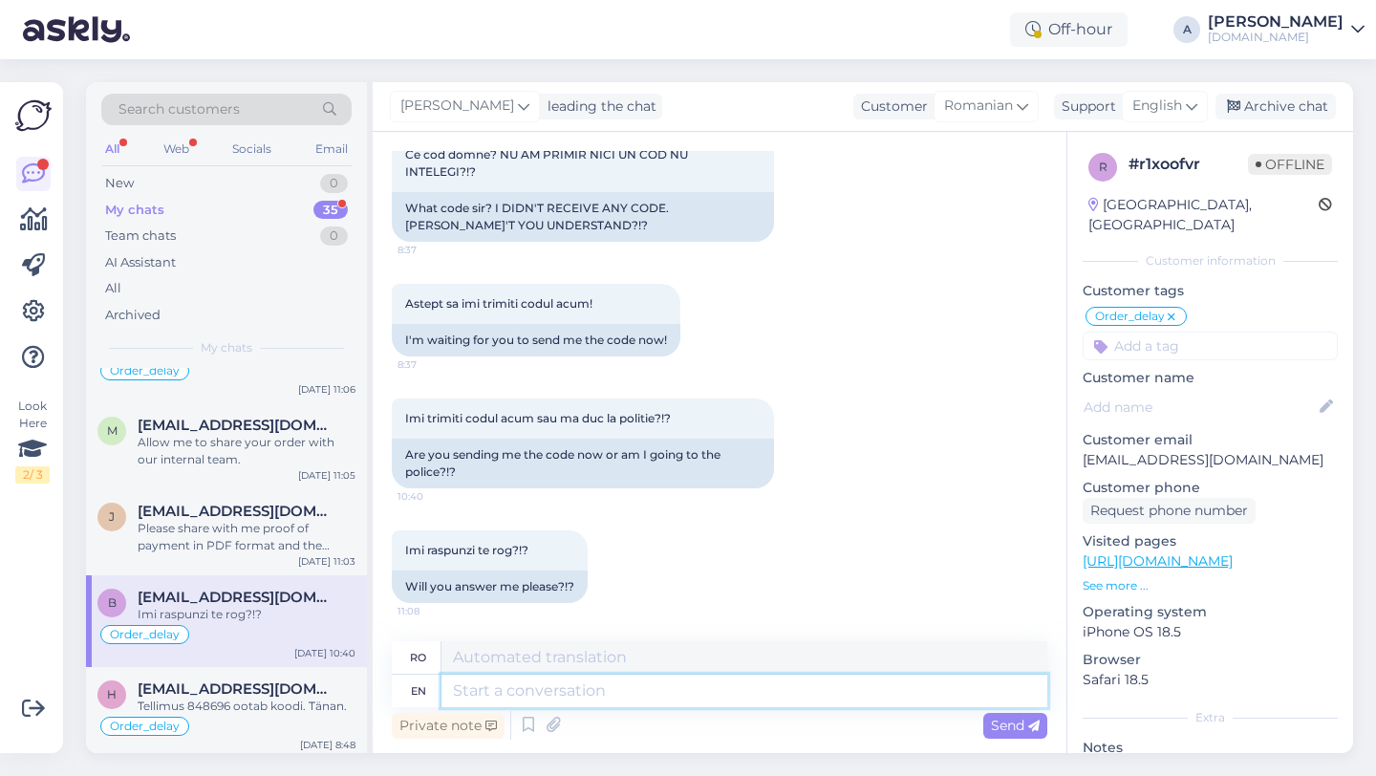
click at [593, 696] on textarea at bounding box center [744, 690] width 606 height 32
type textarea "Thanks"
type textarea "Mulţumesc"
type textarea "Thanks for"
type textarea "Mulțumesc pentru"
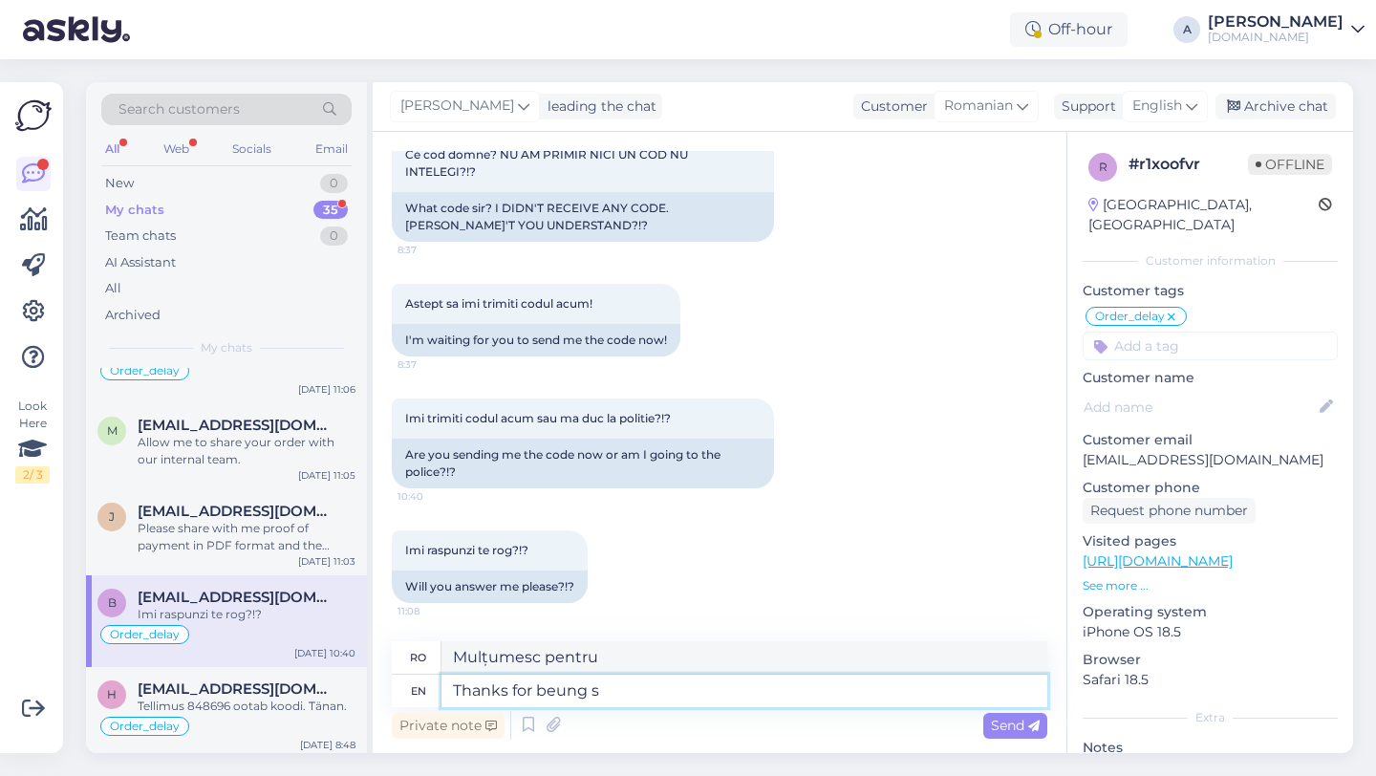
type textarea "Thanks for beung"
type textarea "Mulțumesc că ești"
type textarea "Thanks for being so patient."
type textarea "Mulțumesc că ai fost"
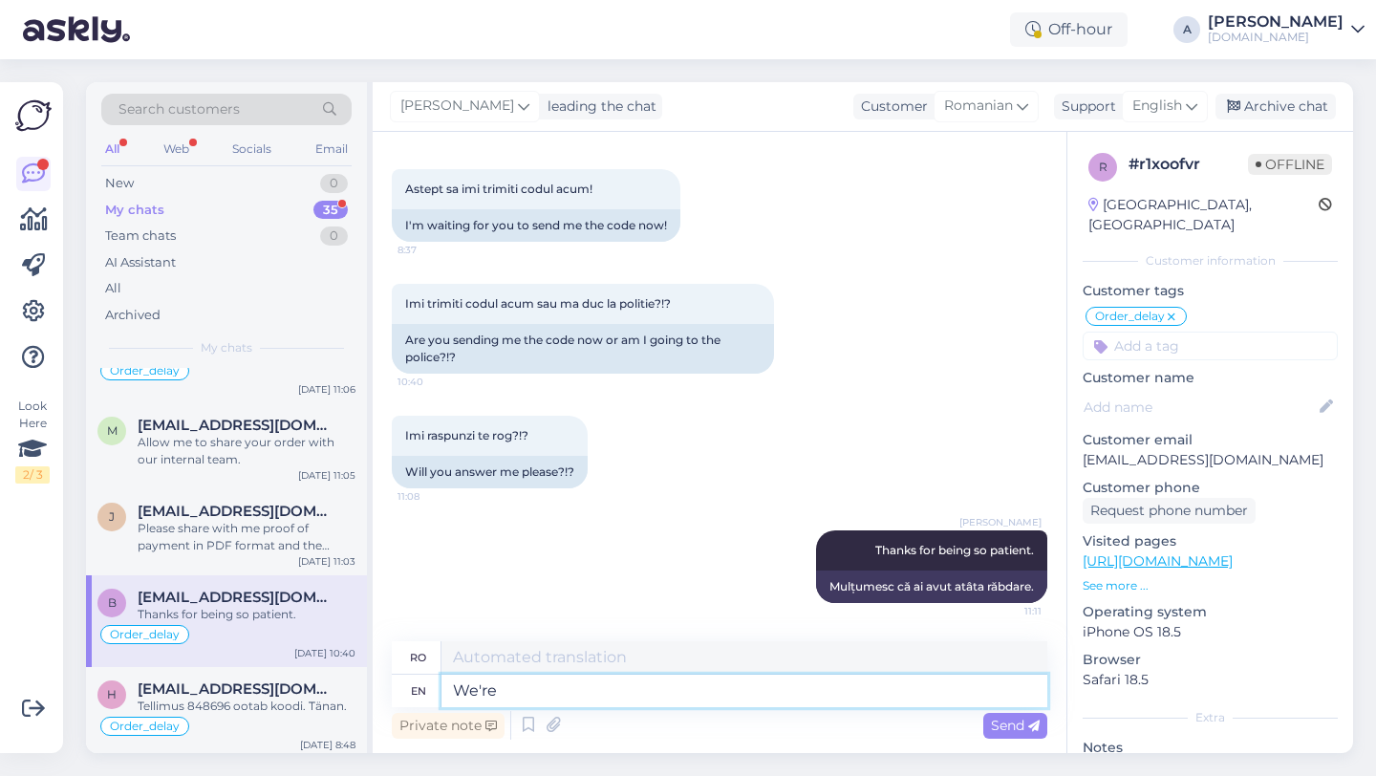
type textarea "We're"
type textarea "Suntem"
type textarea "We're still"
type textarea "Încă suntem"
type textarea "We're still waiting f"
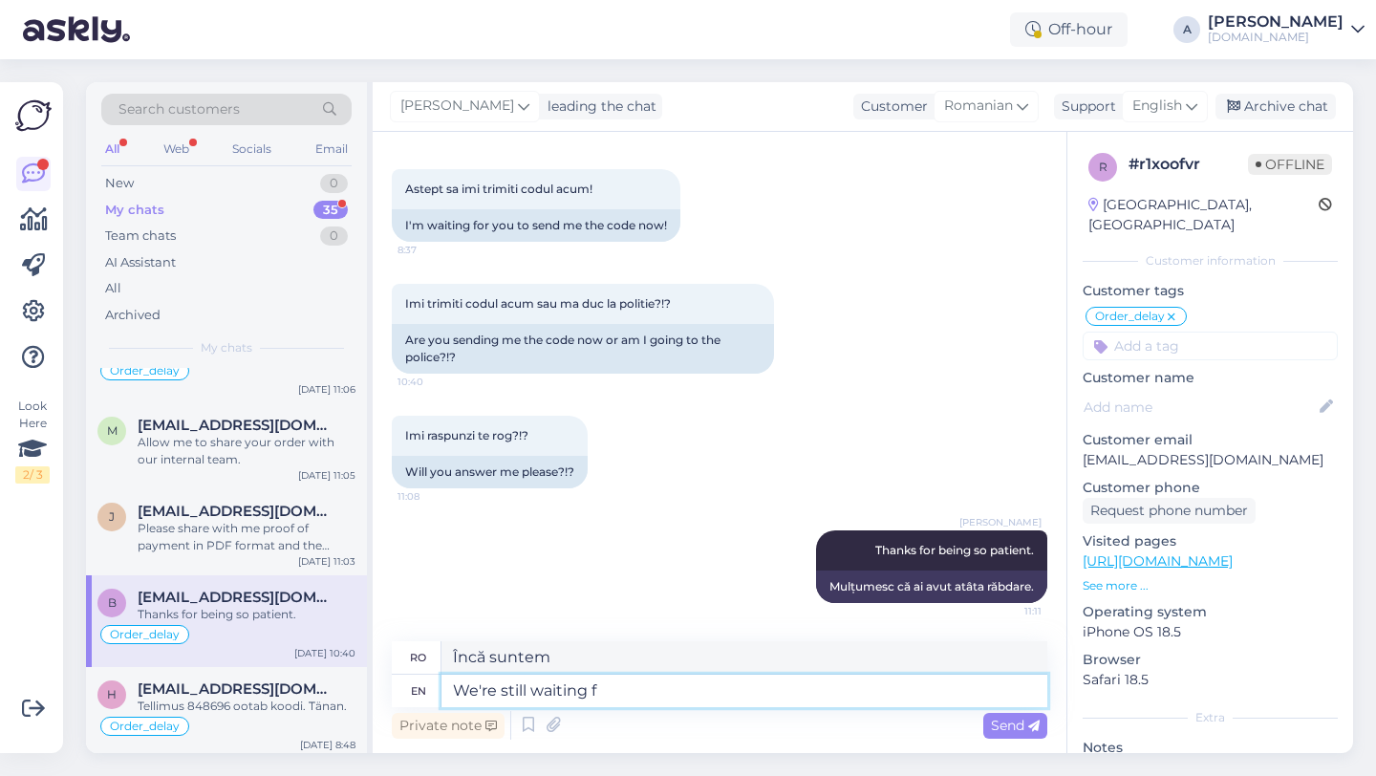
type textarea "Încă așteptăm"
type textarea "We're still waiting for the funds."
type textarea "Încă așteptăm fondurile."
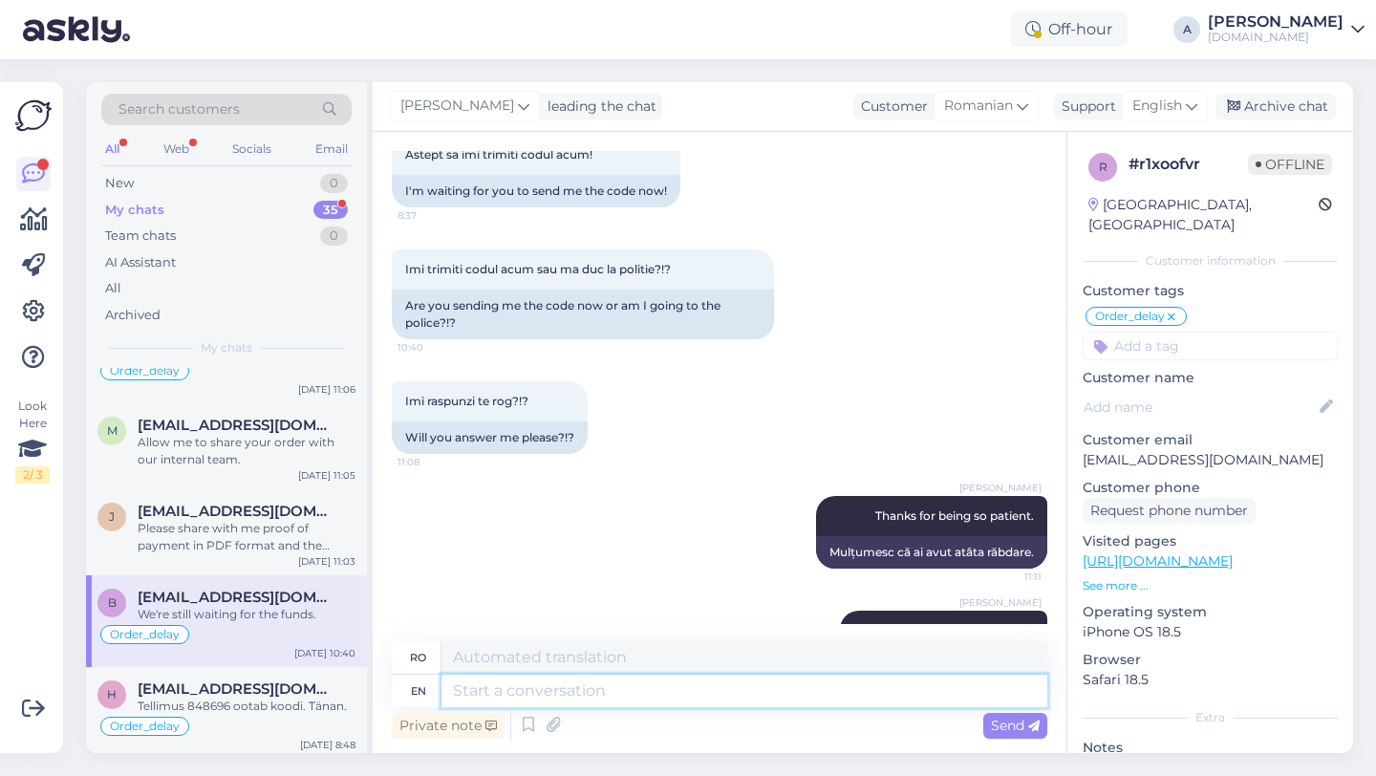
scroll to position [8472, 0]
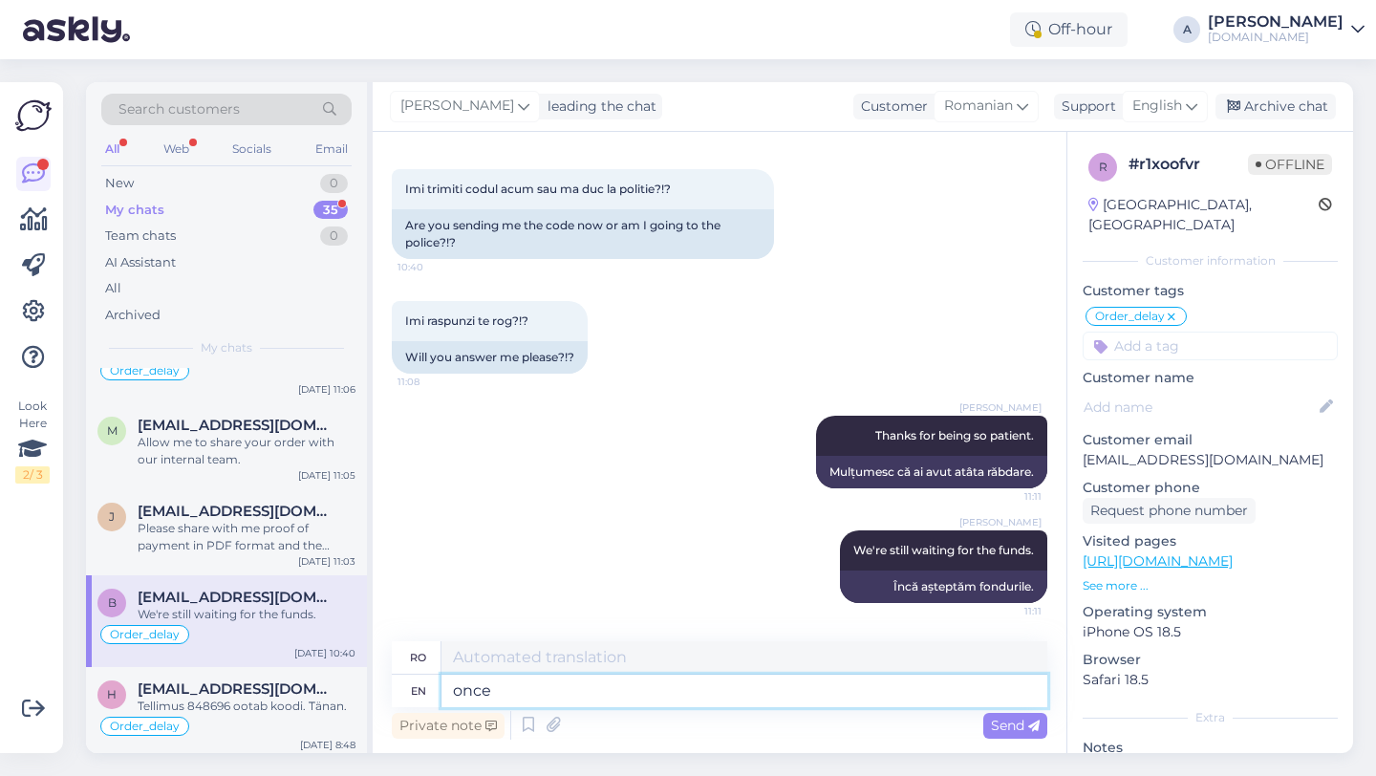
type textarea "once"
type textarea "dată"
type textarea "o"
type textarea "Once"
type textarea "Dată"
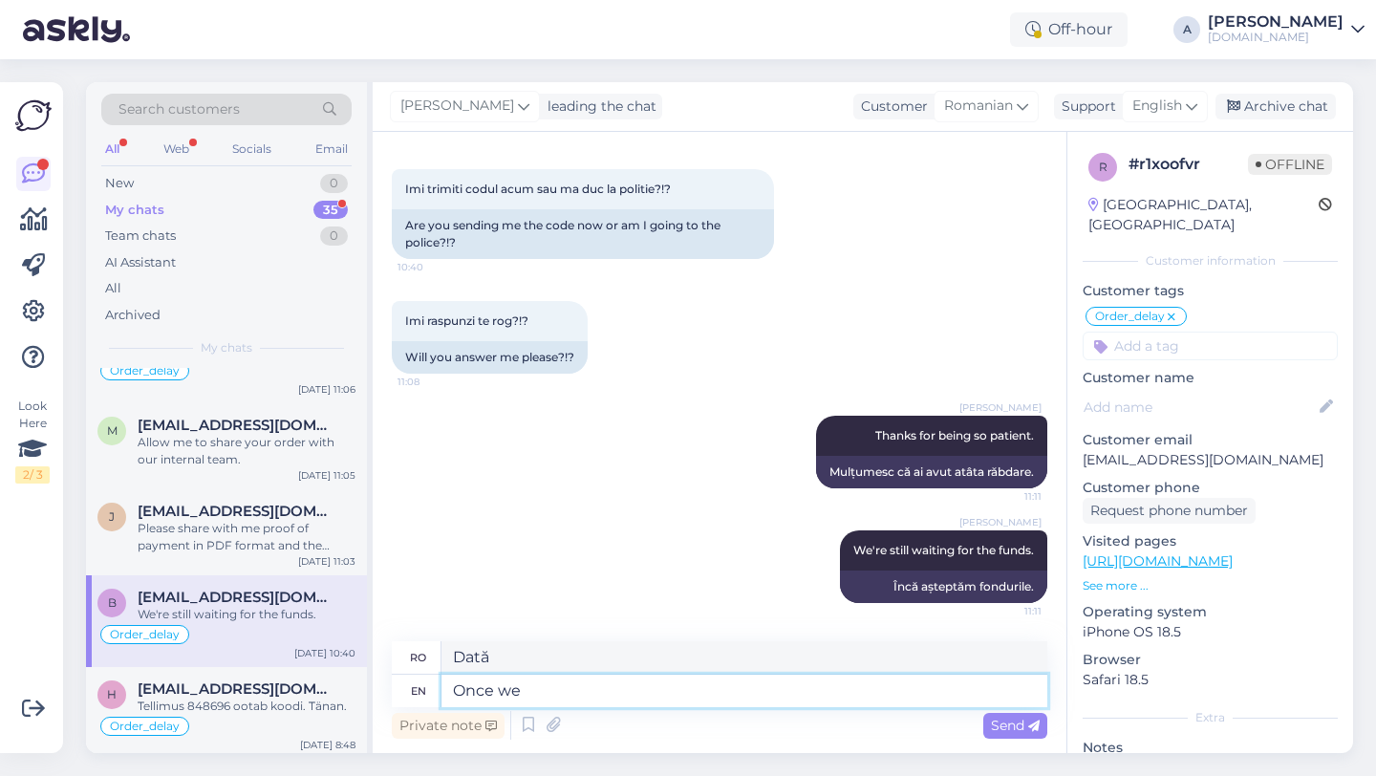
type textarea "Once we g"
type textarea "Odată ce noi"
type textarea "Once we get"
type textarea "Odată ce ajungem"
type textarea "Once we get the p"
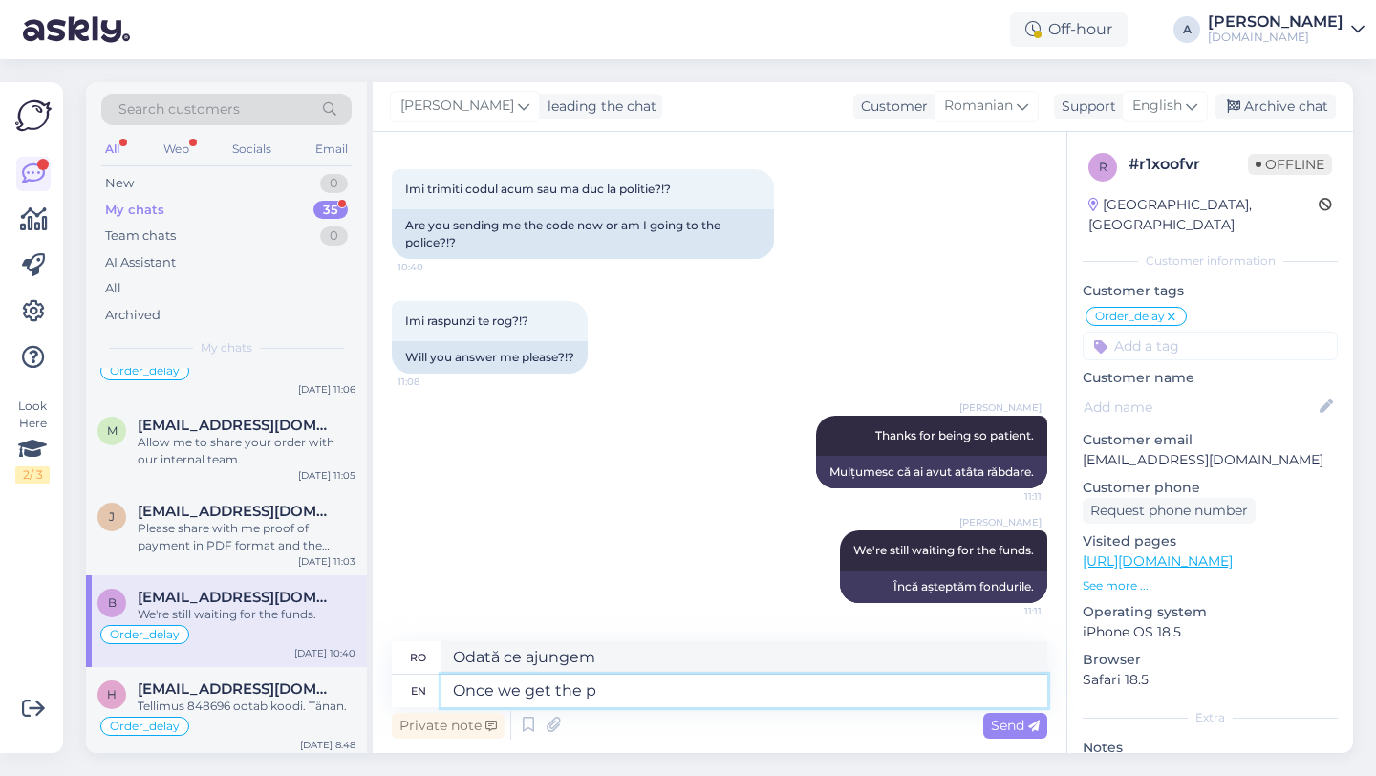
type textarea "Odată ce obținem"
type textarea "Once we get the payment"
type textarea "Odată ce primim plata"
type textarea "Once we get the payment we'll s"
type textarea "Odată ce primim plata, vom"
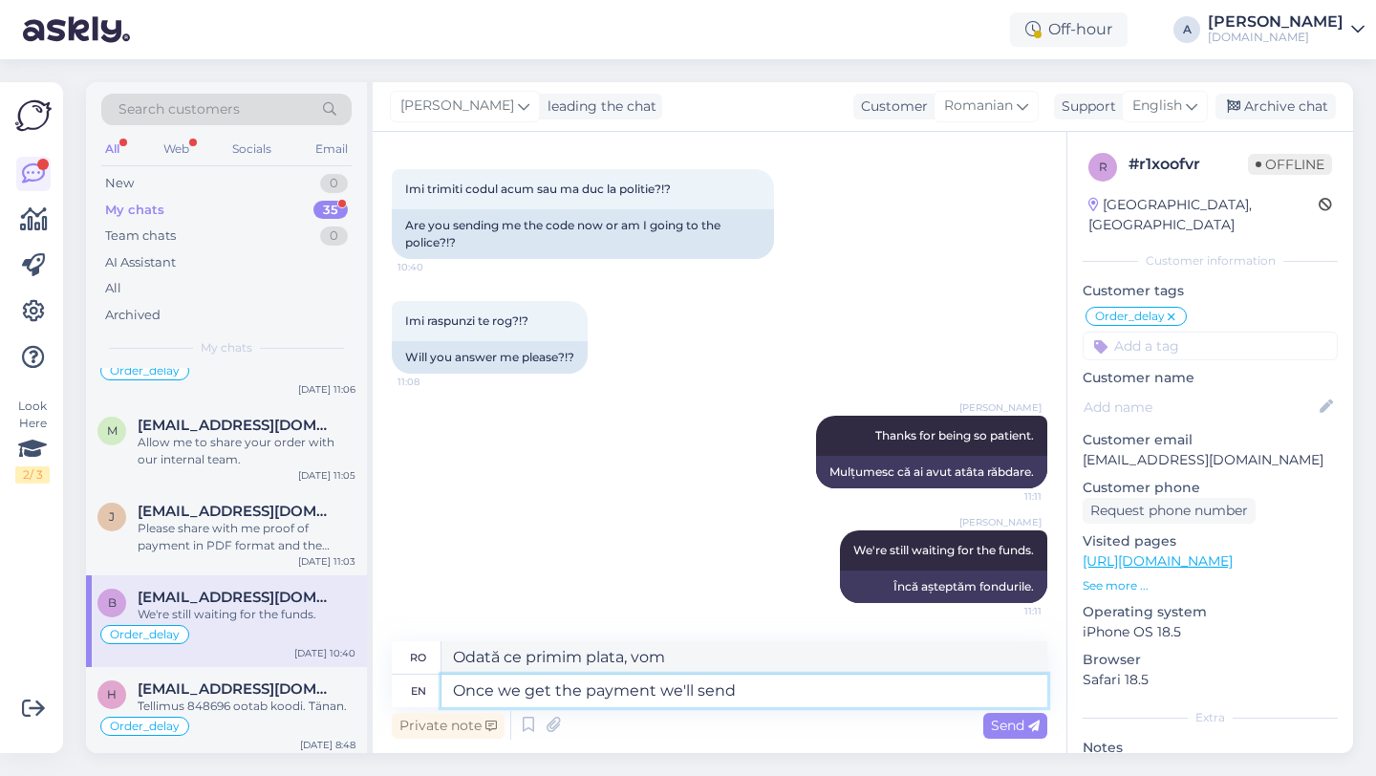
type textarea "Once we get the payment we'll send"
type textarea "După ce primim plata, o vom trimite"
type textarea "Once we get the payment we'll send the p"
type textarea "După ce primim plata, vom trimite"
type textarea "Once we get the payment we'll send the product i"
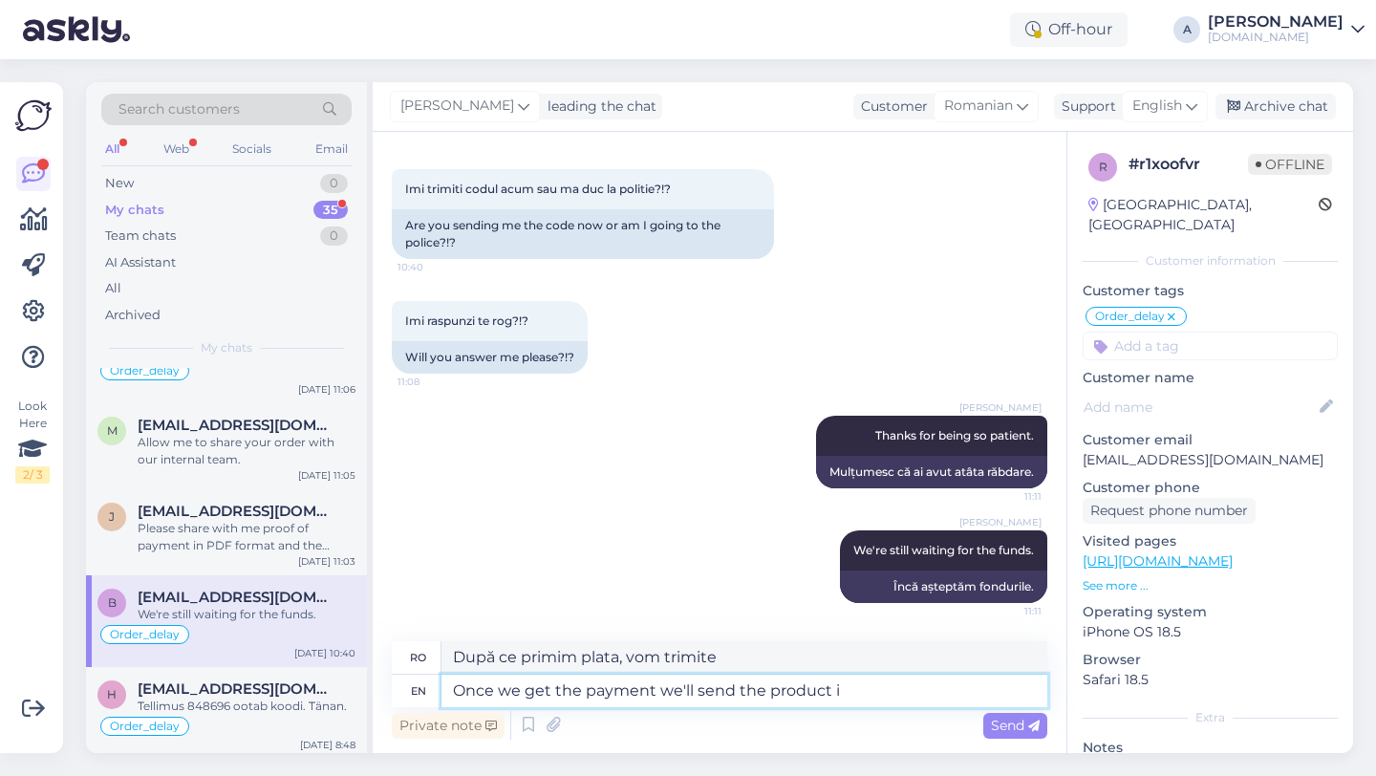
type textarea "După ce primim plata, vom trimite produsul"
type textarea "Once we get the payment we'll send the product immediately."
type textarea "Imediat ce primim plata, vom trimite produsul imediat."
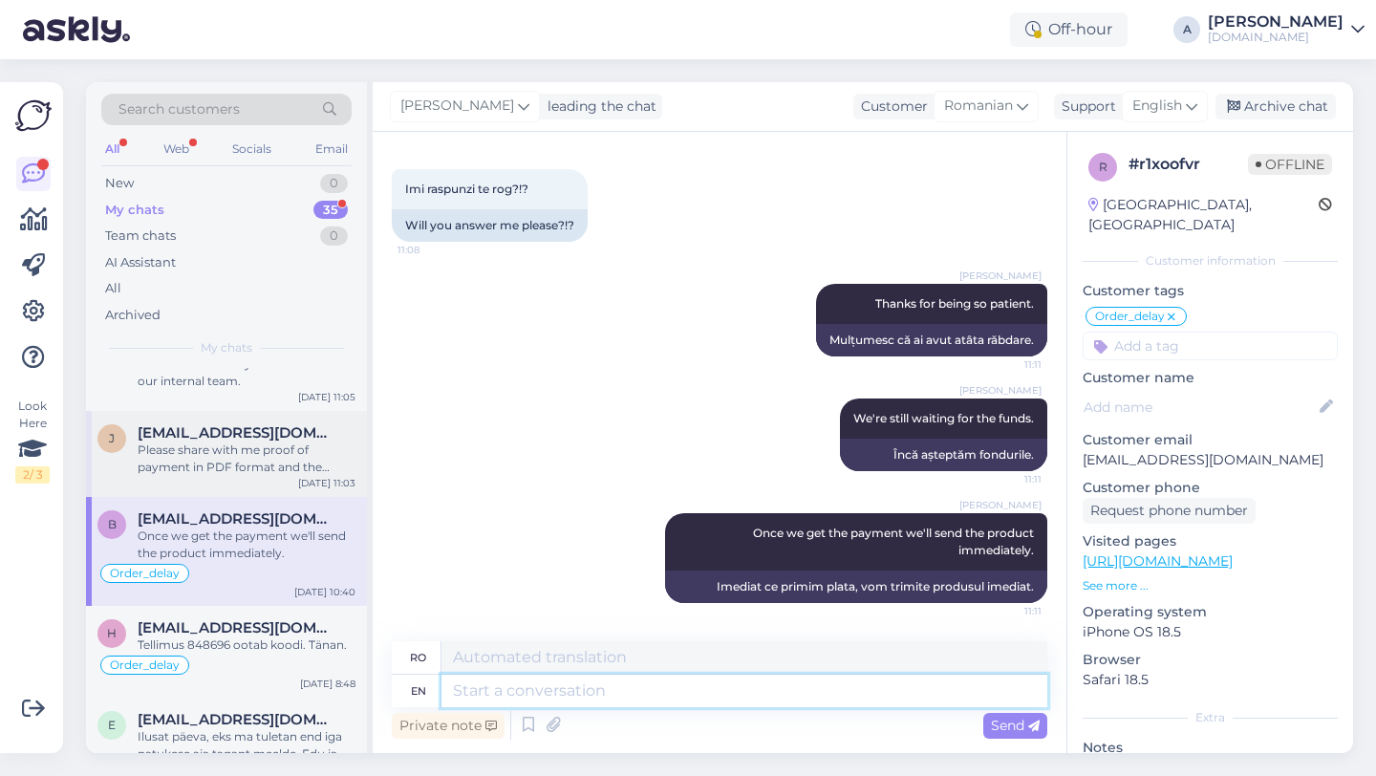
scroll to position [242, 0]
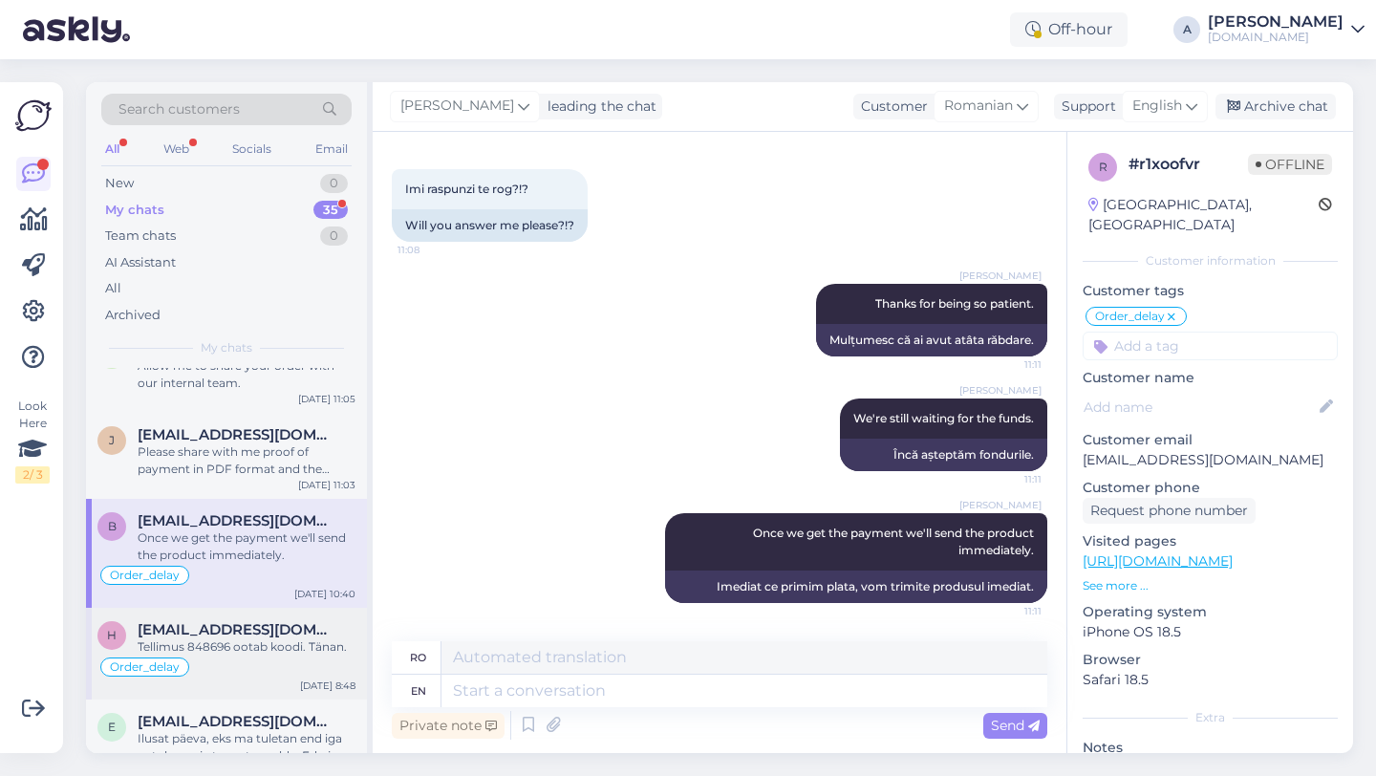
click at [222, 648] on div "Tellimus 848696 ootab koodi. Tänan." at bounding box center [247, 646] width 218 height 17
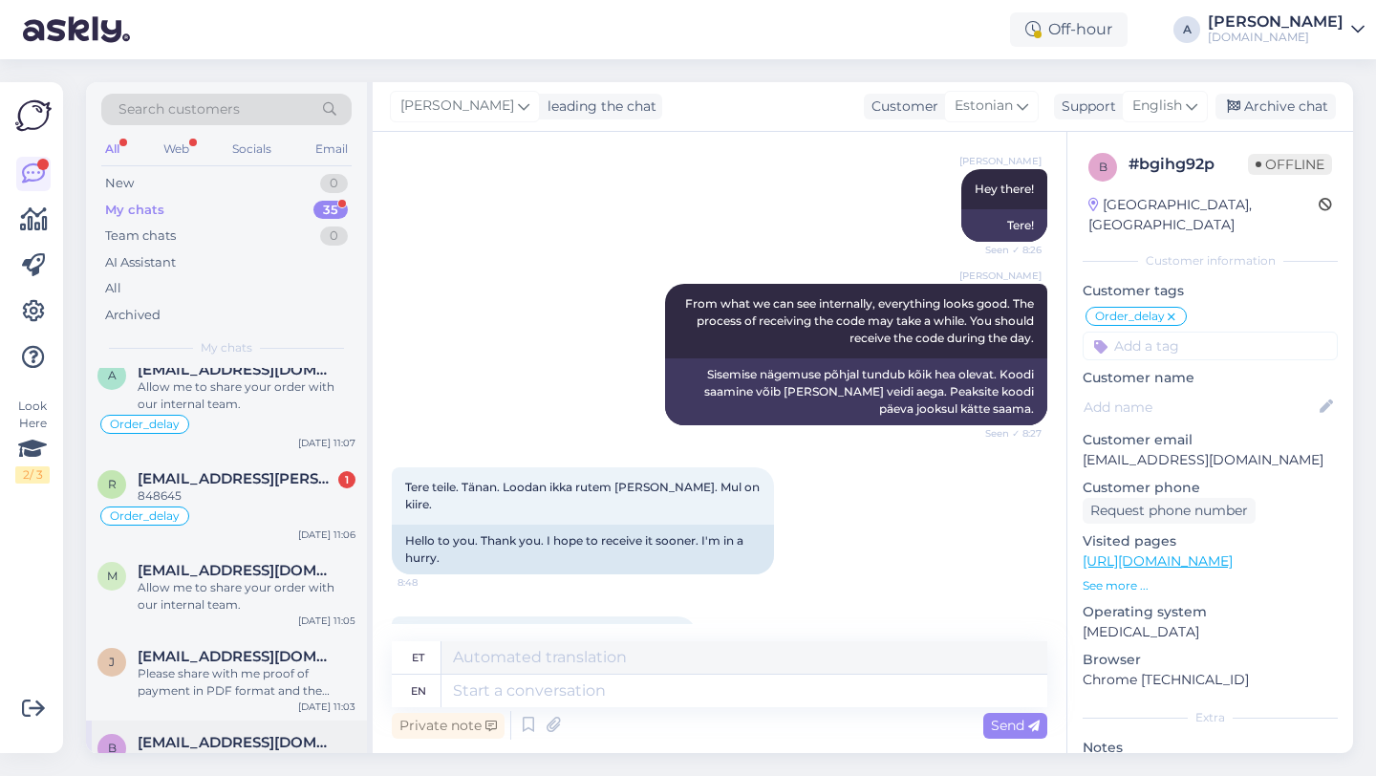
scroll to position [0, 0]
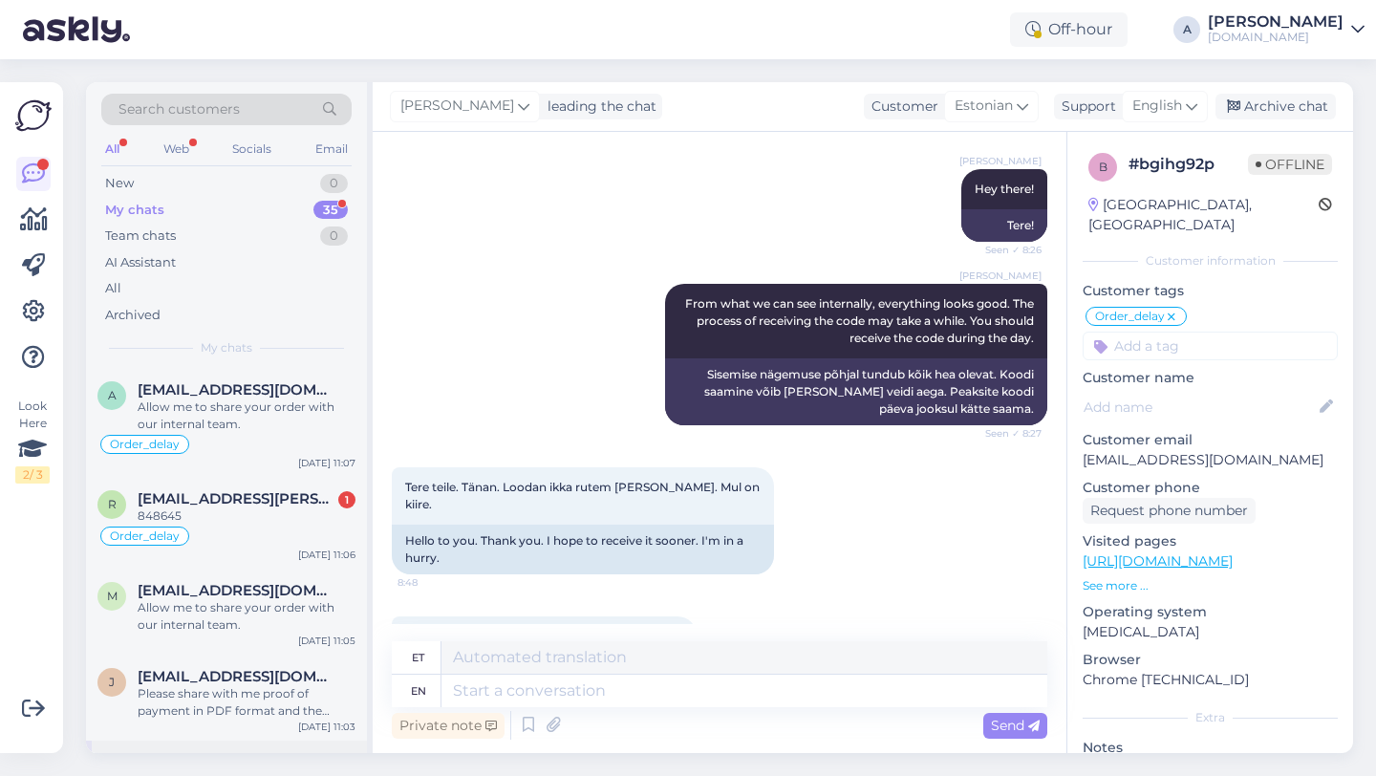
click at [245, 534] on div "Order_delay" at bounding box center [226, 535] width 258 height 23
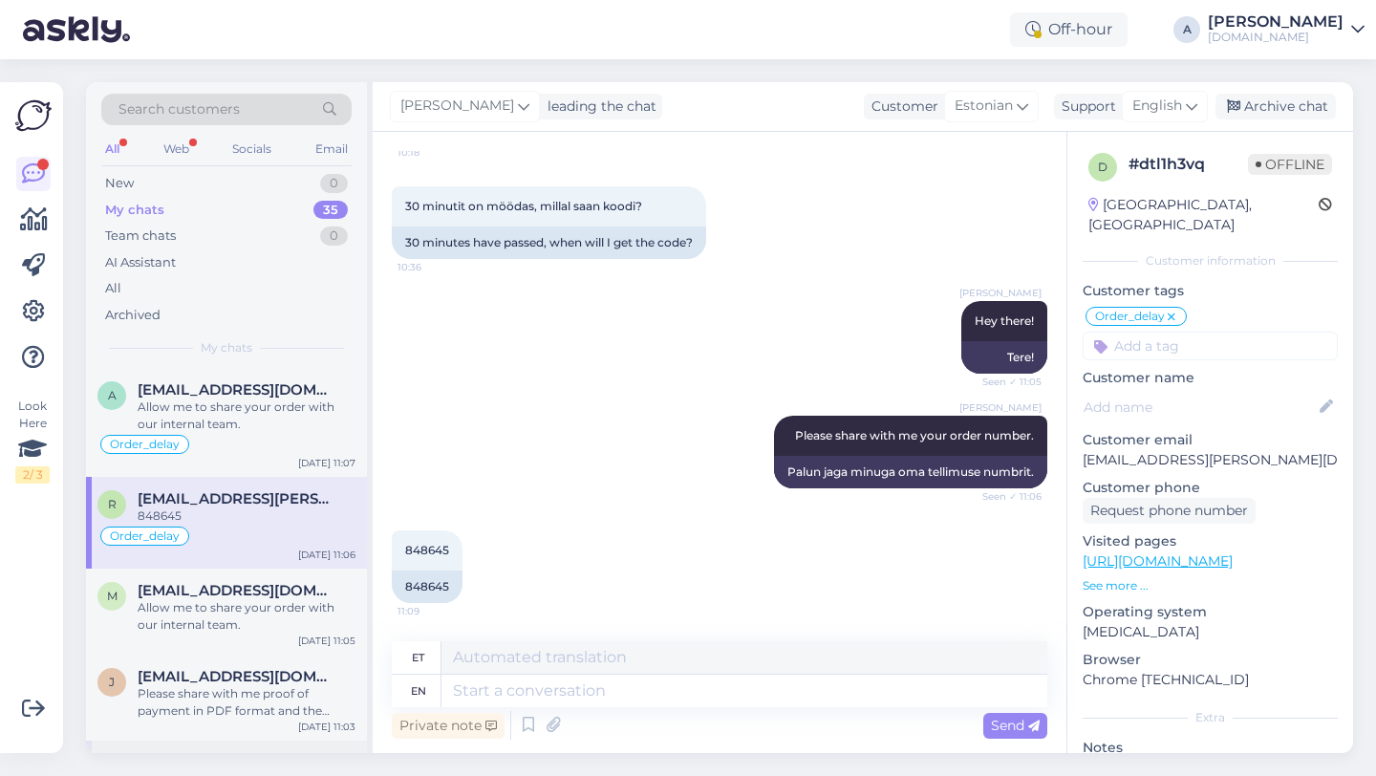
scroll to position [530, 0]
drag, startPoint x: 451, startPoint y: 587, endPoint x: 401, endPoint y: 586, distance: 49.7
click at [401, 586] on div "848645" at bounding box center [427, 586] width 71 height 32
copy div "848645"
click at [587, 689] on textarea at bounding box center [744, 690] width 606 height 32
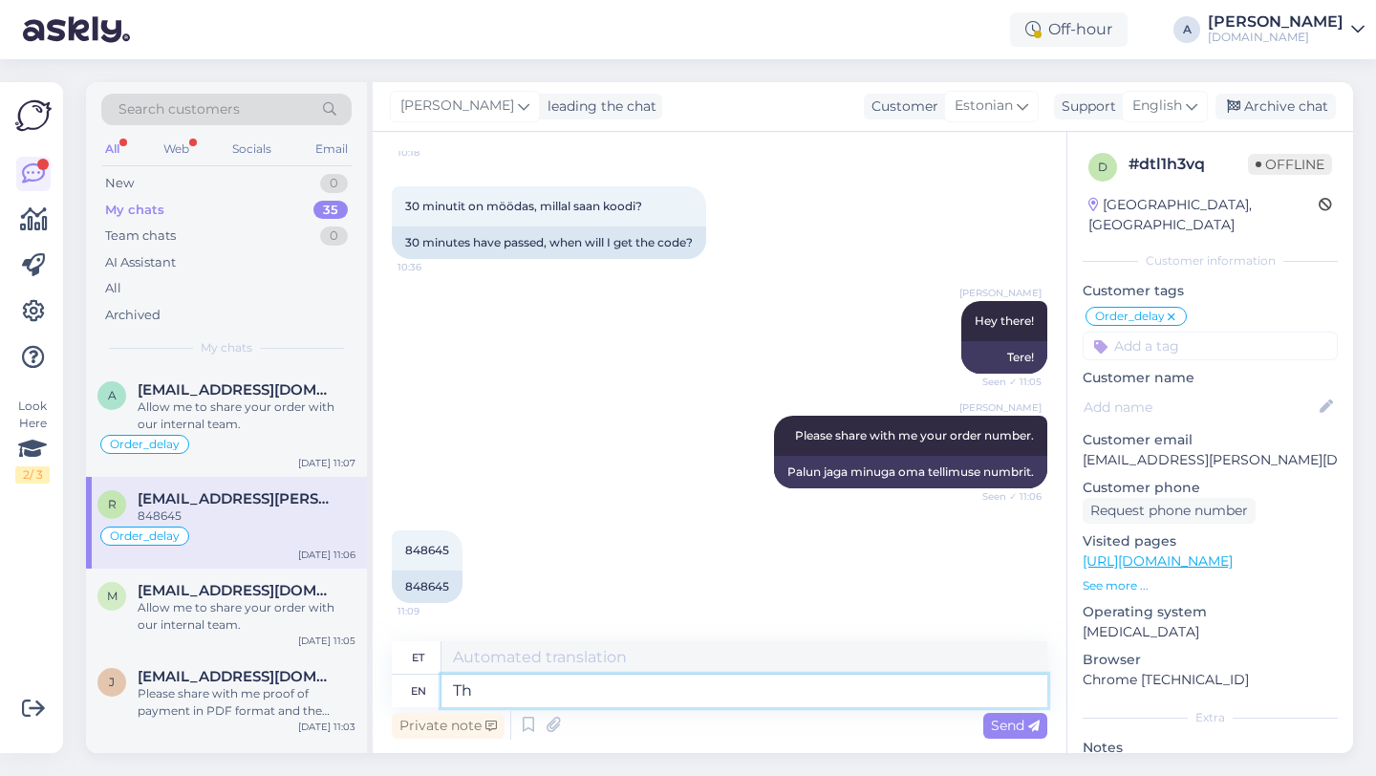
type textarea "T"
type textarea "I"
type textarea "Mina"
type textarea "I will"
type textarea "Ma teen seda"
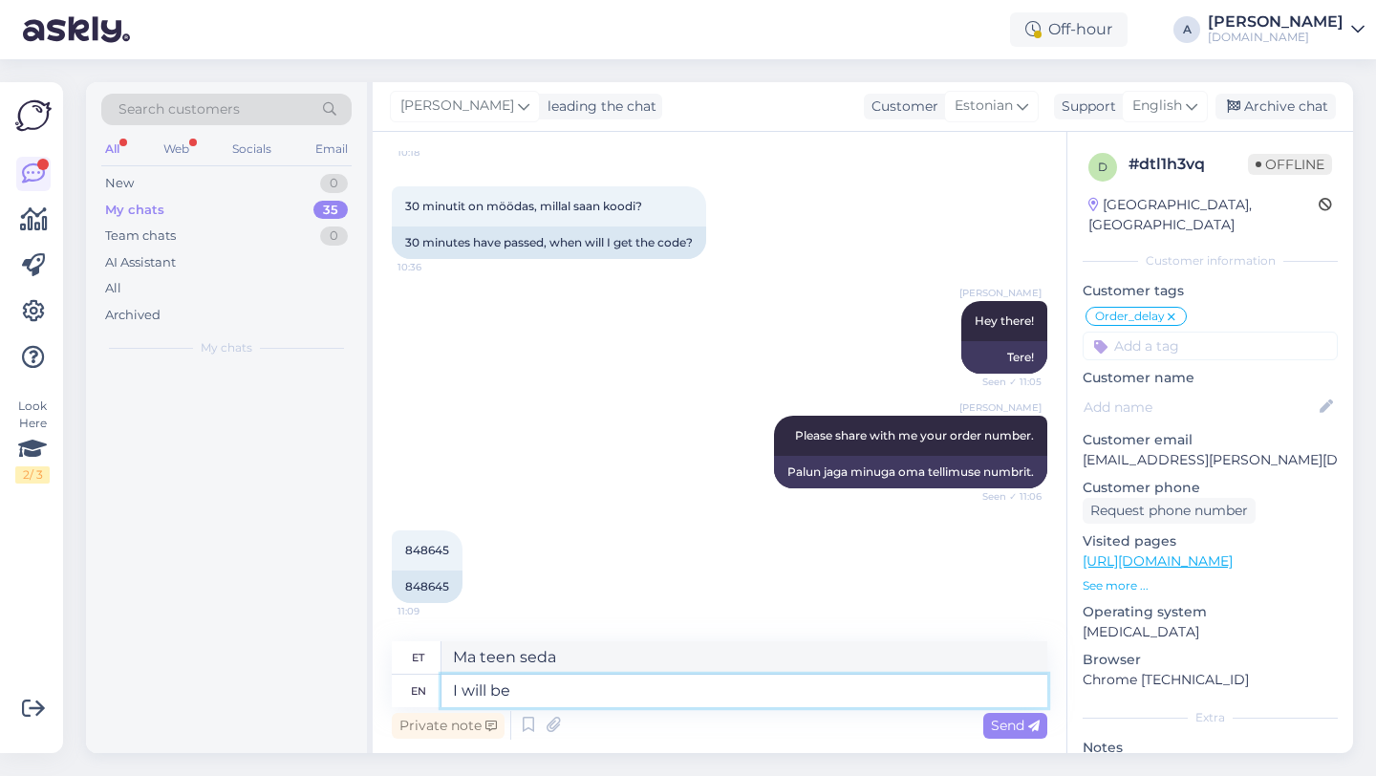
type textarea "I will be s"
type textarea "Ma olen"
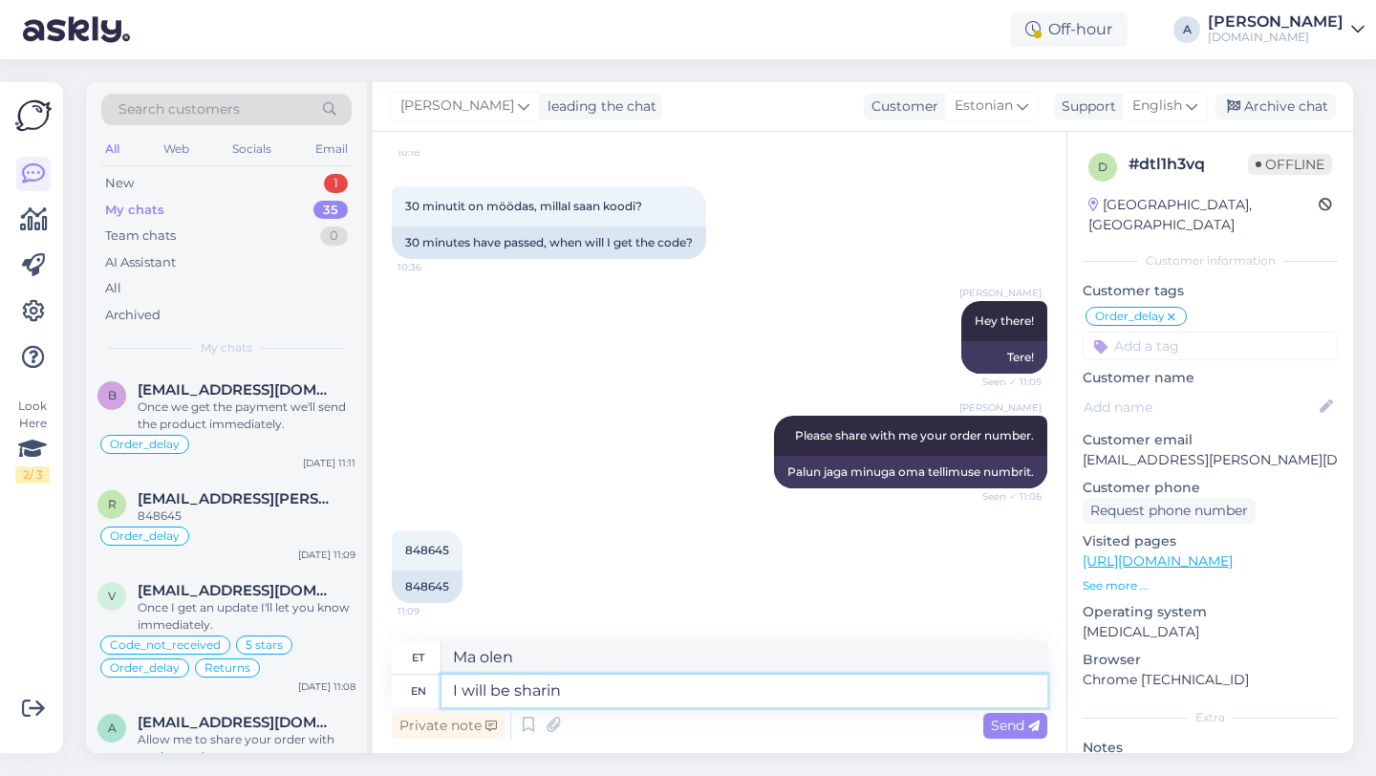
type textarea "I will be sharing"
type textarea "Ma jagan"
type textarea "I will be sharing your o"
type textarea "Ma jagan sinu"
type textarea "I will be sharing your order wi"
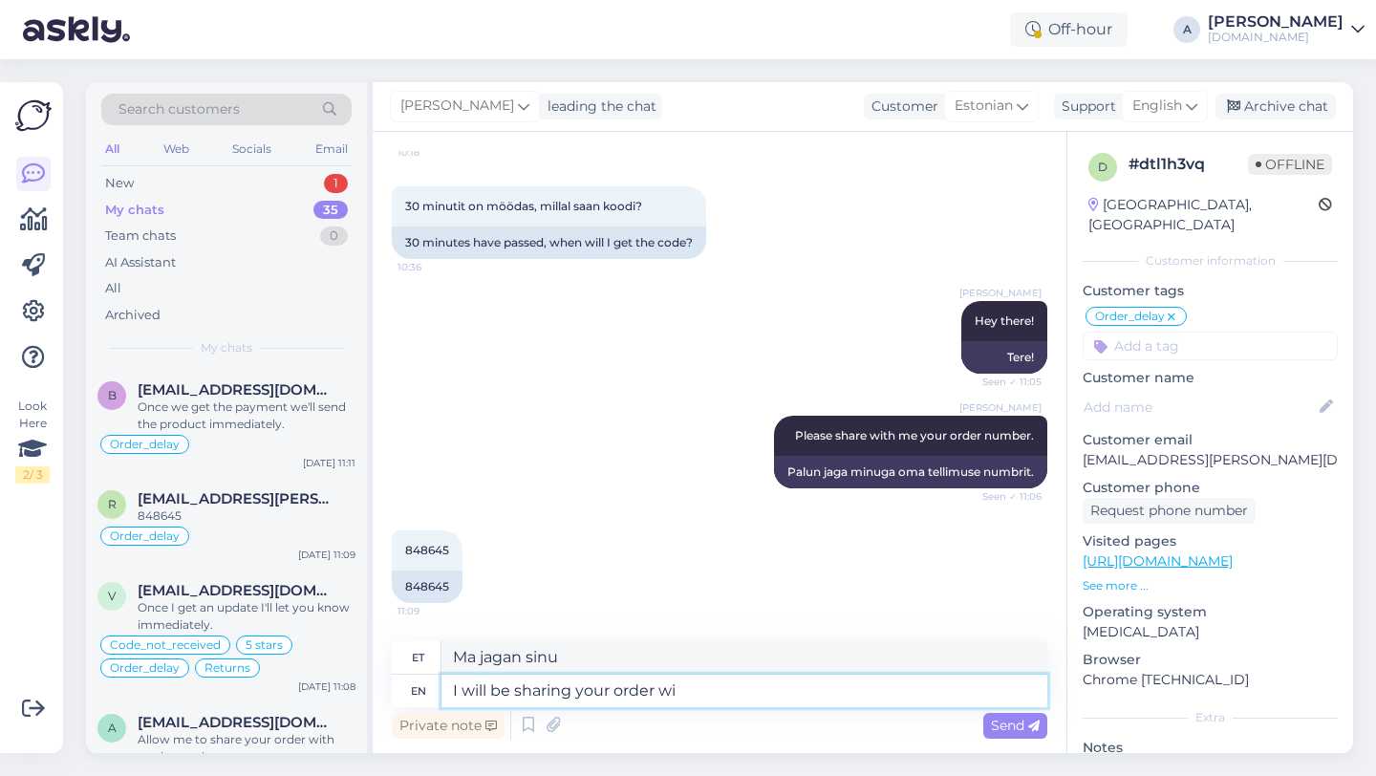
type textarea "Jagan teie tellimust"
type textarea "I will be sharing your order with"
type textarea "Jagan teie tellimust teiega"
type textarea "I will be sharing your order with our"
type textarea "Jagan teie tellimust meiega"
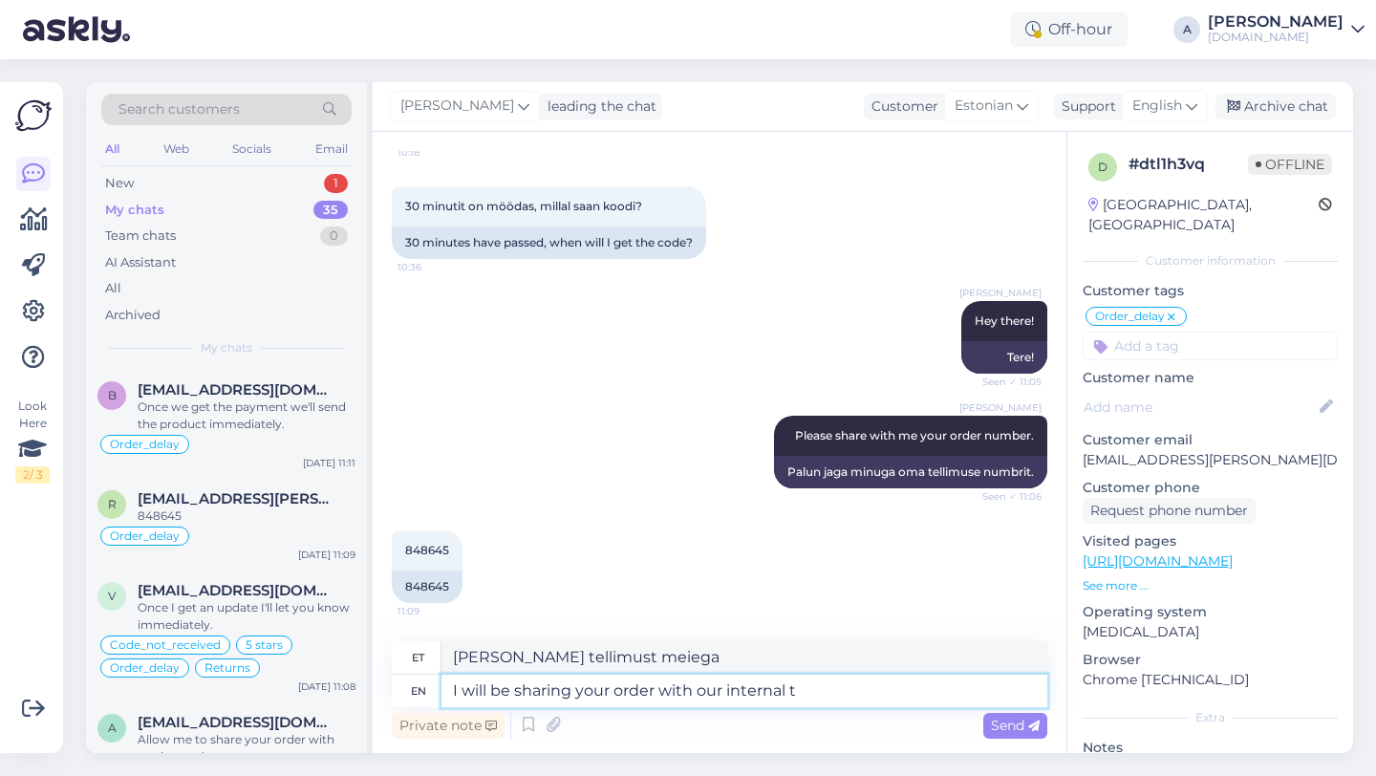
type textarea "I will be sharing your order with our internal te"
type textarea "Jagan teie tellimust meie siseringiga"
type textarea "I will be sharing your order with our internal team"
type textarea "Jagan teie tellimust meie sisemise meeskonnaga"
type textarea "I will be sharing your order with our internal team."
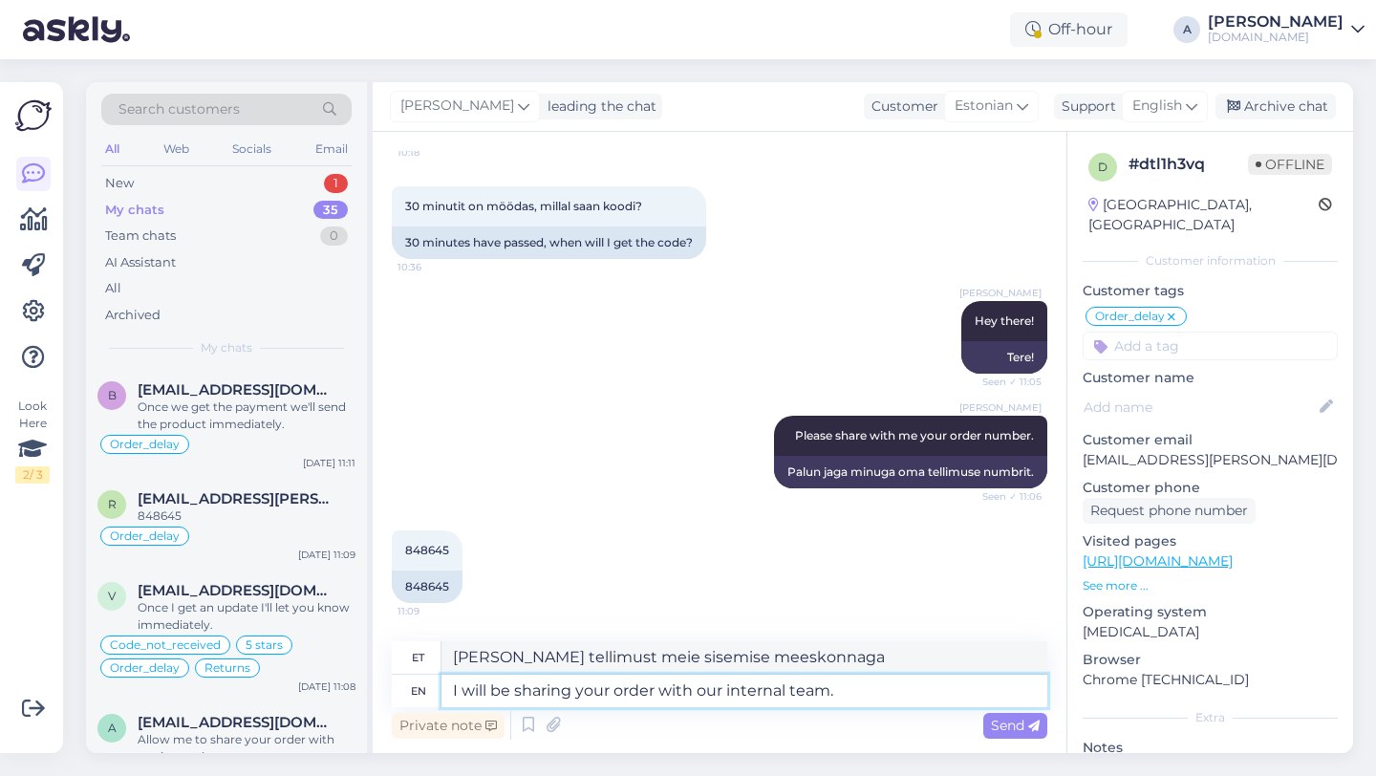
type textarea "Jagan teie tellimust meie sisemise meeskonnaga."
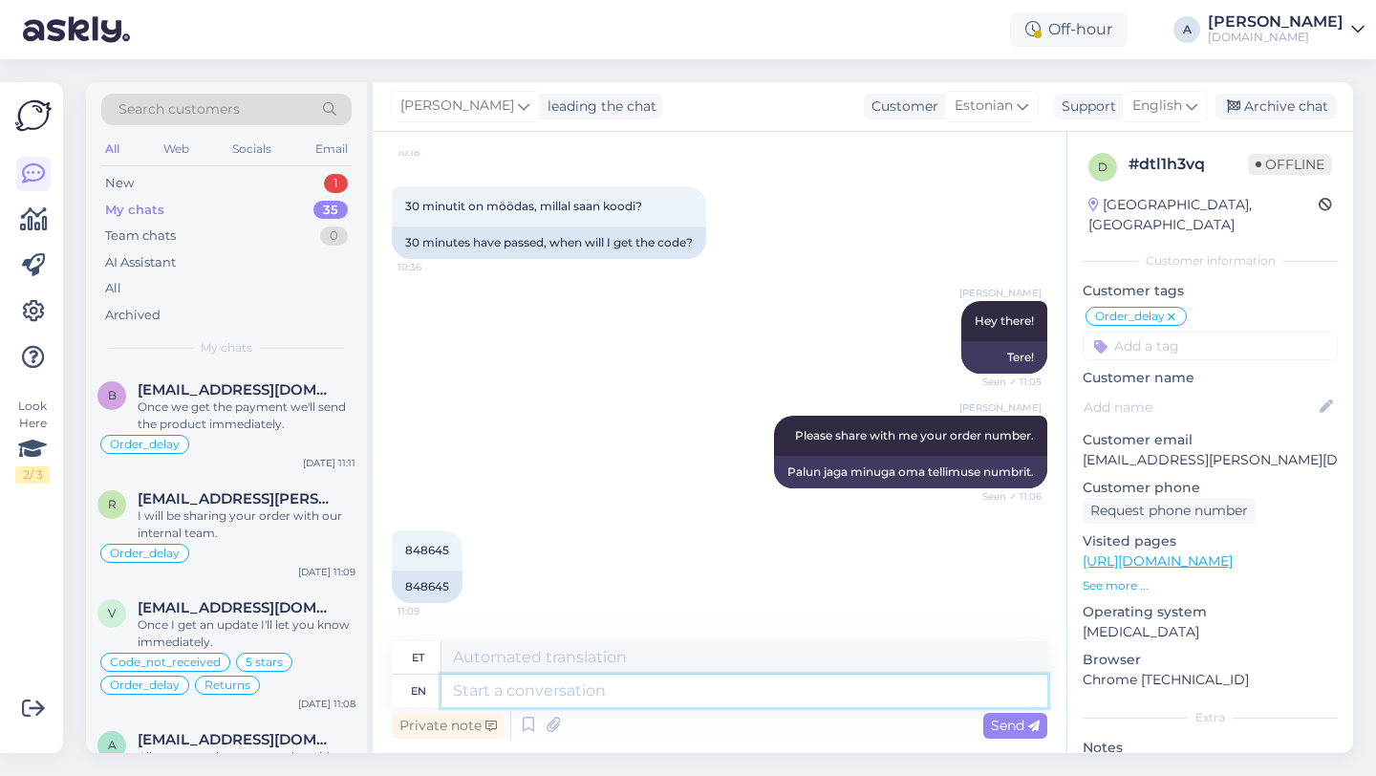
scroll to position [645, 0]
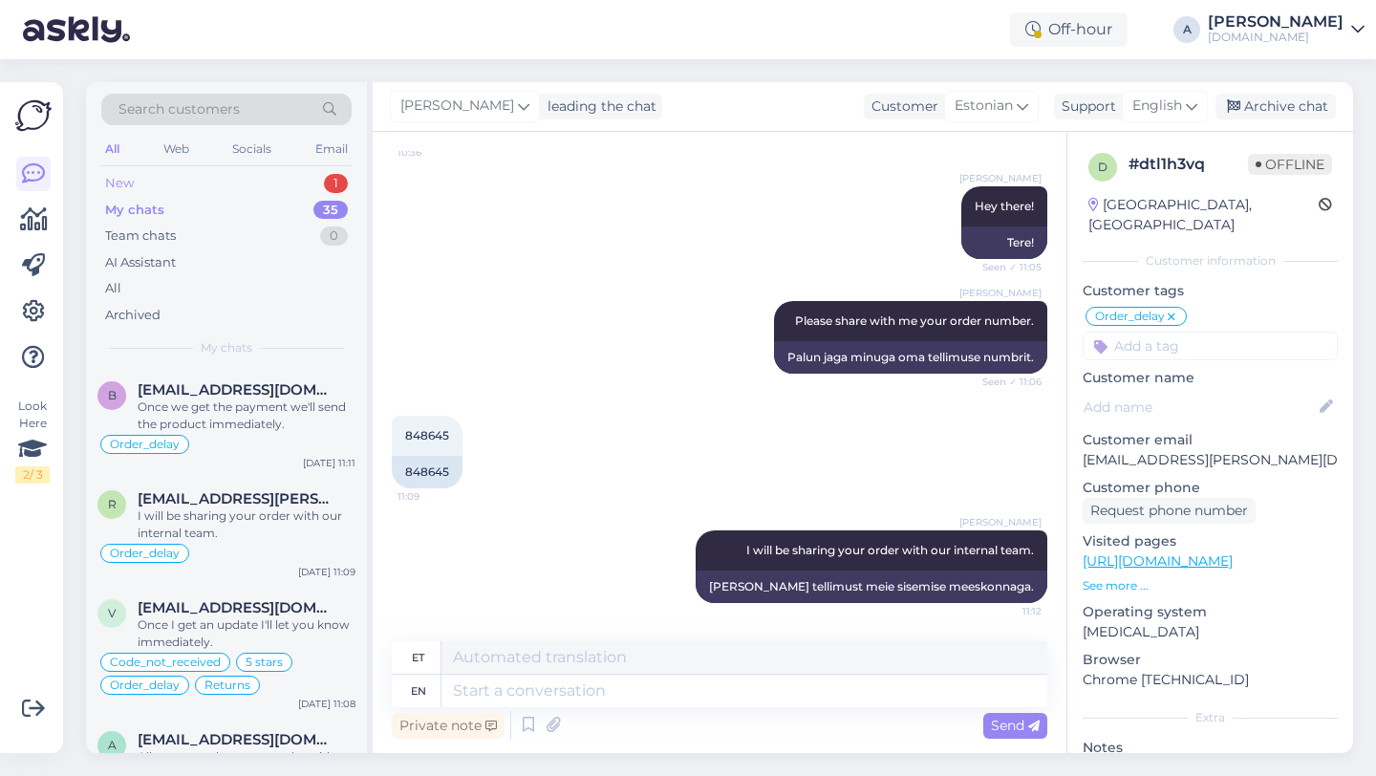
click at [262, 170] on div "New 1" at bounding box center [226, 183] width 250 height 27
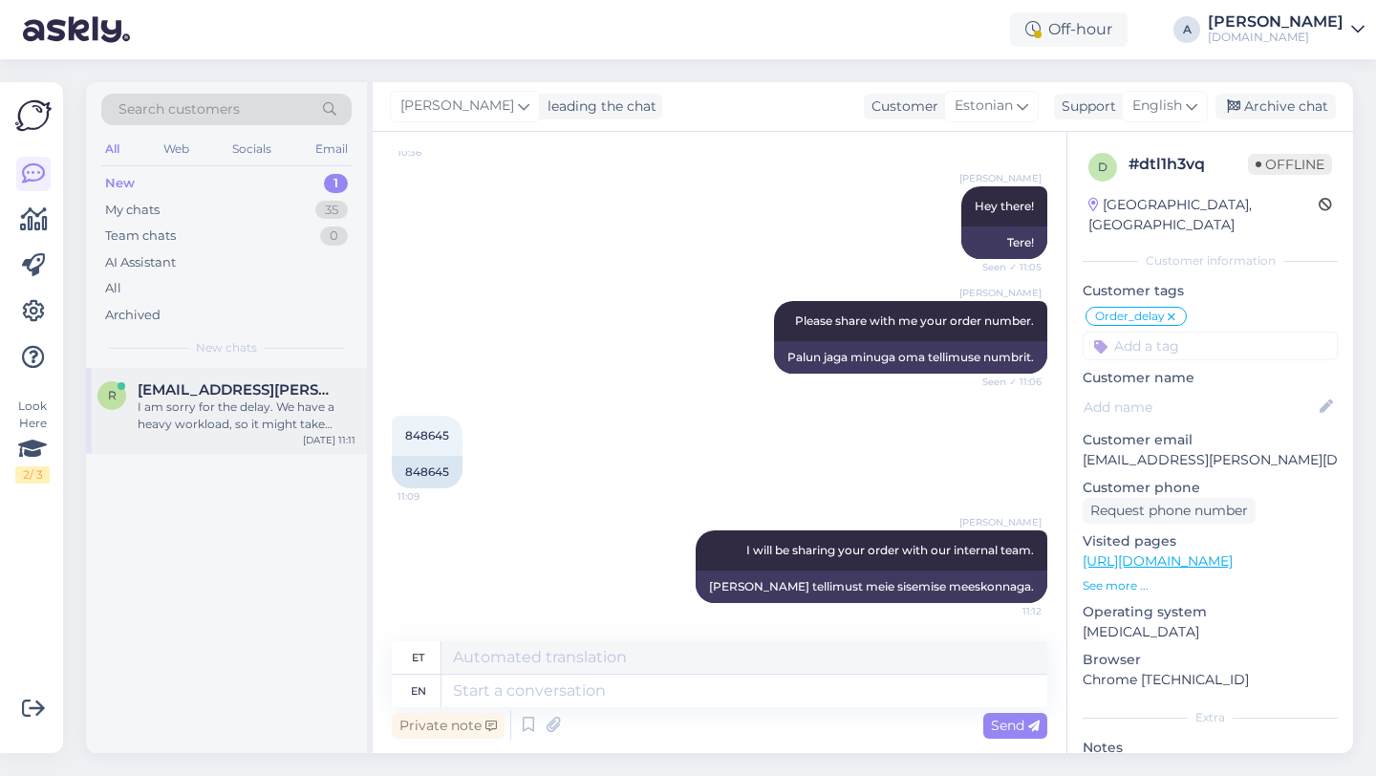
click at [227, 416] on div "I am sorry for the delay. We have a heavy workload, so it might take longer to …" at bounding box center [247, 415] width 218 height 34
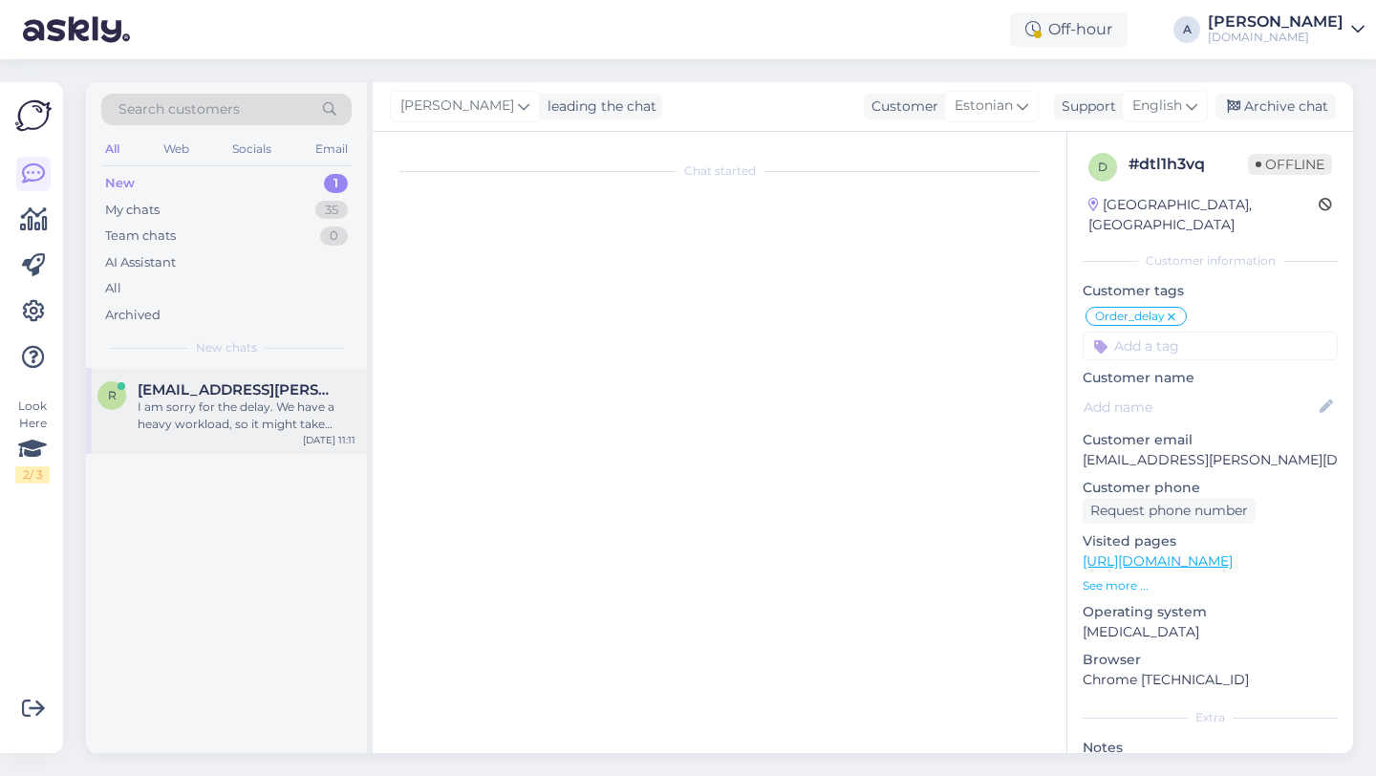
scroll to position [1241, 0]
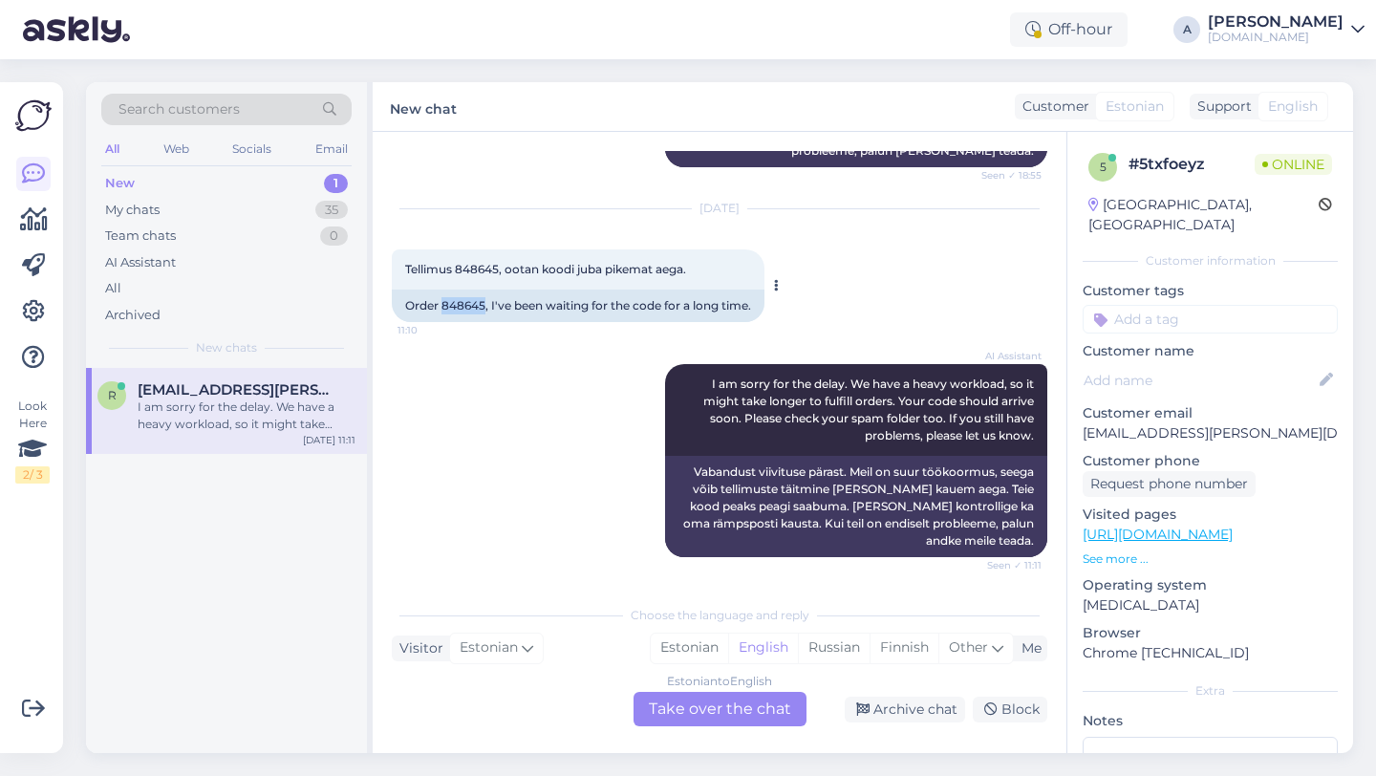
drag, startPoint x: 483, startPoint y: 321, endPoint x: 444, endPoint y: 326, distance: 39.5
click at [444, 322] on div "Order 848645, I've been waiting for the code for a long time." at bounding box center [578, 305] width 373 height 32
copy div "848645"
click at [295, 201] on div "My chats 35" at bounding box center [226, 210] width 250 height 27
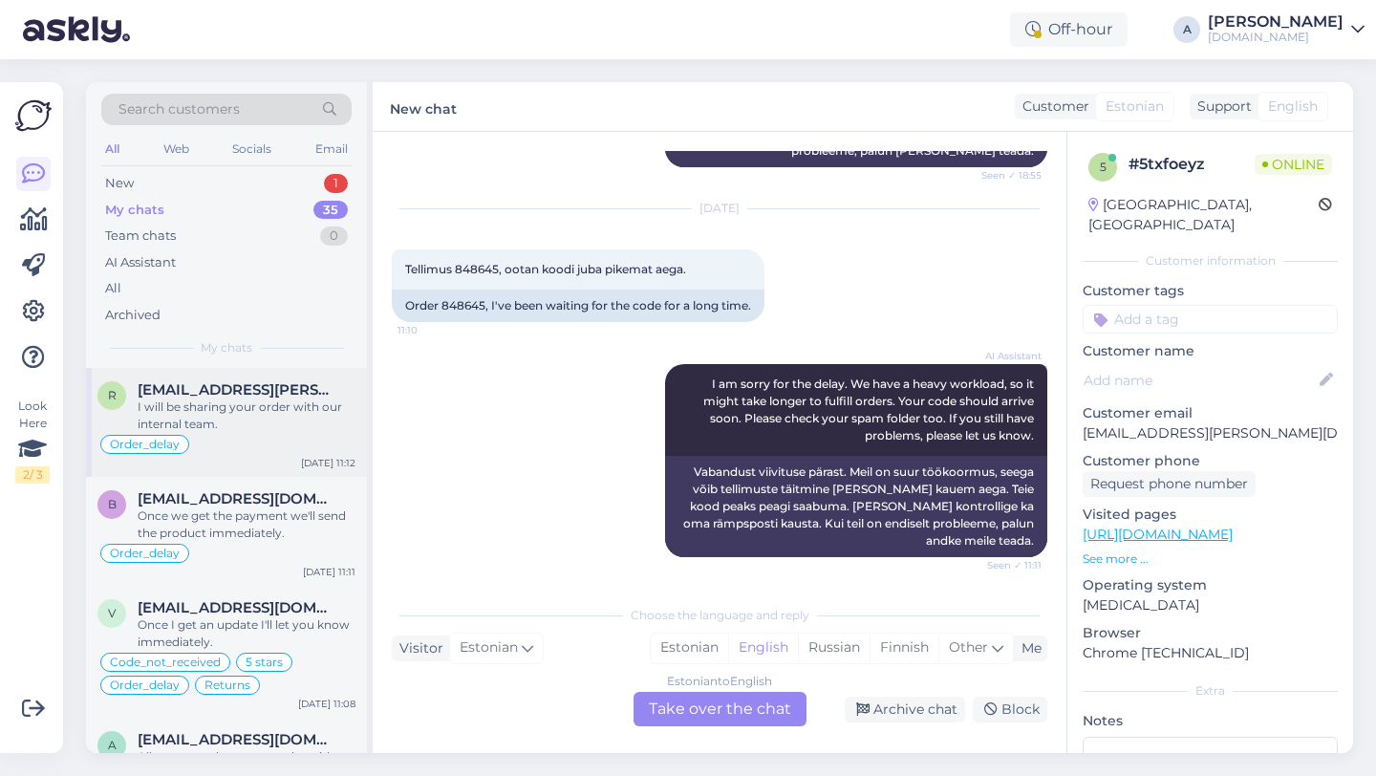
click at [297, 401] on div "I will be sharing your order with our internal team." at bounding box center [247, 415] width 218 height 34
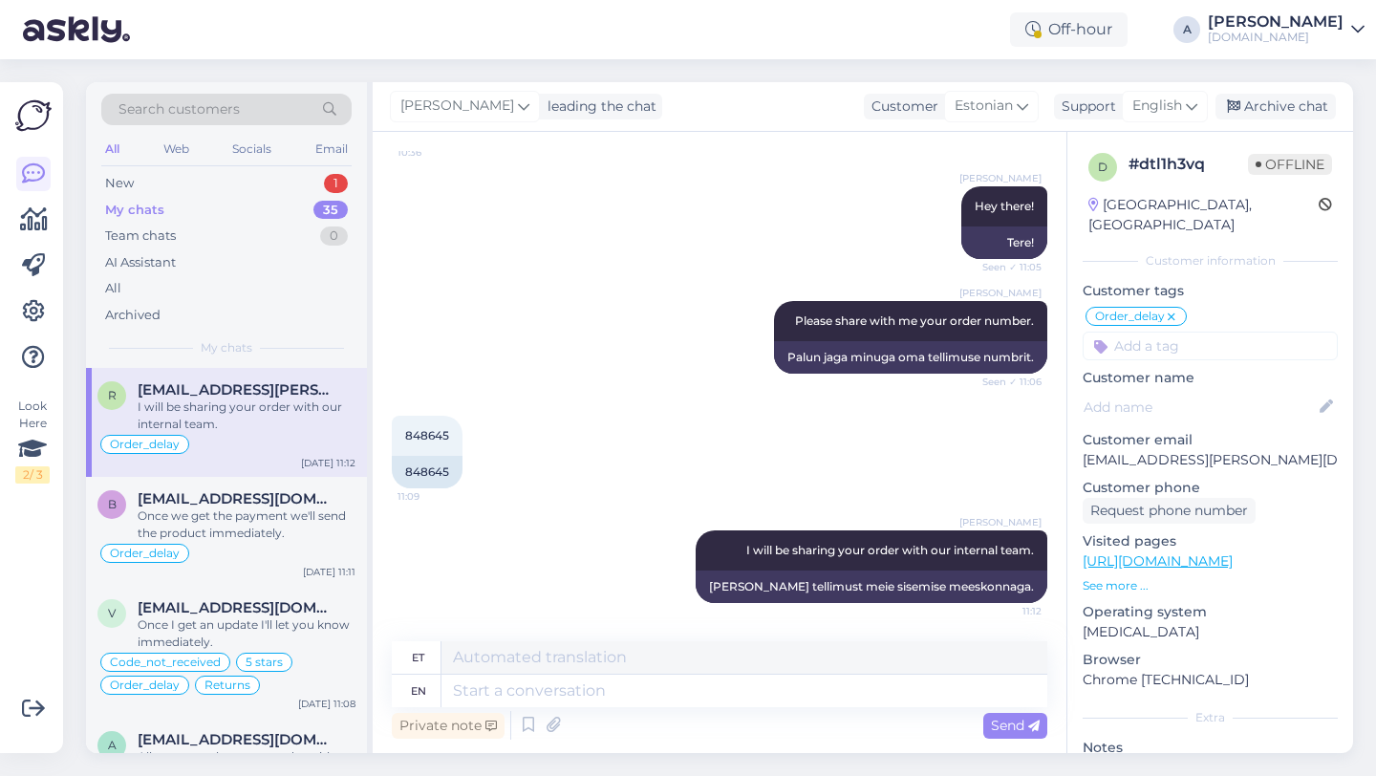
scroll to position [645, 0]
click at [278, 175] on div "New 1" at bounding box center [226, 183] width 250 height 27
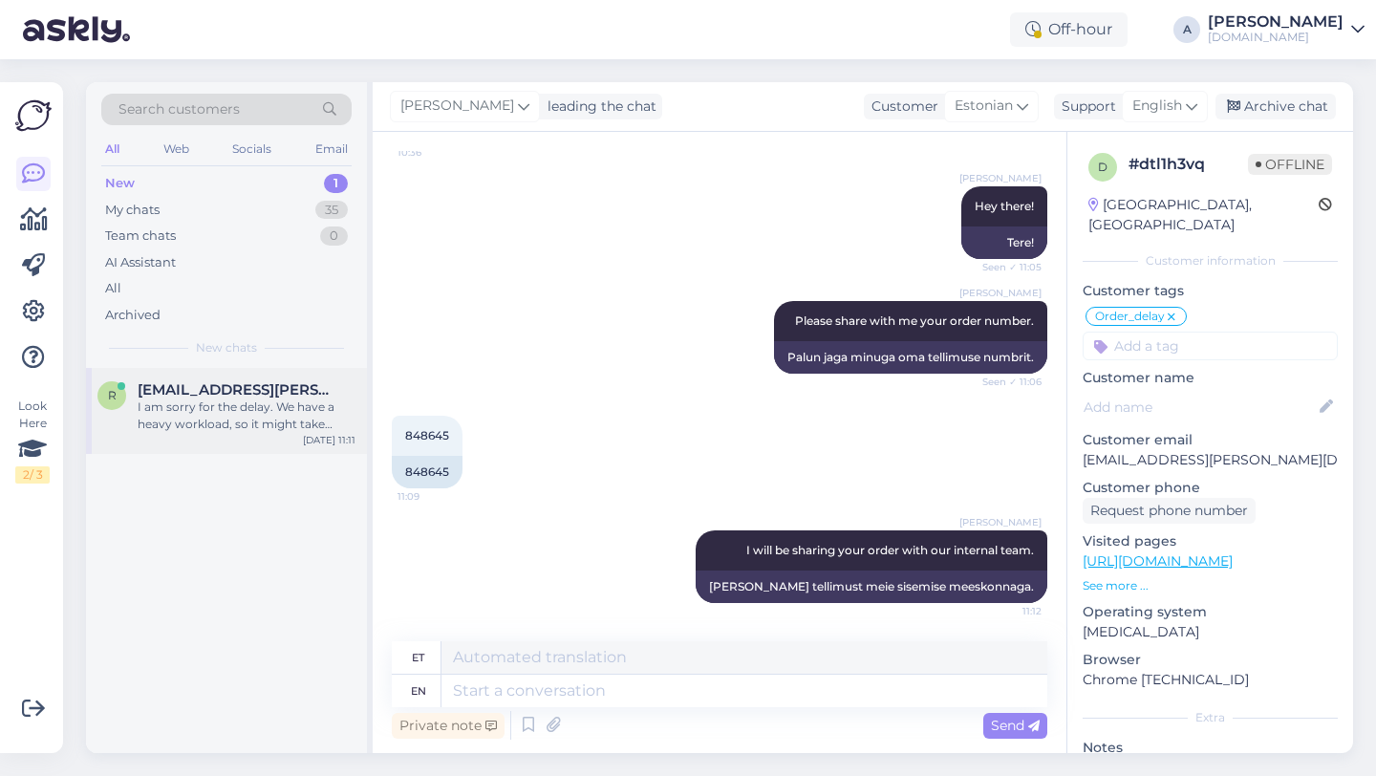
click at [302, 399] on div "I am sorry for the delay. We have a heavy workload, so it might take longer to …" at bounding box center [247, 415] width 218 height 34
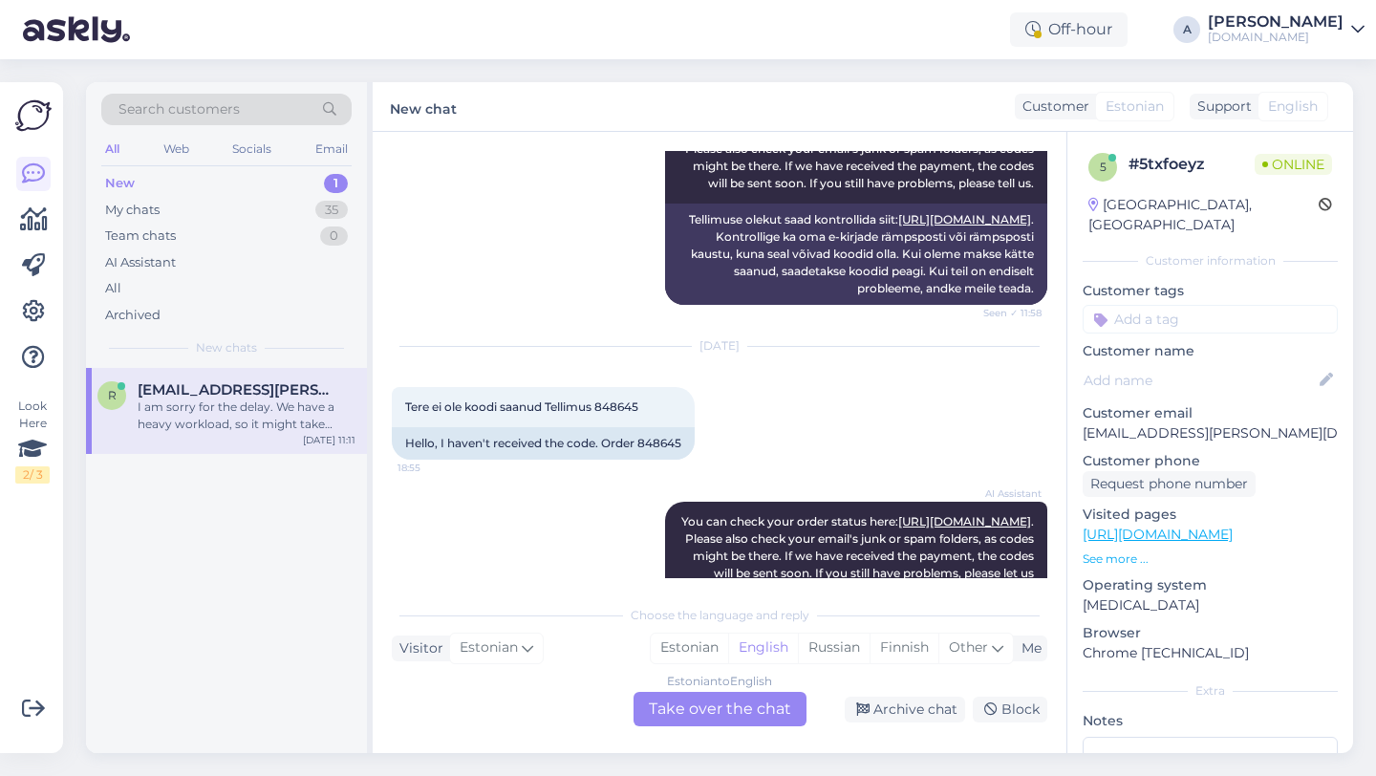
scroll to position [1241, 0]
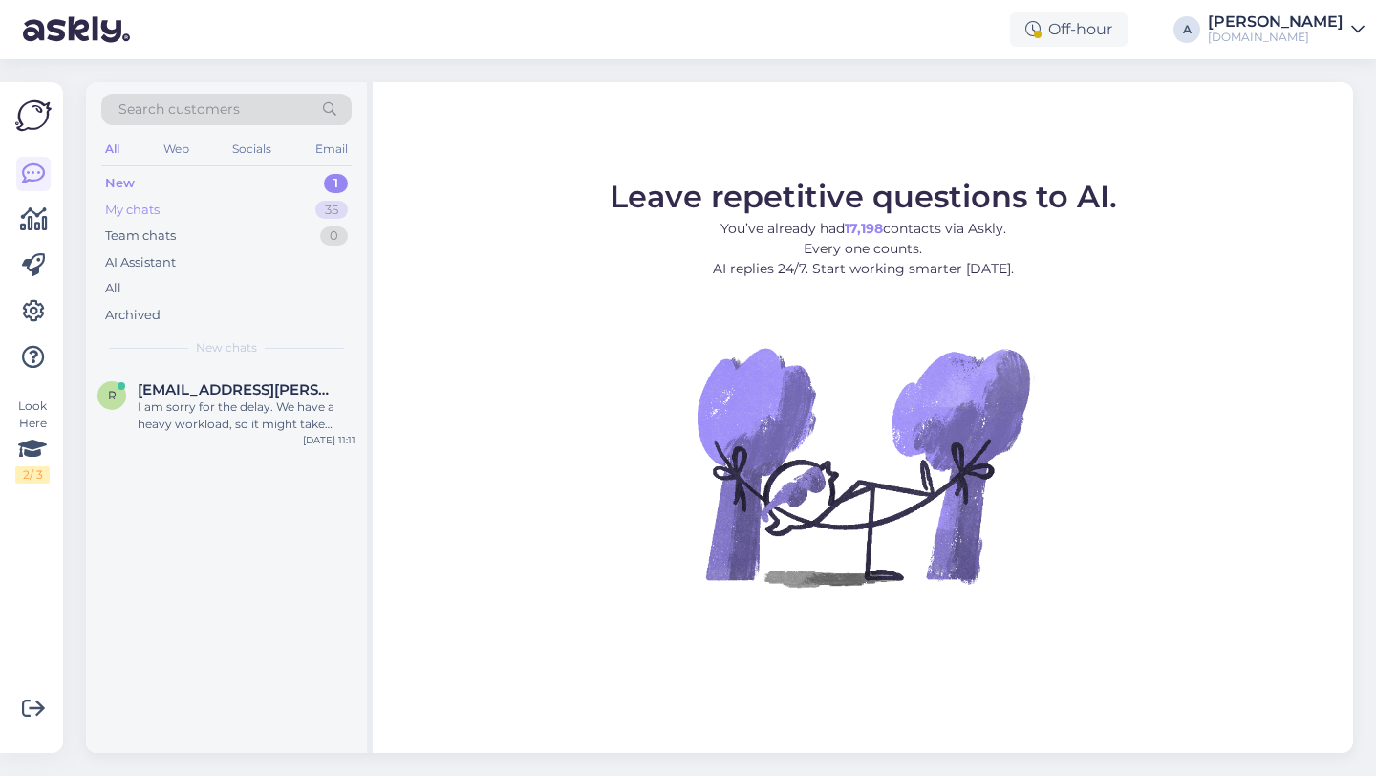
click at [318, 201] on div "35" at bounding box center [331, 210] width 32 height 19
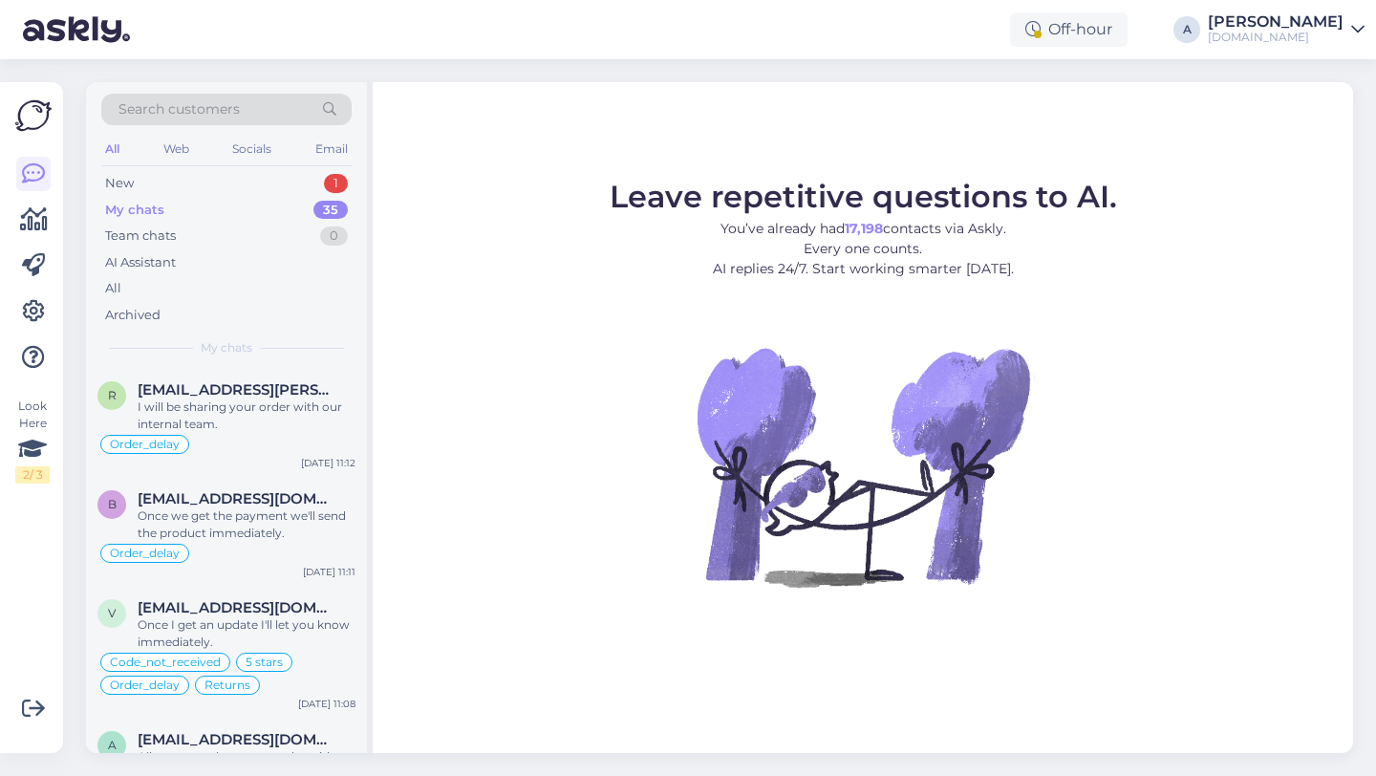
click at [235, 198] on div "My chats 35" at bounding box center [226, 210] width 250 height 27
click at [246, 395] on span "[EMAIL_ADDRESS][PERSON_NAME][DOMAIN_NAME]" at bounding box center [237, 389] width 199 height 17
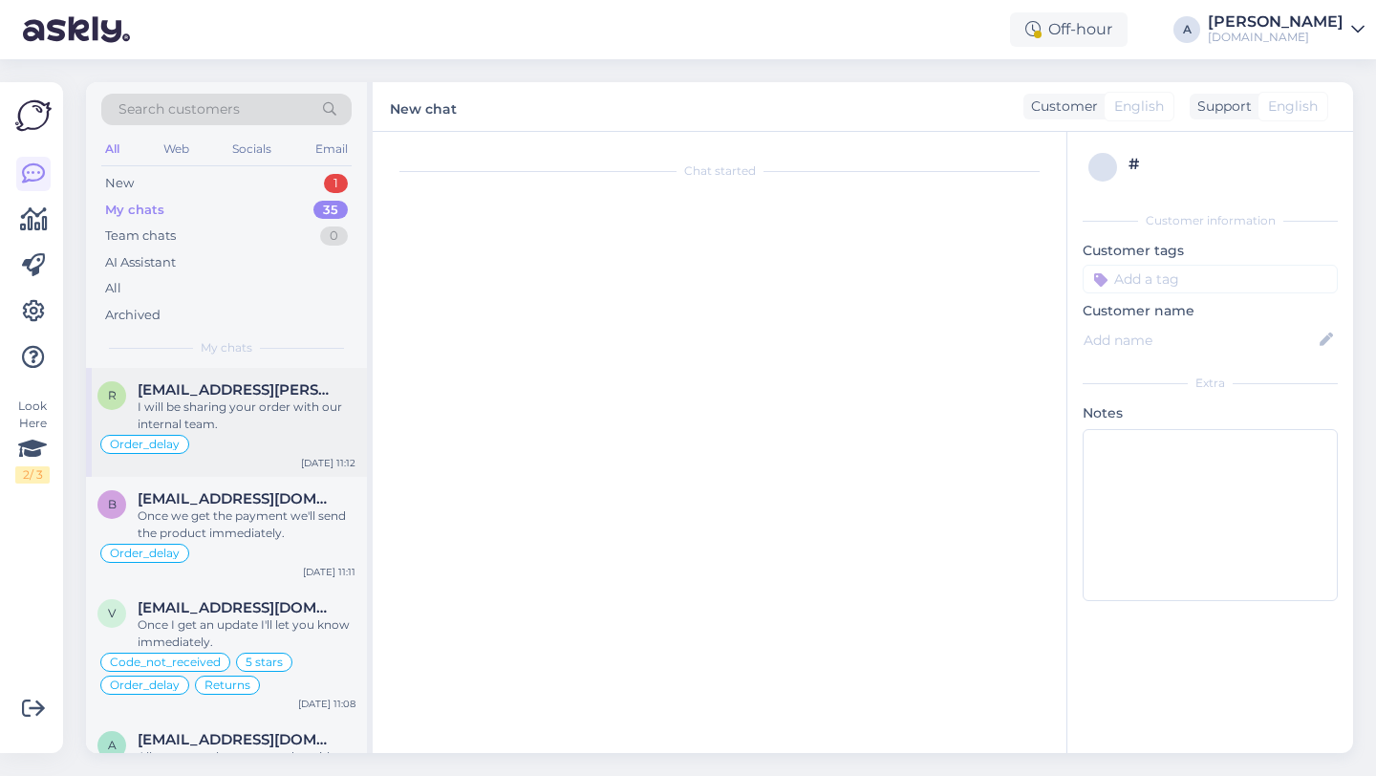
scroll to position [645, 0]
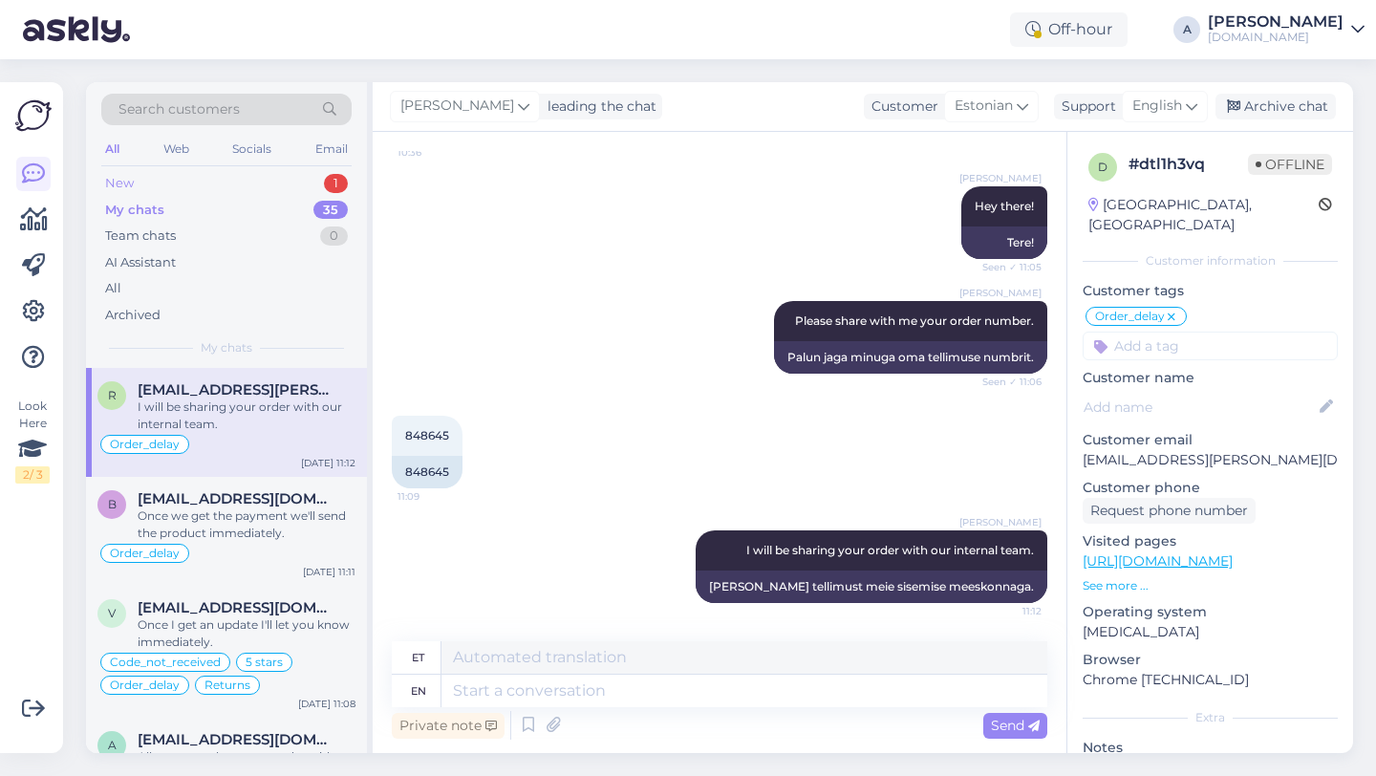
click at [219, 172] on div "New 1" at bounding box center [226, 183] width 250 height 27
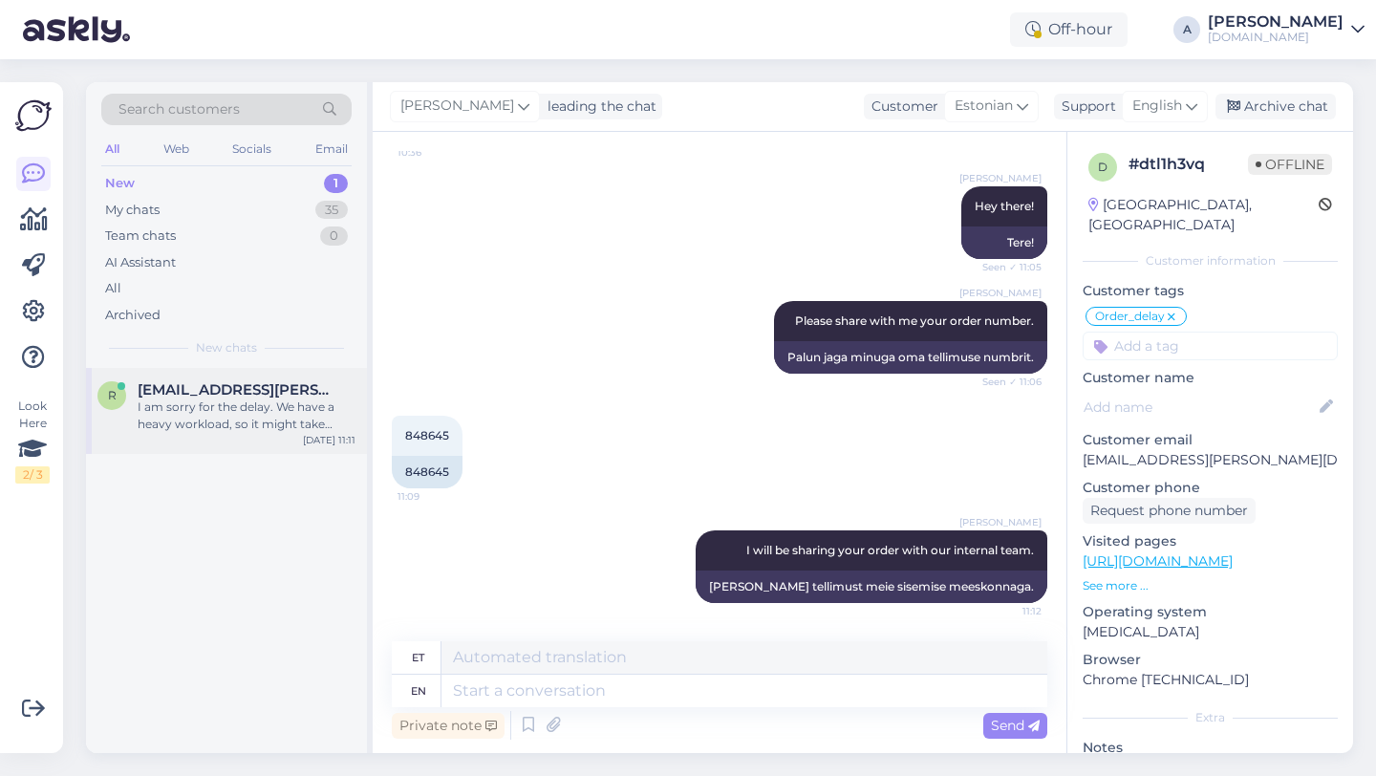
click at [239, 399] on div "I am sorry for the delay. We have a heavy workload, so it might take longer to …" at bounding box center [247, 415] width 218 height 34
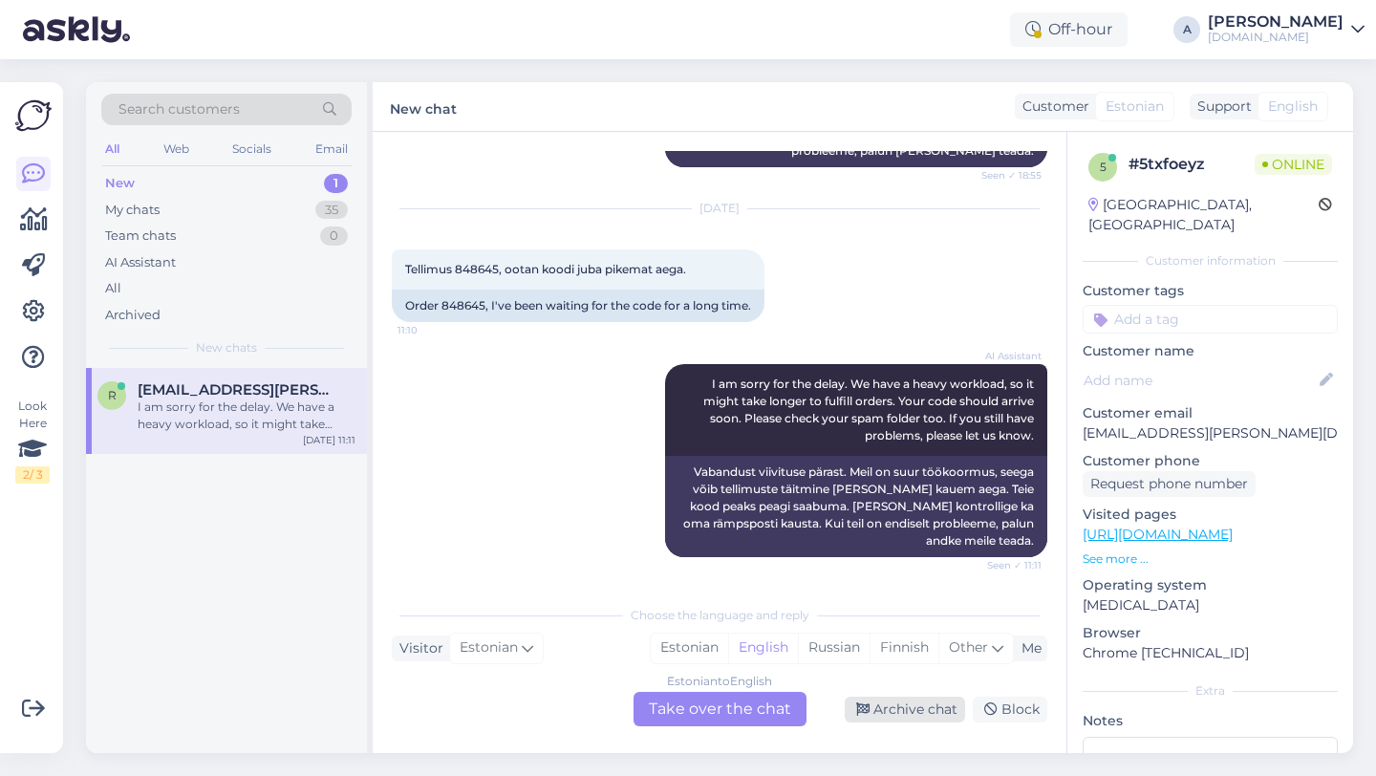
click at [933, 718] on div "Archive chat" at bounding box center [905, 709] width 120 height 26
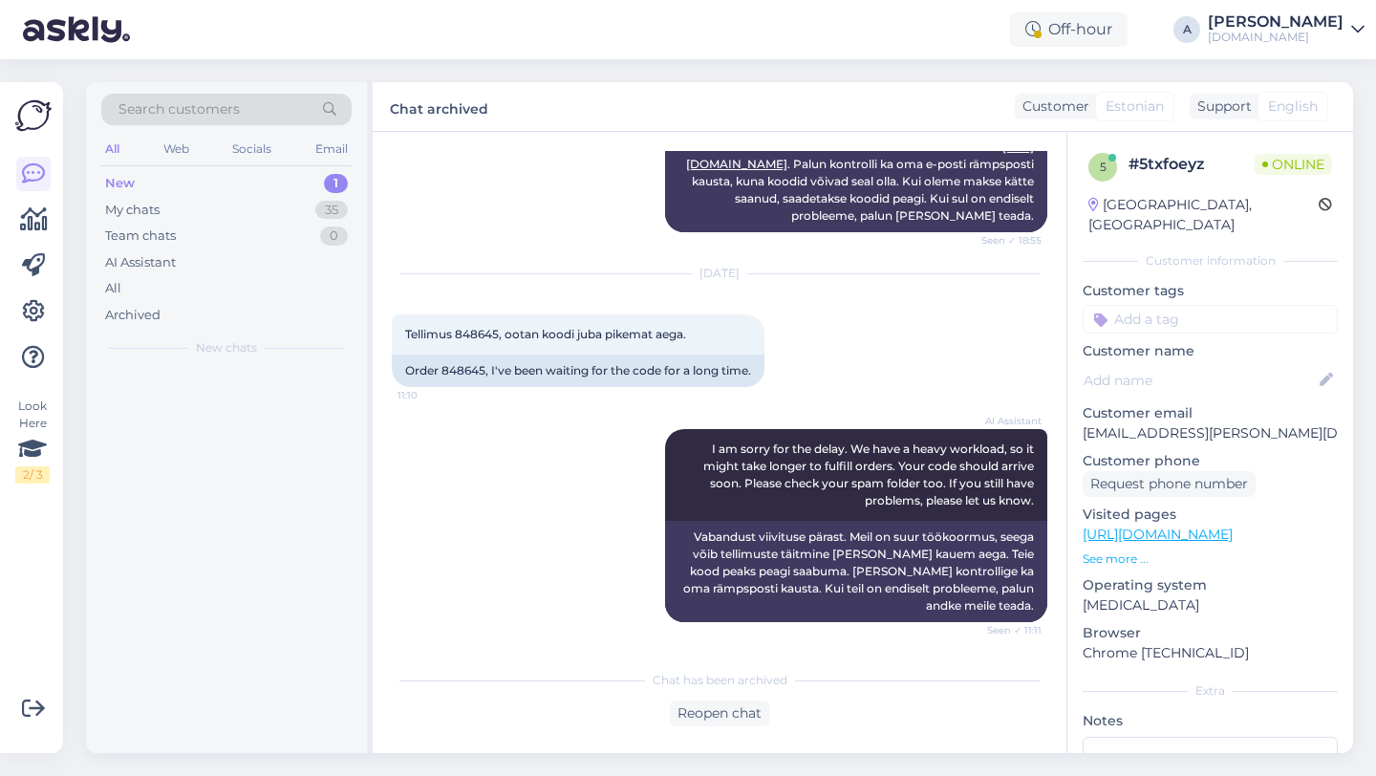
scroll to position [1176, 0]
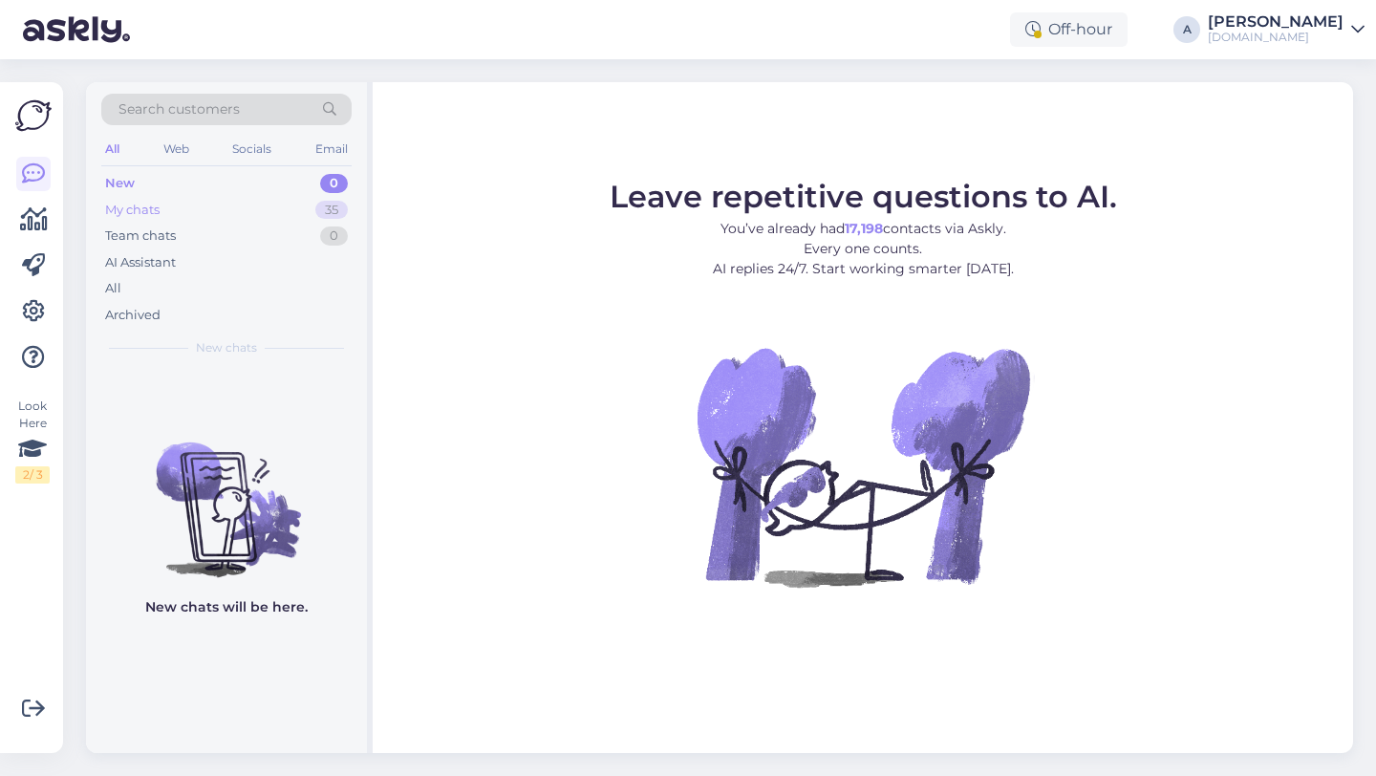
click at [295, 205] on div "My chats 35" at bounding box center [226, 210] width 250 height 27
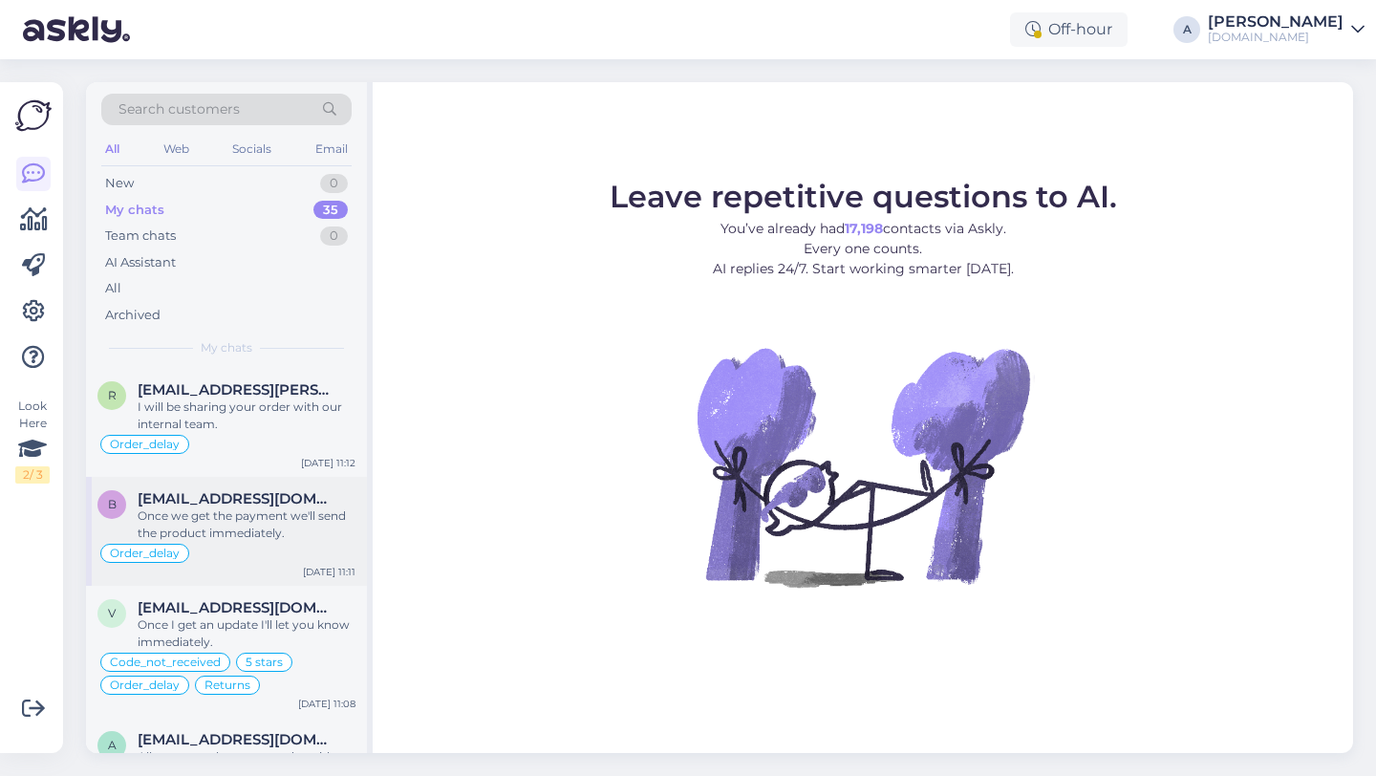
click at [216, 484] on div "b [EMAIL_ADDRESS][DOMAIN_NAME] Once we get the payment we'll send the product i…" at bounding box center [226, 531] width 281 height 109
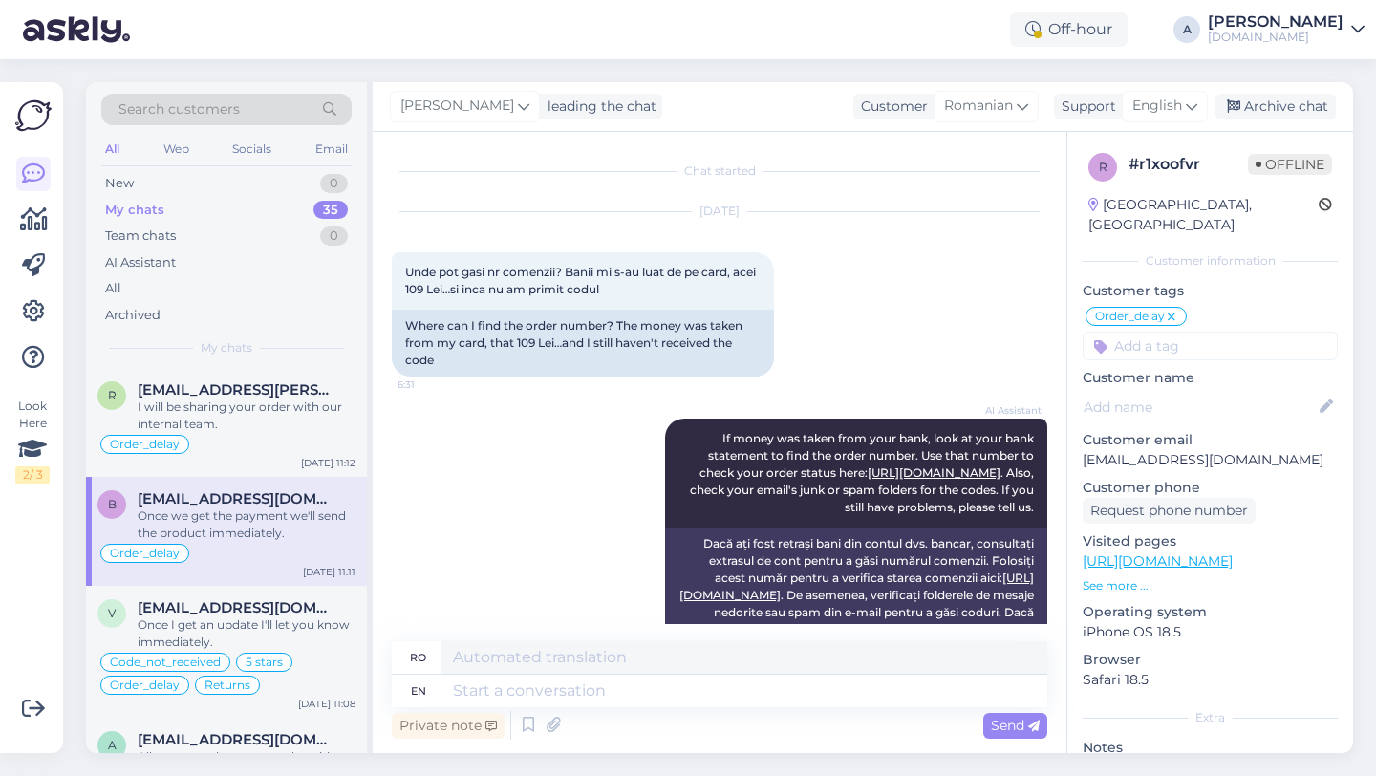
scroll to position [8604, 0]
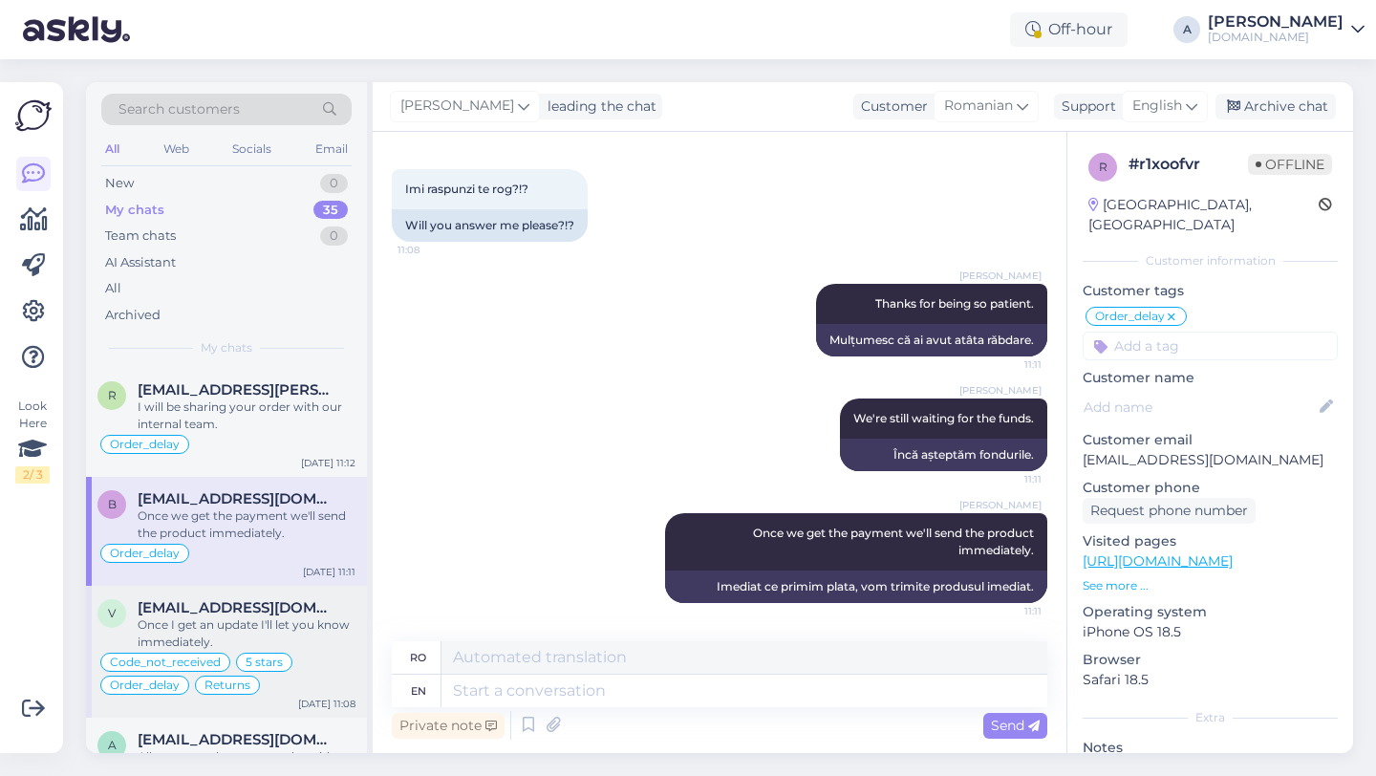
click at [238, 609] on div "[EMAIL_ADDRESS][DOMAIN_NAME]" at bounding box center [247, 607] width 218 height 17
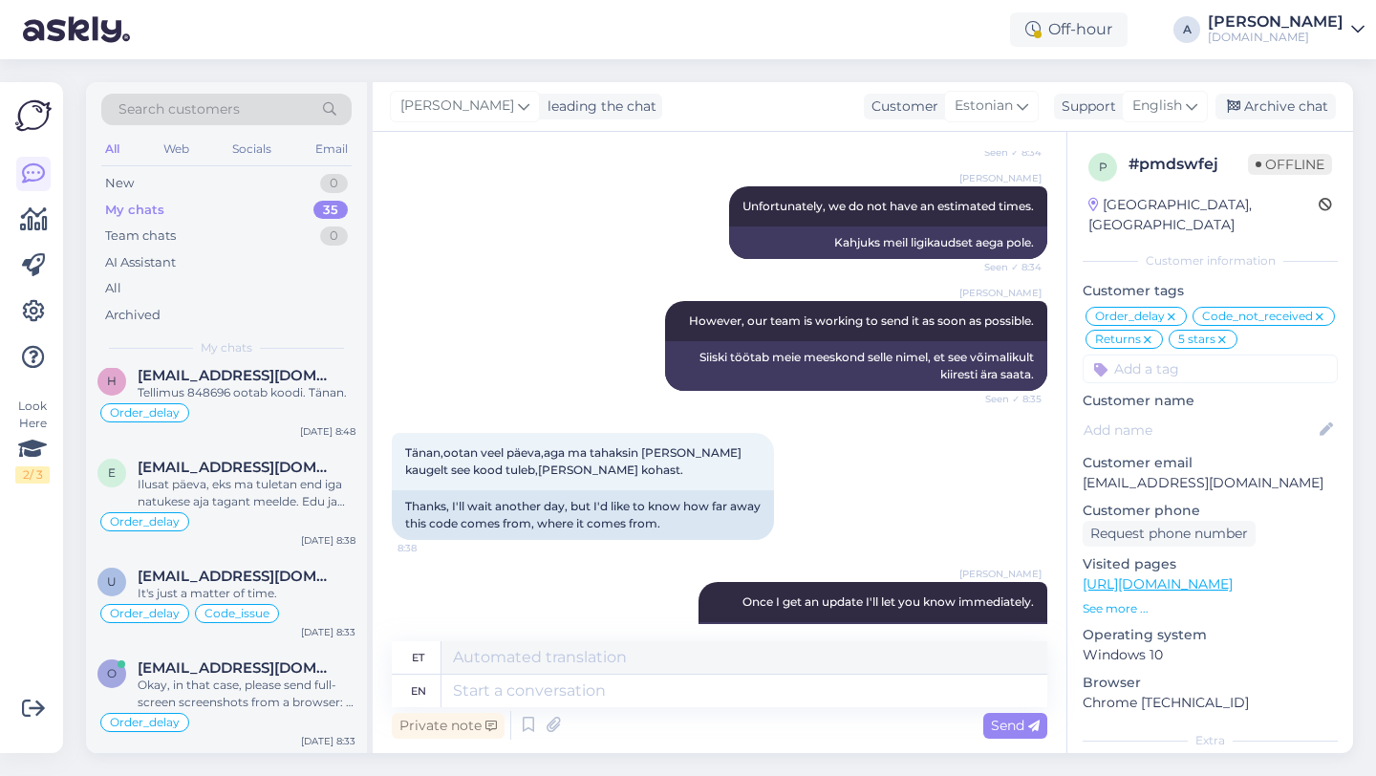
scroll to position [674, 0]
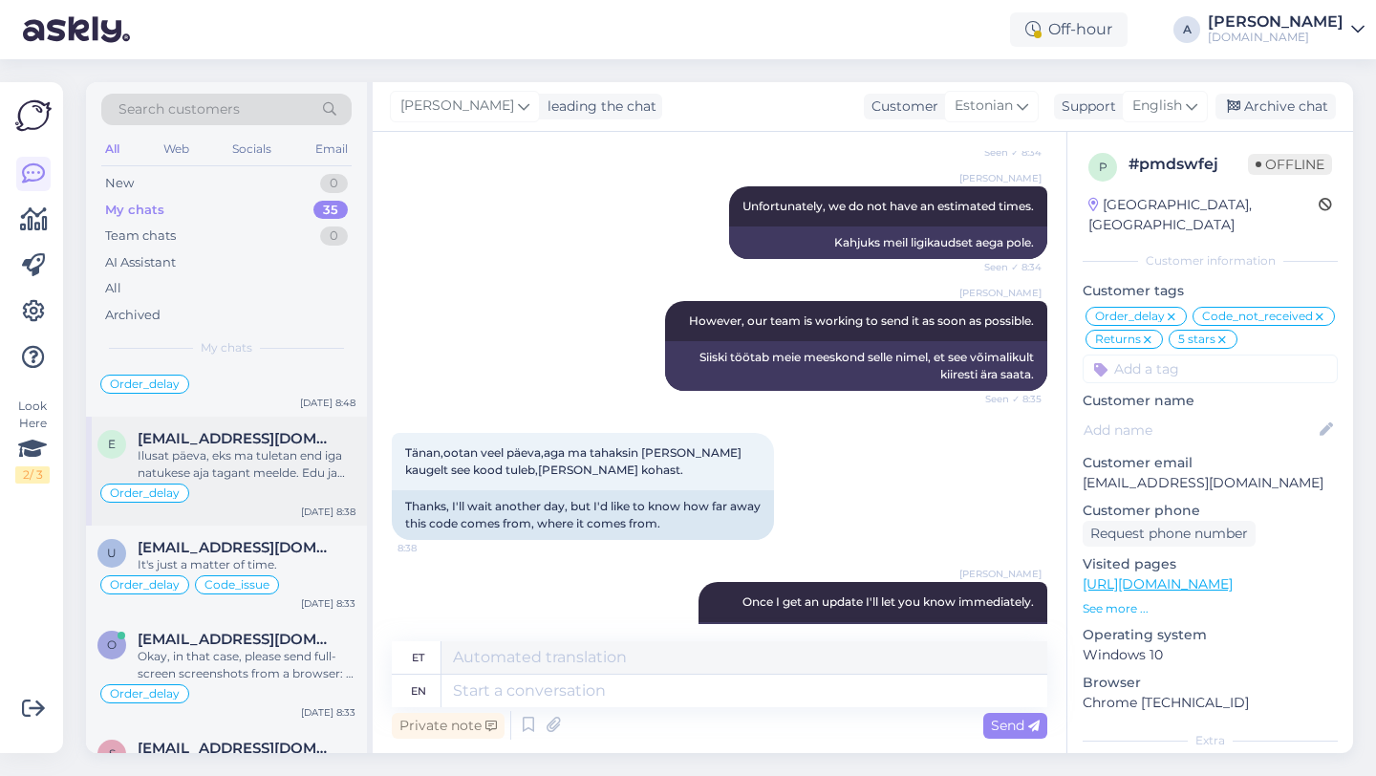
click at [219, 442] on span "[EMAIL_ADDRESS][DOMAIN_NAME]" at bounding box center [237, 438] width 199 height 17
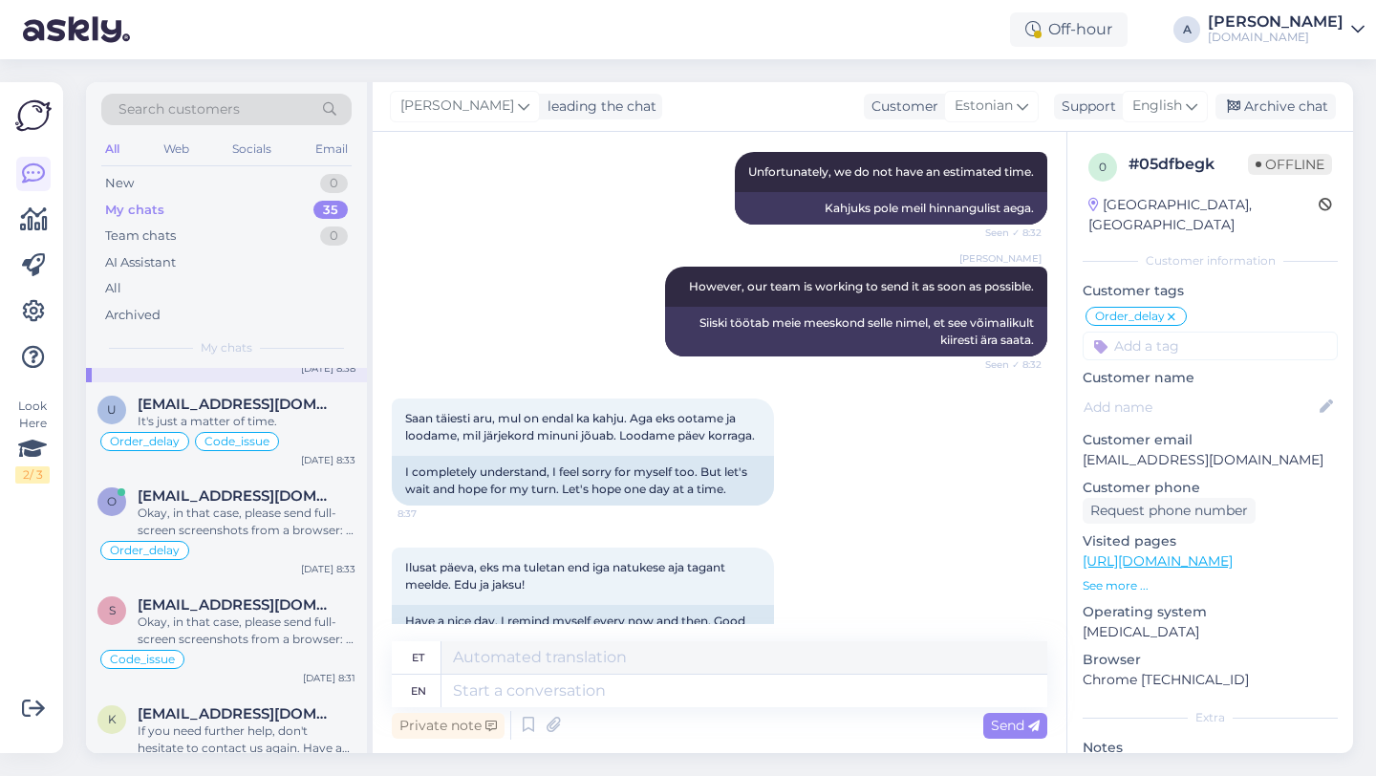
scroll to position [818, 0]
click at [228, 520] on div "Okay, in that case, please send full-screen screenshots from a browser: 1. How …" at bounding box center [247, 520] width 218 height 34
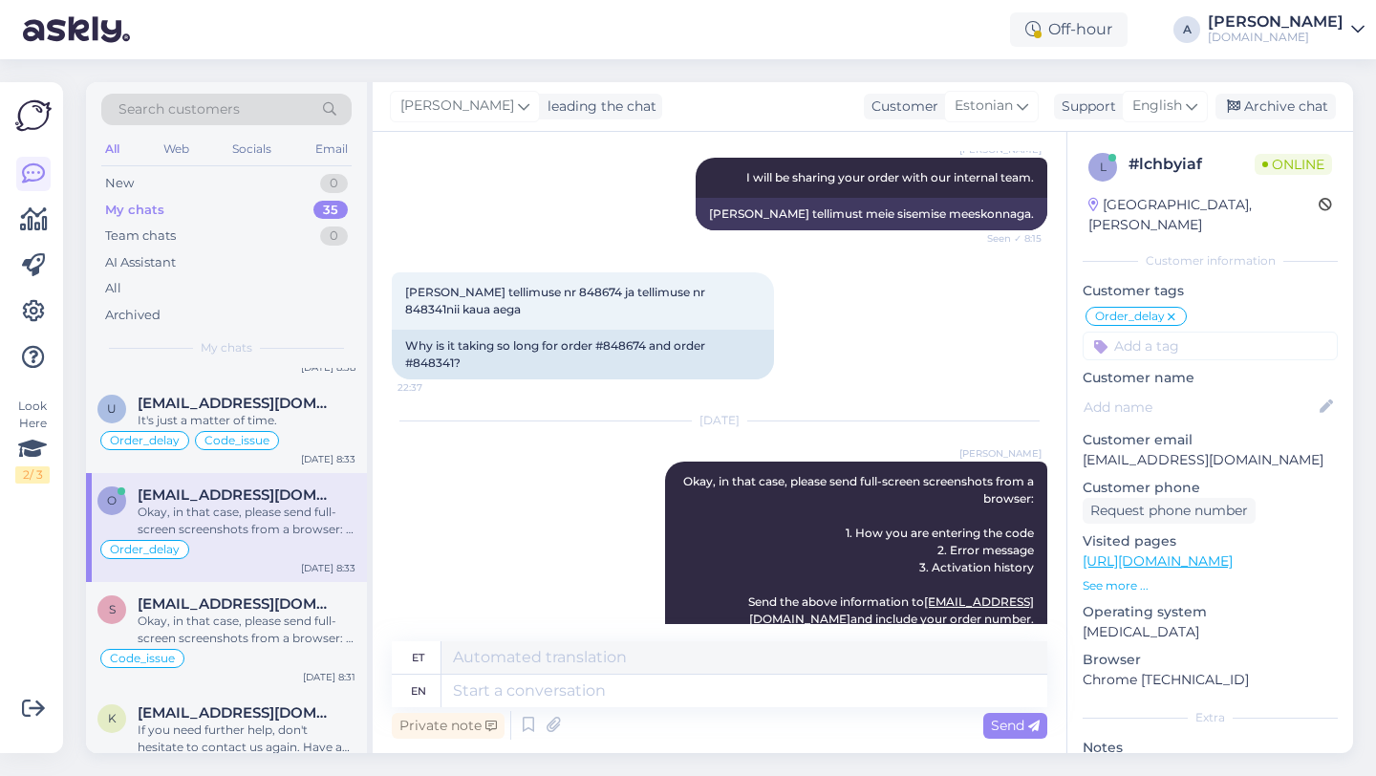
scroll to position [1223, 0]
drag, startPoint x: 453, startPoint y: 327, endPoint x: 415, endPoint y: 329, distance: 38.3
click at [415, 331] on div "Why is it taking so long for order #848674 and order #848341?" at bounding box center [583, 356] width 382 height 50
copy div "848341"
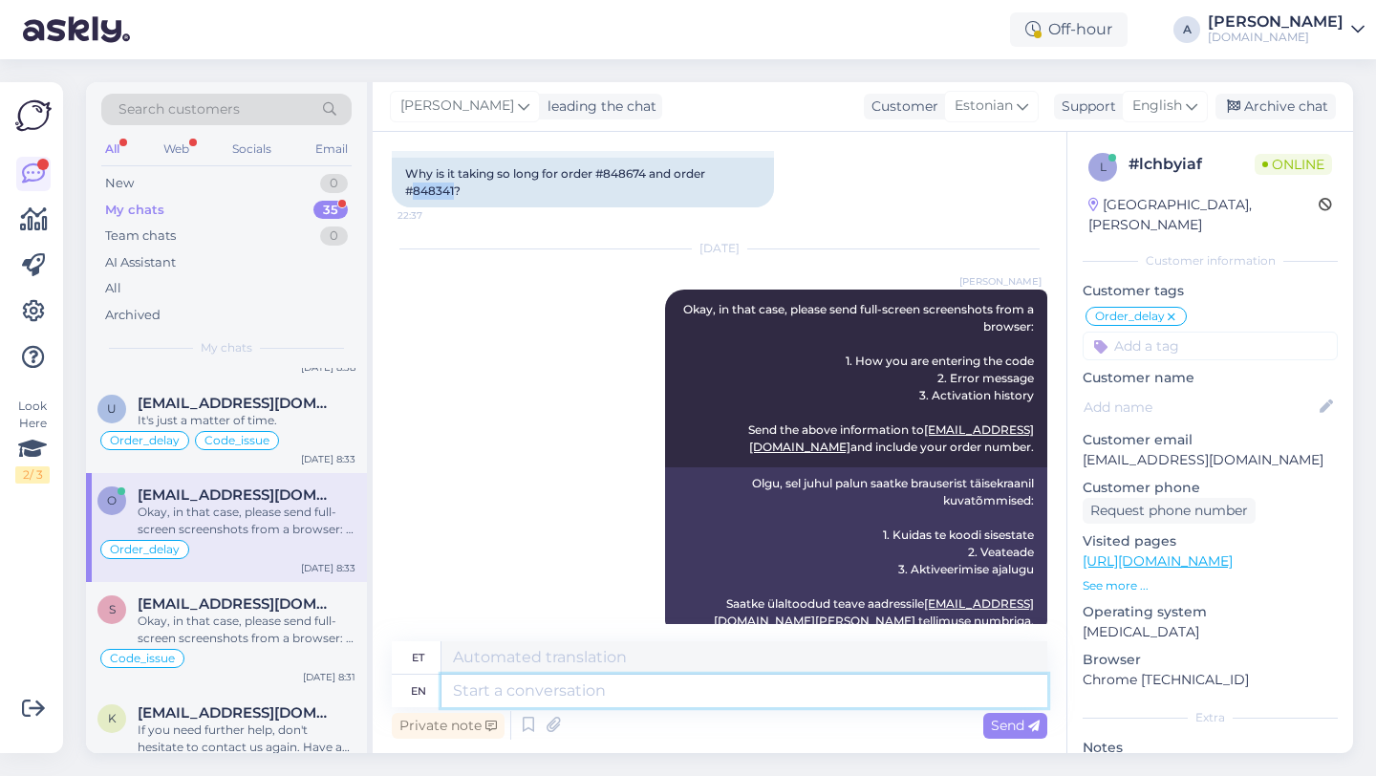
click at [564, 698] on textarea at bounding box center [744, 690] width 606 height 32
paste textarea "Due to unexpectedly high demand, the supplier has encountered delivery difficul…"
type textarea "Due to unexpectedly high demand, the supplier has encountered delivery difficul…"
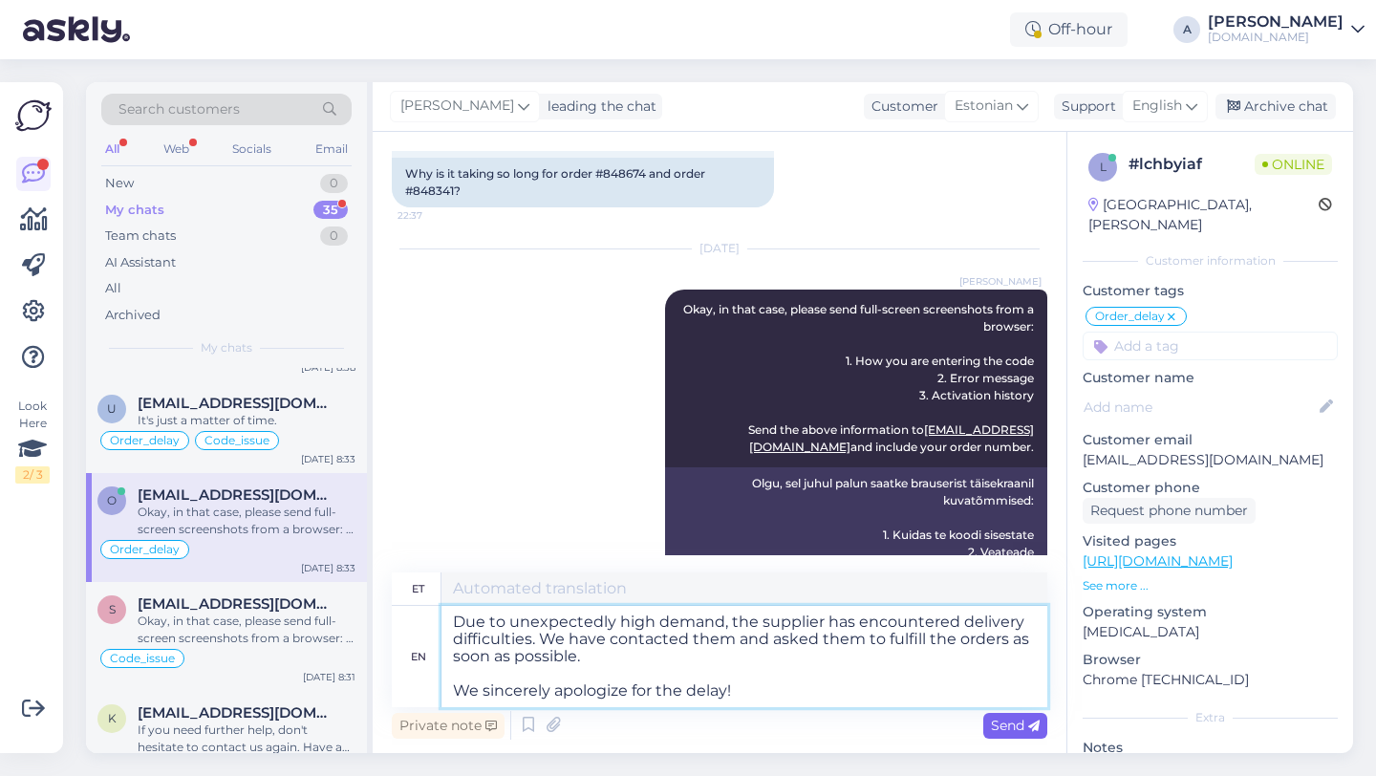
type textarea "Ootamatult suure nõudluse tõttu on tarnijal tekkinud tarneraskusi. Oleme nendeg…"
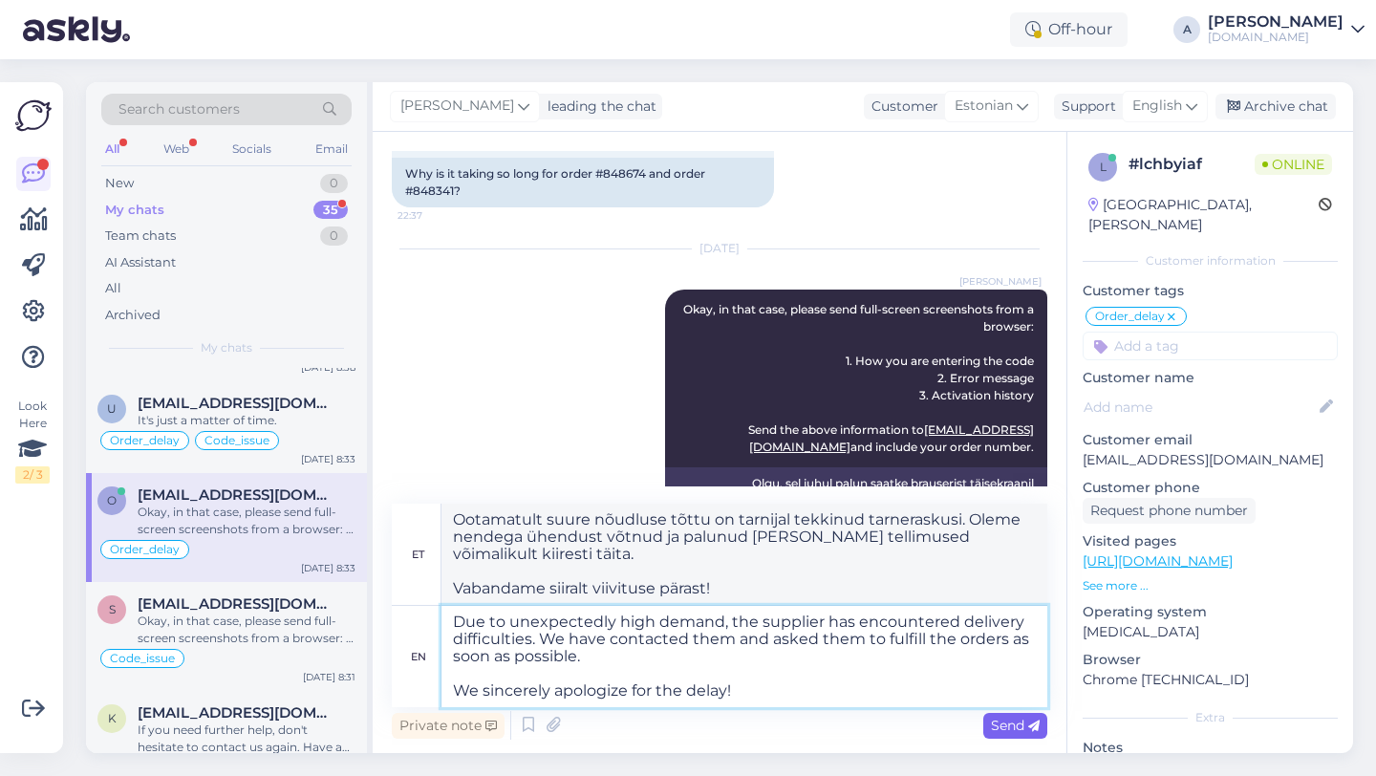
type textarea "Due to unexpectedly high demand, the supplier has encountered delivery difficul…"
click at [1016, 734] on div "Send" at bounding box center [1015, 726] width 64 height 26
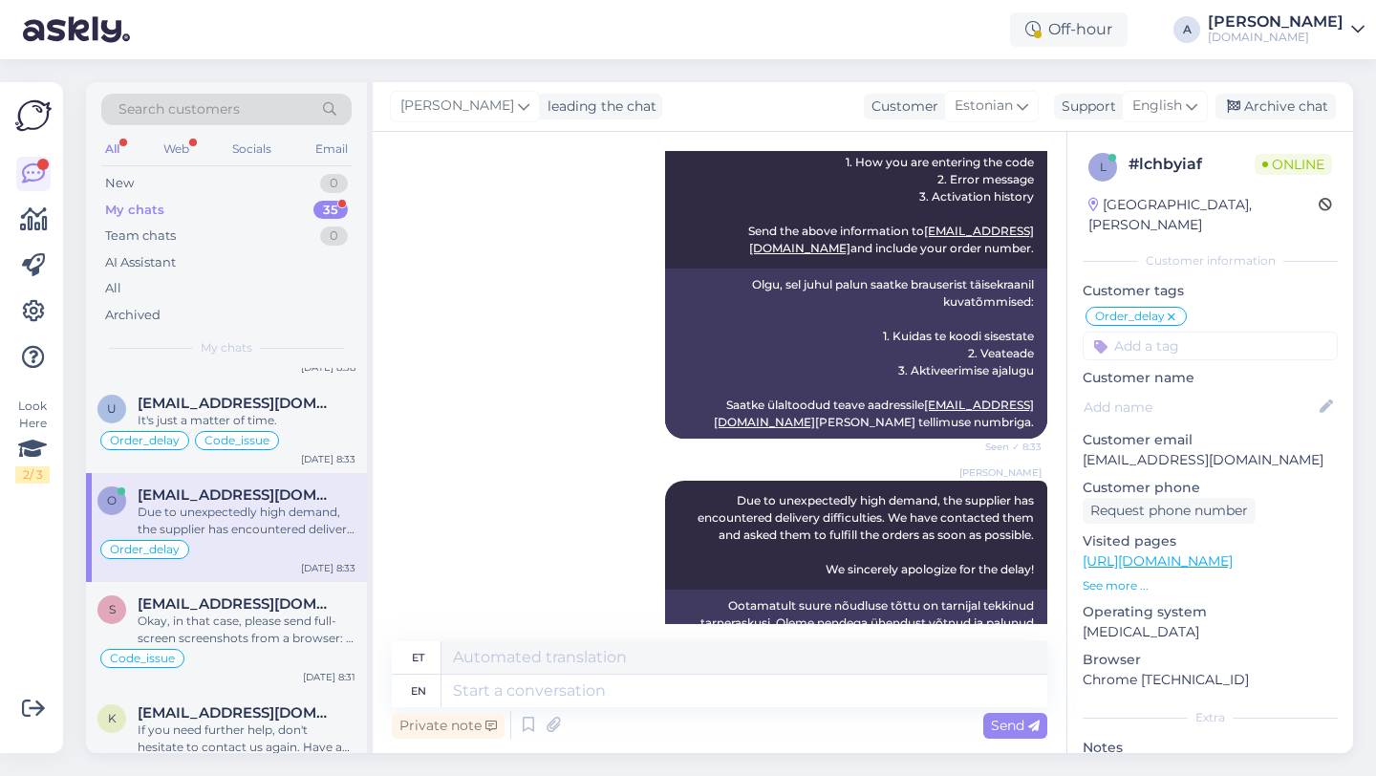
scroll to position [1648, 0]
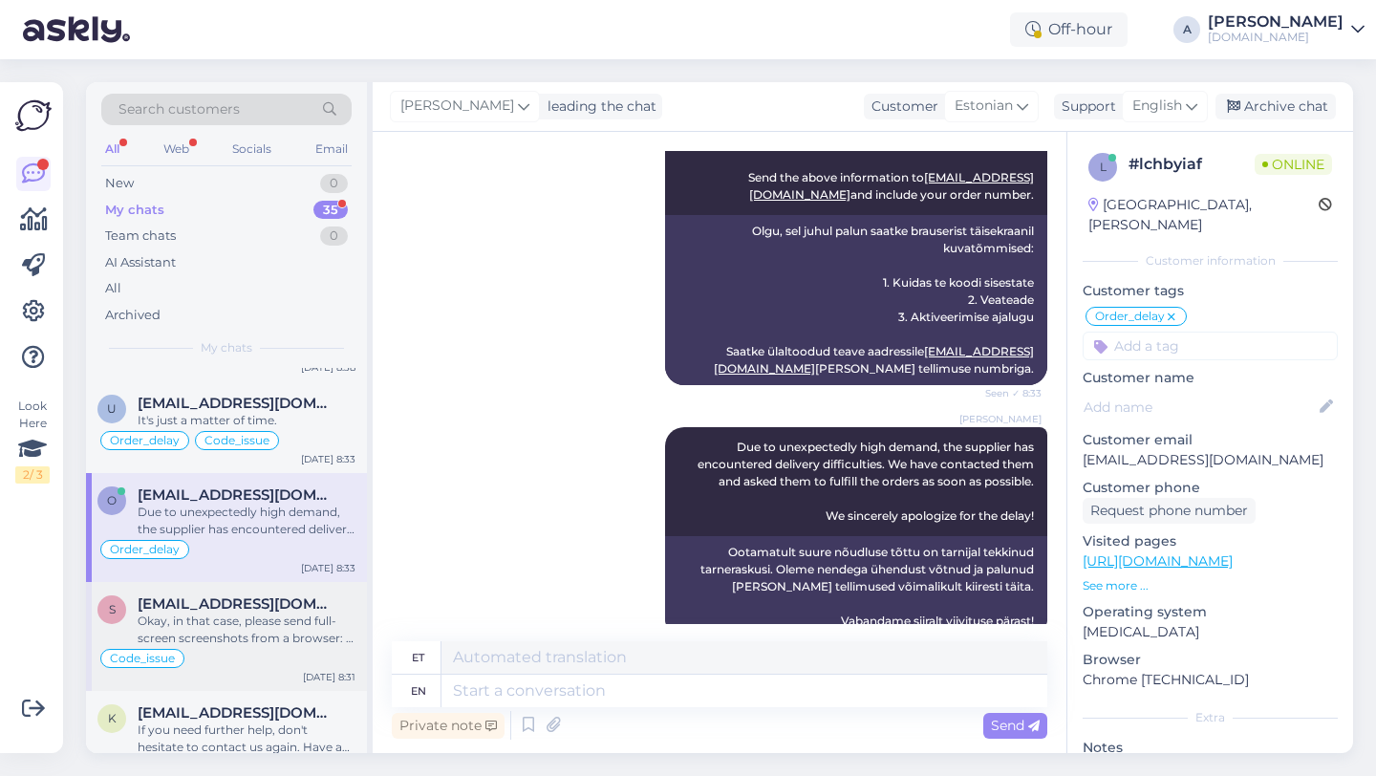
click at [256, 609] on span "sandervalgo@outlook.com" at bounding box center [237, 603] width 199 height 17
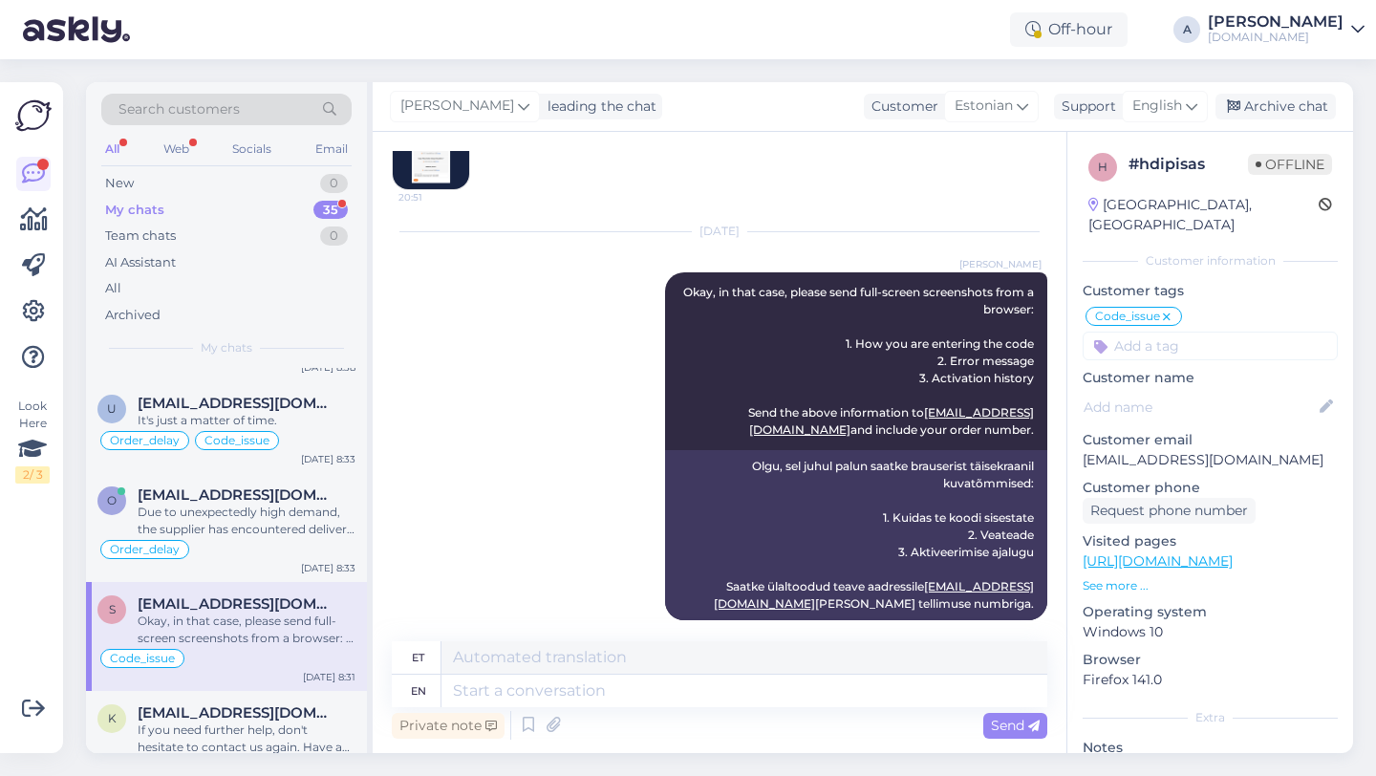
scroll to position [963, 0]
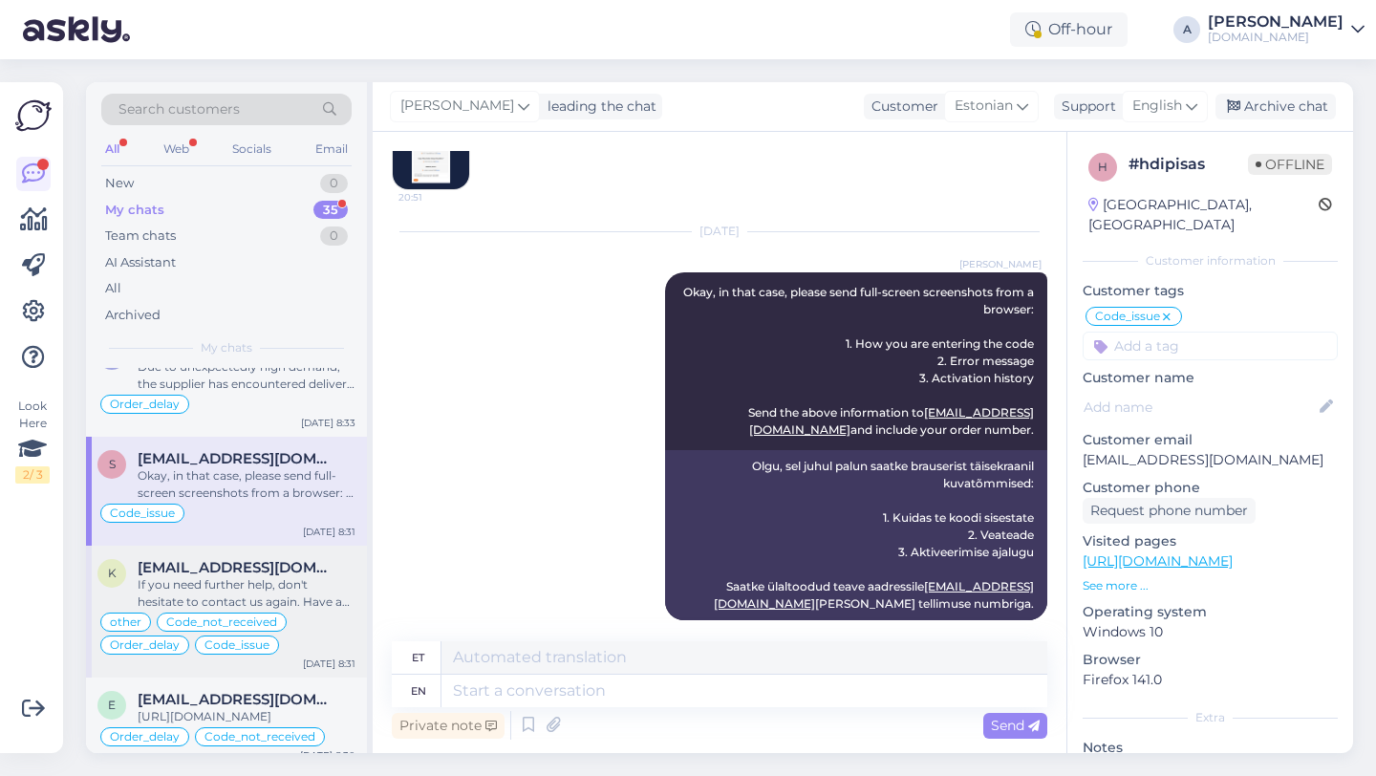
click at [225, 588] on div "If you need further help, don't hesitate to contact us again. Have a great day!" at bounding box center [247, 593] width 218 height 34
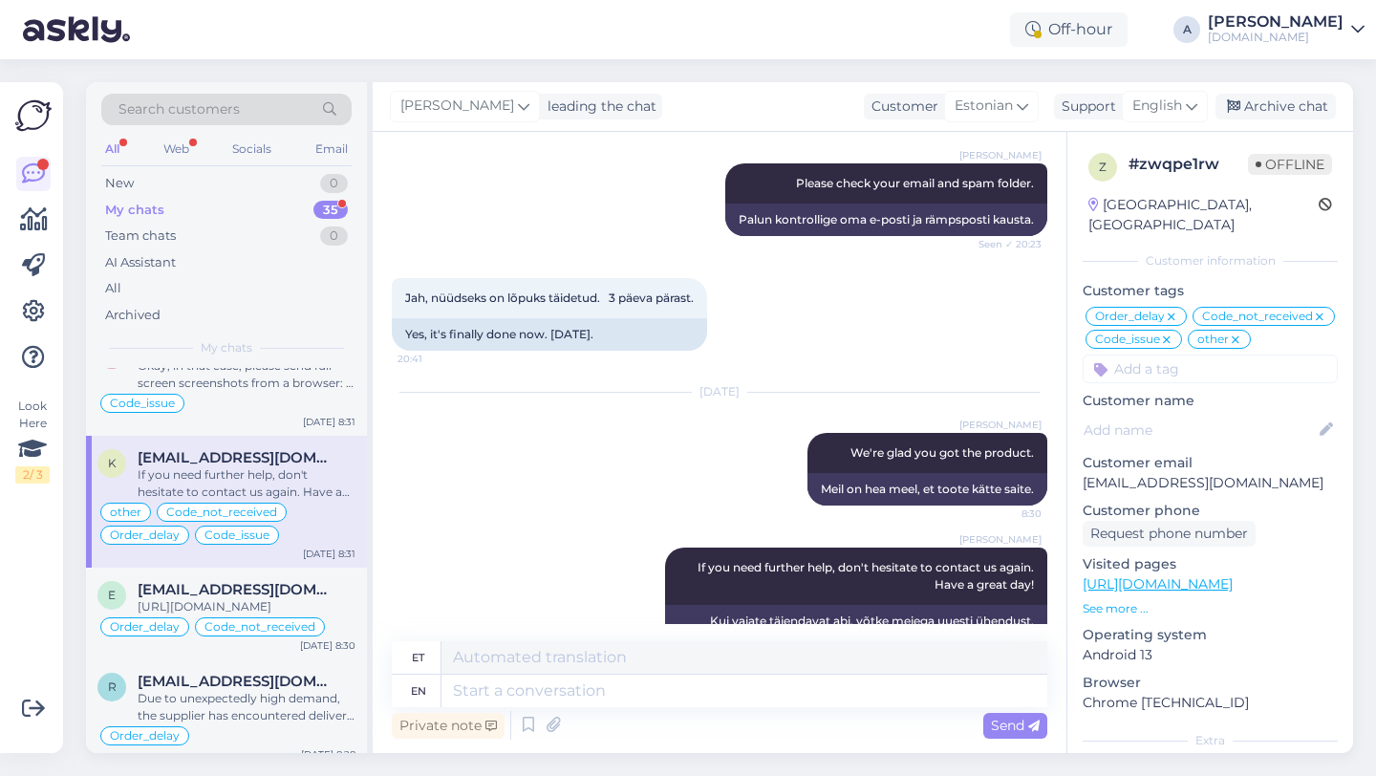
scroll to position [1081, 0]
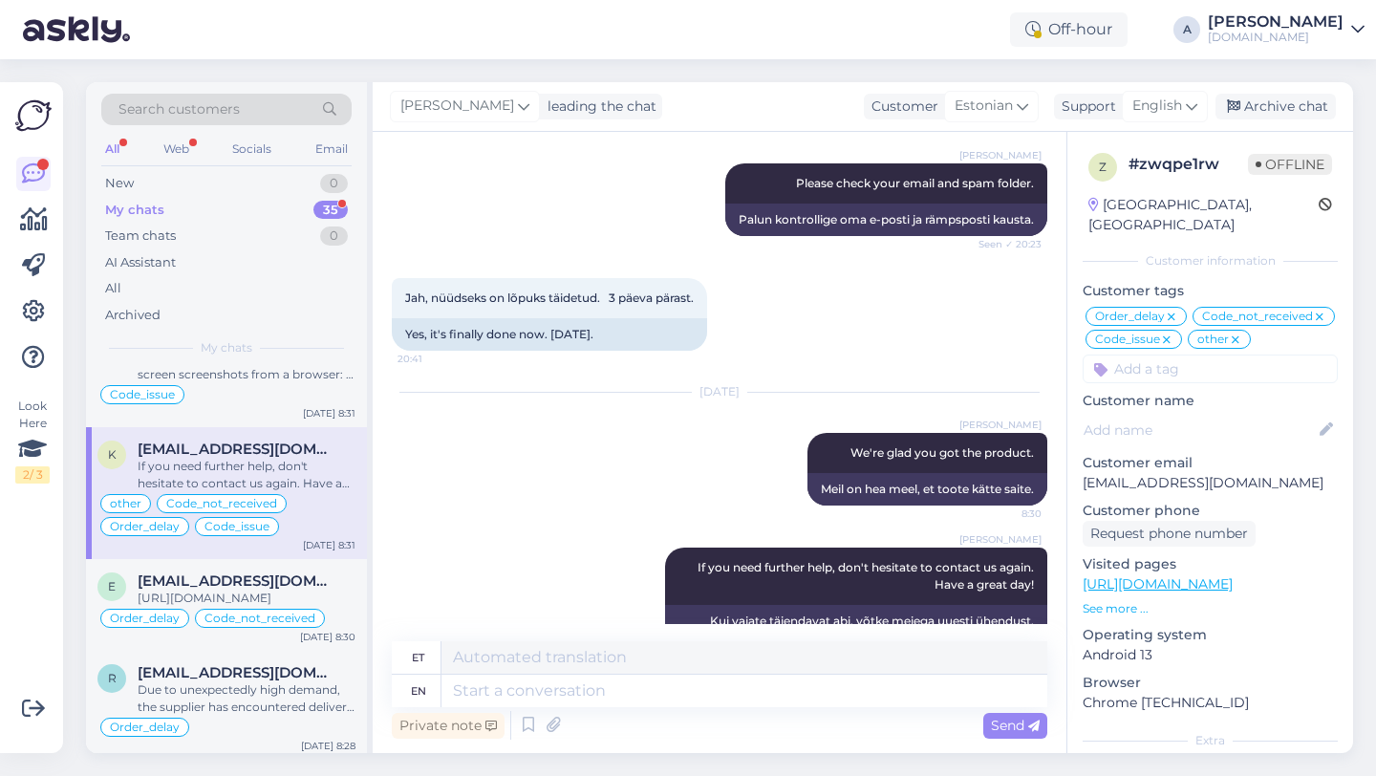
click at [225, 589] on div "https://punktid.com/file/848534/463287?t=083820c6" at bounding box center [247, 597] width 218 height 17
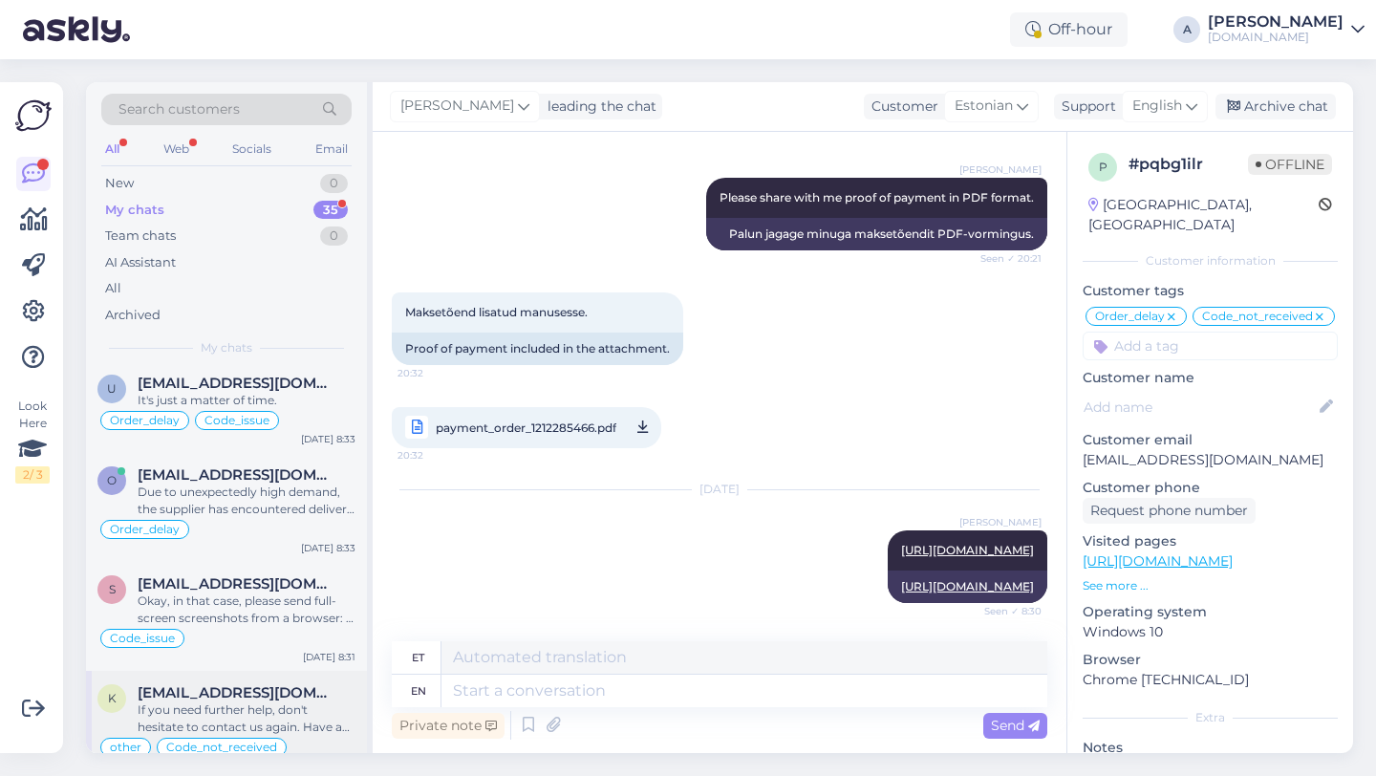
scroll to position [0, 0]
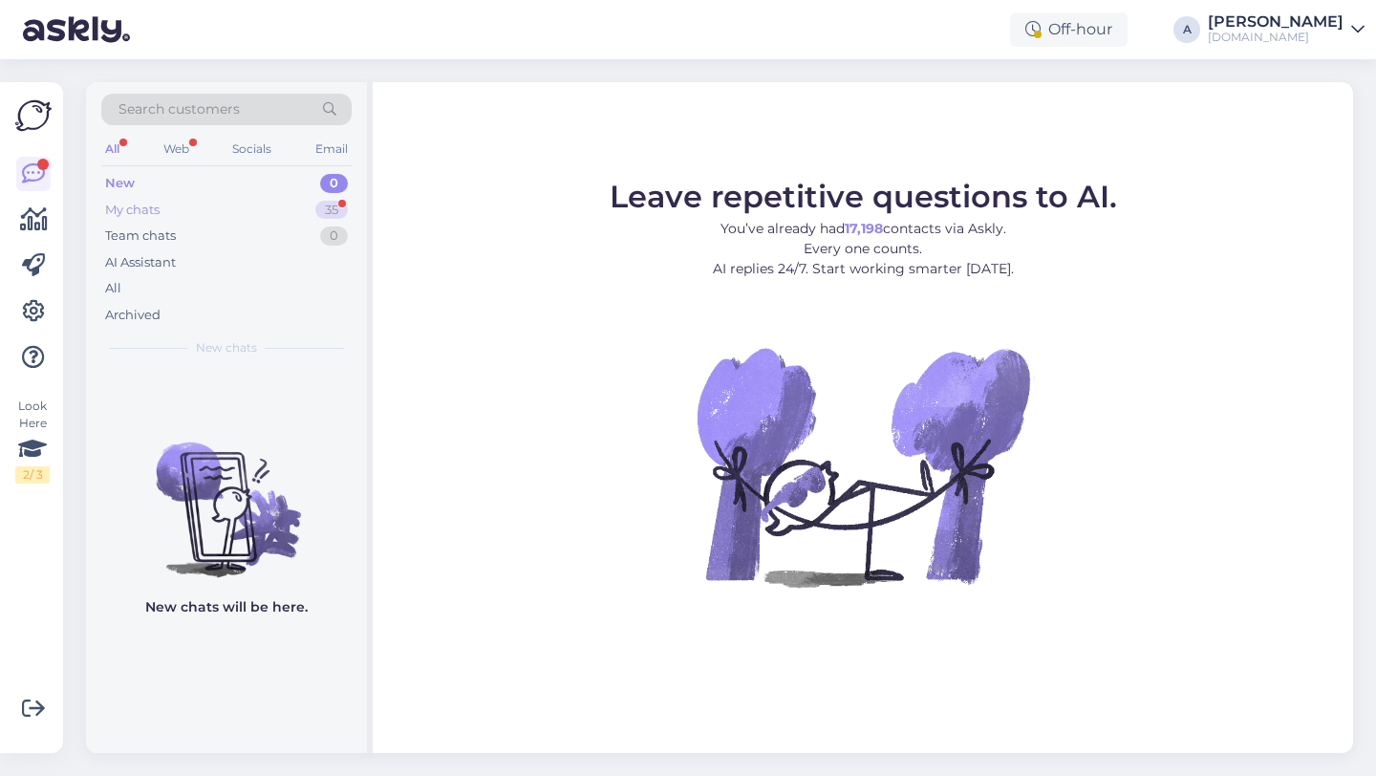
click at [303, 217] on div "My chats 35" at bounding box center [226, 210] width 250 height 27
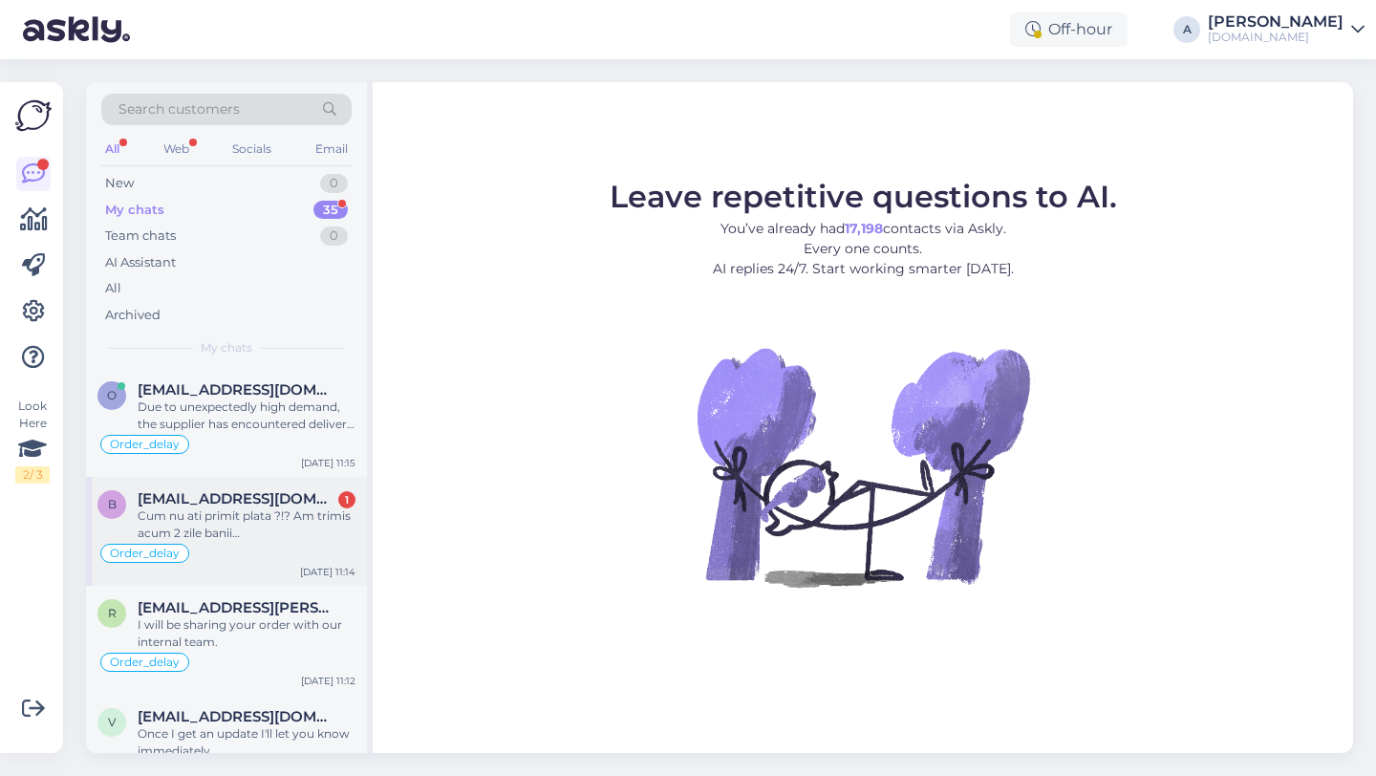
click at [214, 501] on span "black_eyes_vision@yahoo.com" at bounding box center [237, 498] width 199 height 17
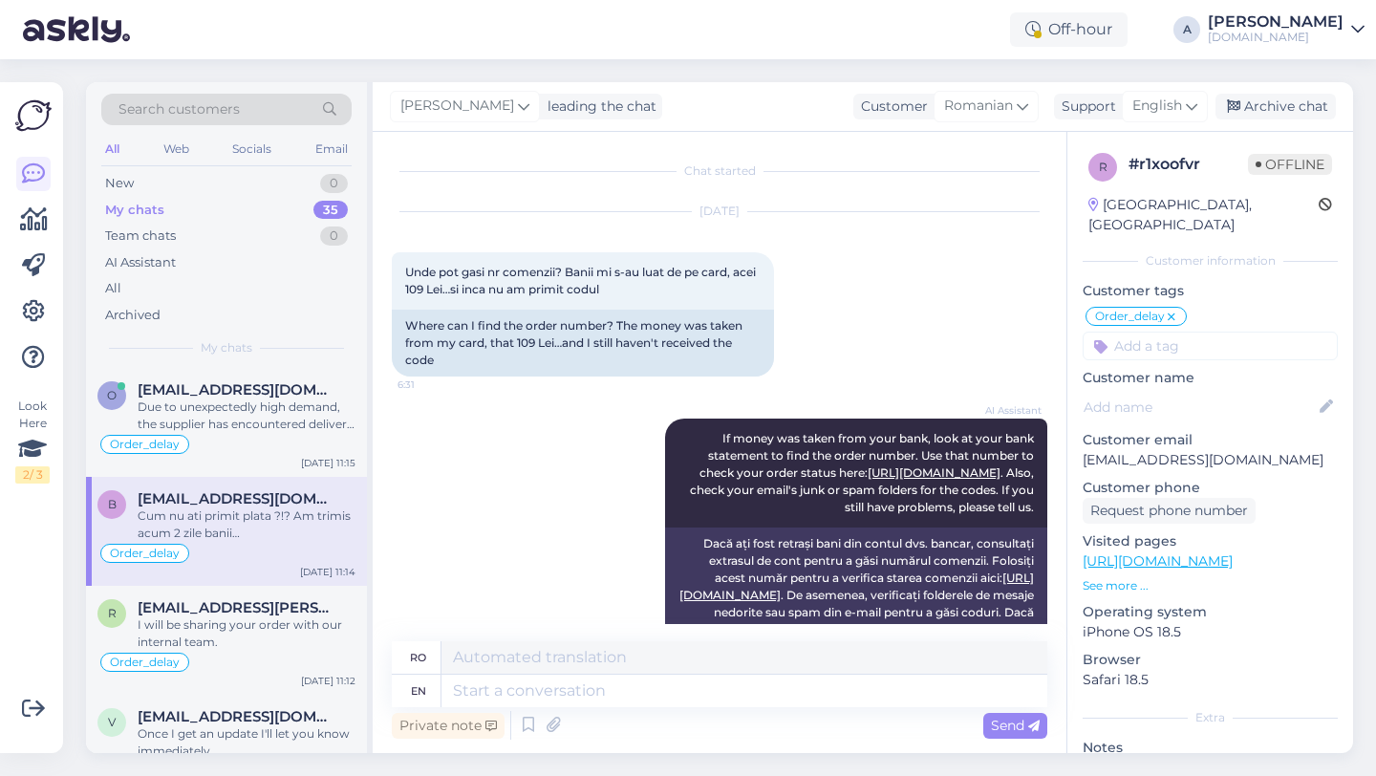
scroll to position [8736, 0]
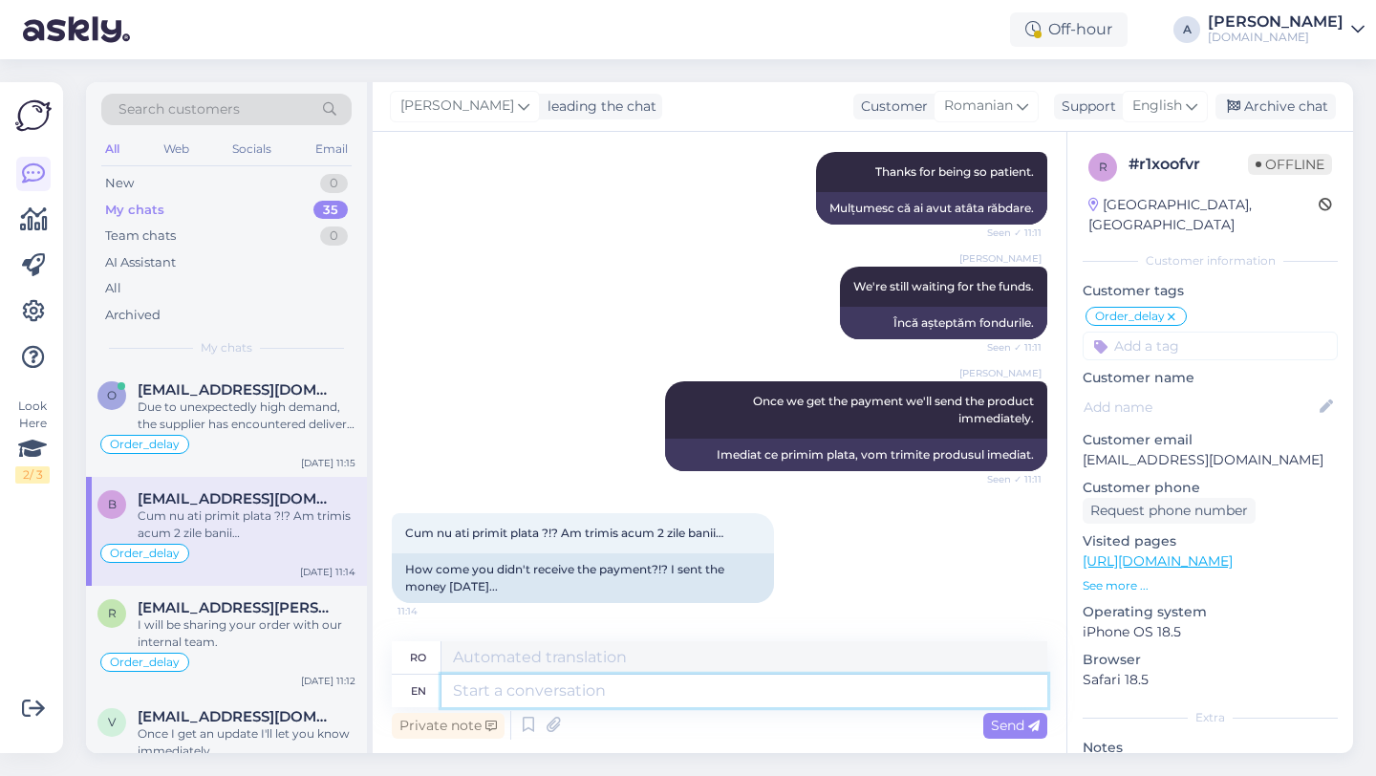
click at [486, 689] on textarea at bounding box center [744, 690] width 606 height 32
type textarea "Sometiemes"
type textarea "Uneori"
type textarea "Sometimes it may t"
type textarea "Uneori se poate"
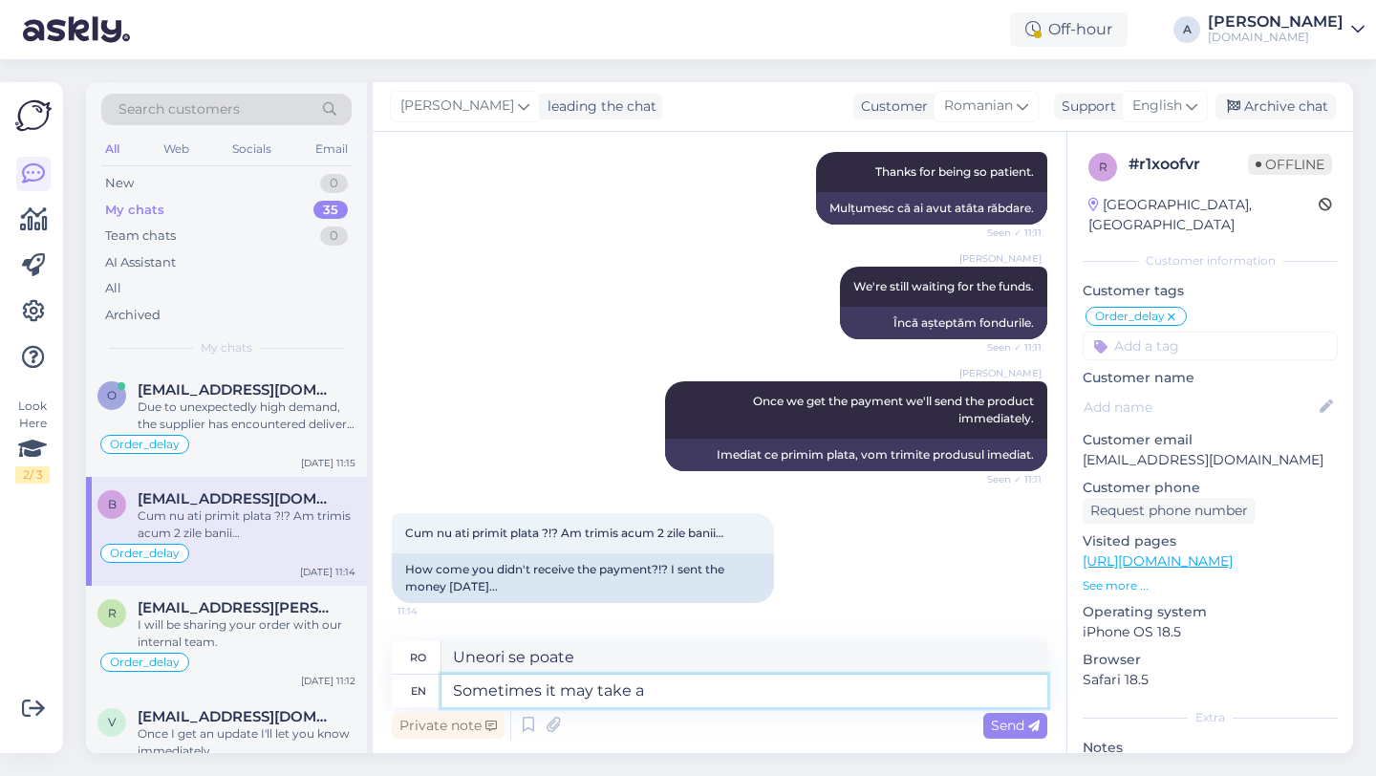
type textarea "Sometimes it may take a"
type textarea "Uneori poate dura"
type textarea "Sometimes it may take a w"
type textarea "Uneori poate fi nevoie de o"
type textarea "Sometimes it may take a wh"
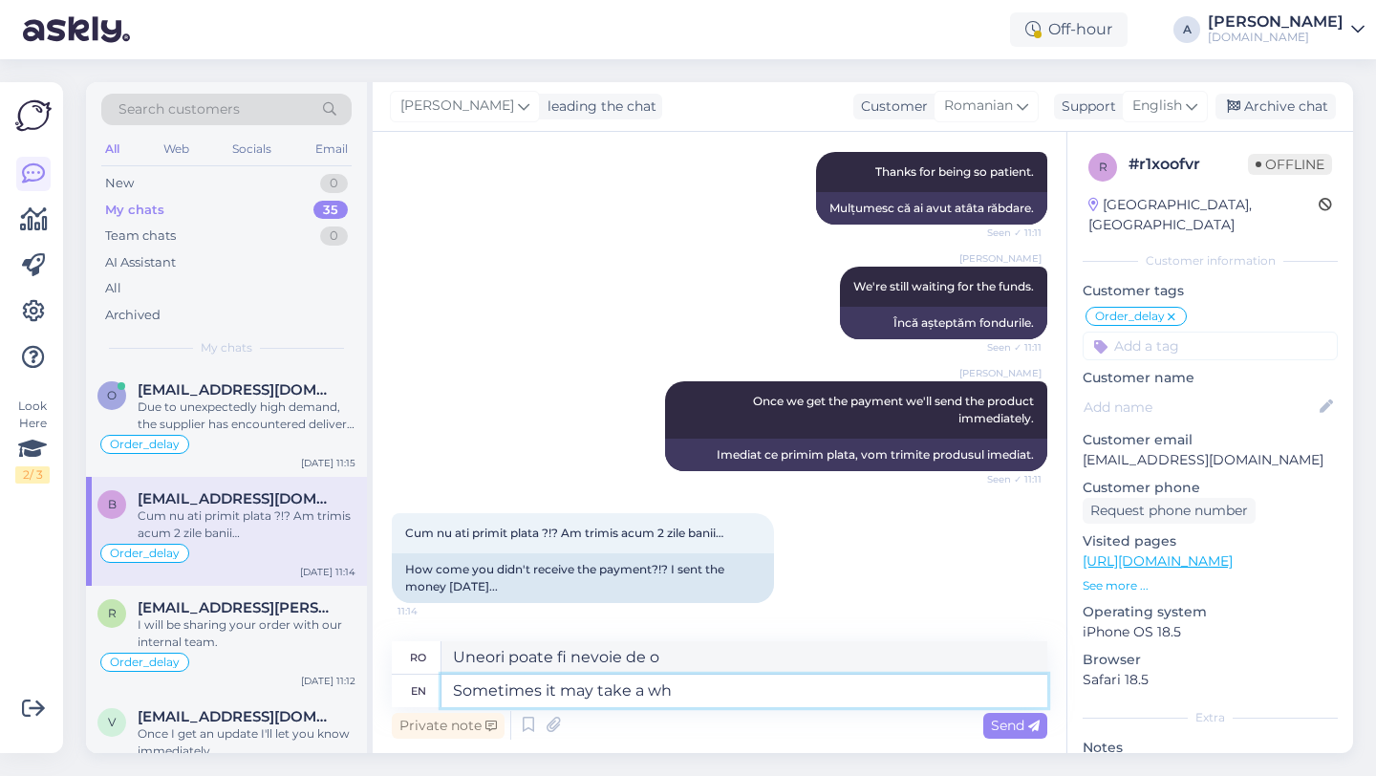
type textarea "Uneori poate dura o clipă"
type textarea "Sometimes it may take a while."
type textarea "Uneori poate dura ceva timp."
